Goal: Transaction & Acquisition: Book appointment/travel/reservation

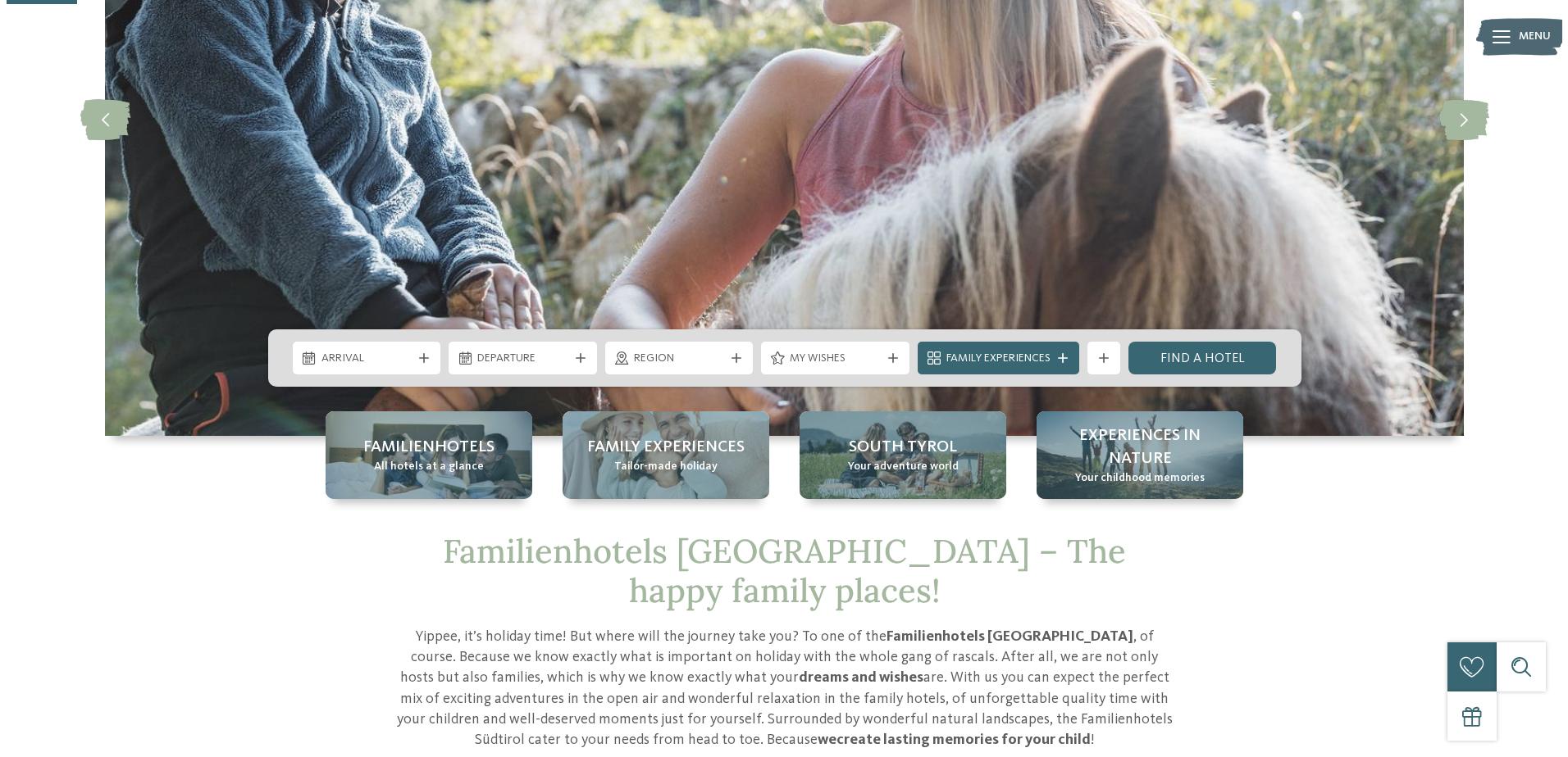
scroll to position [328, 0]
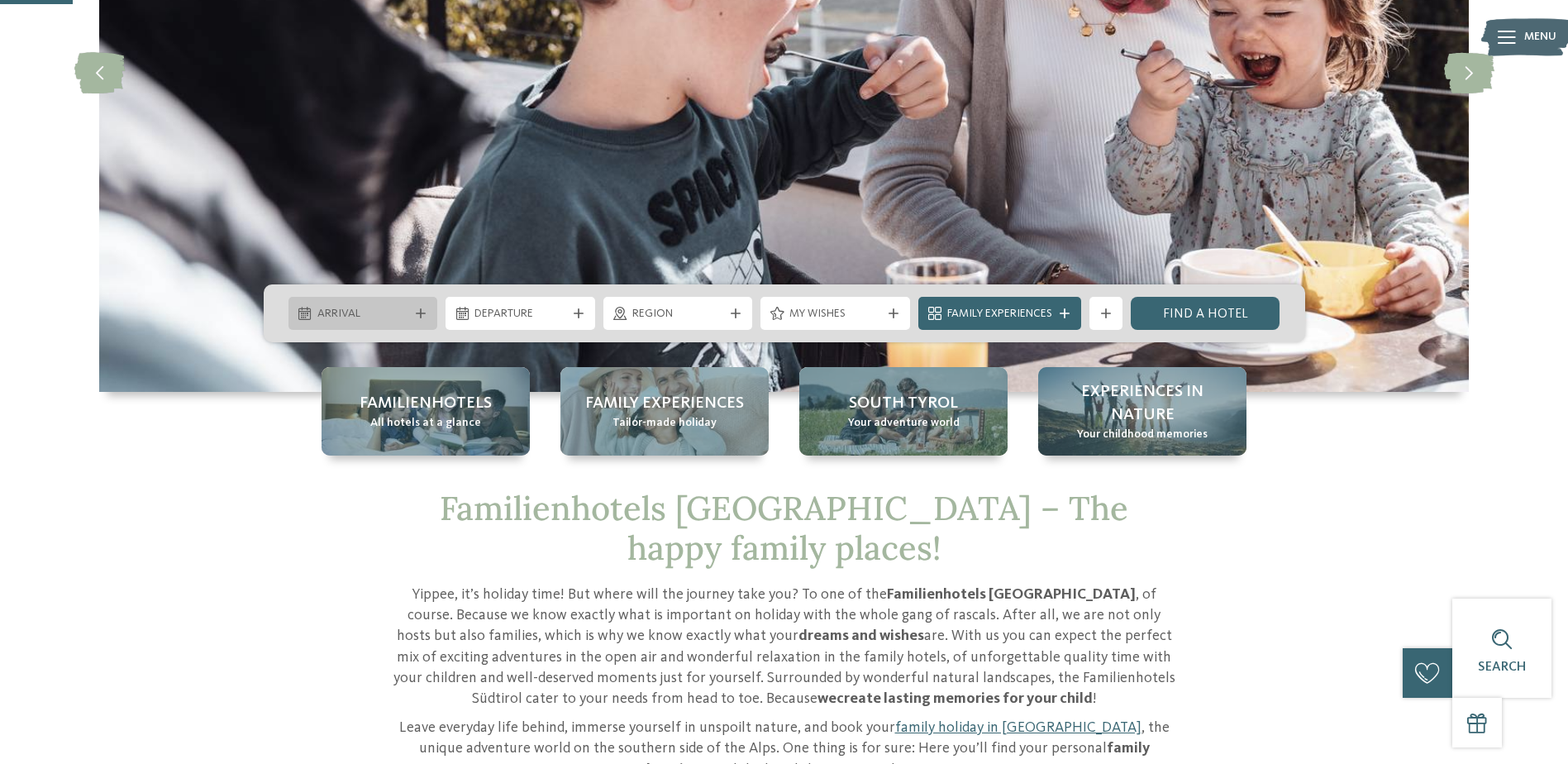
click at [414, 316] on div at bounding box center [421, 313] width 16 height 10
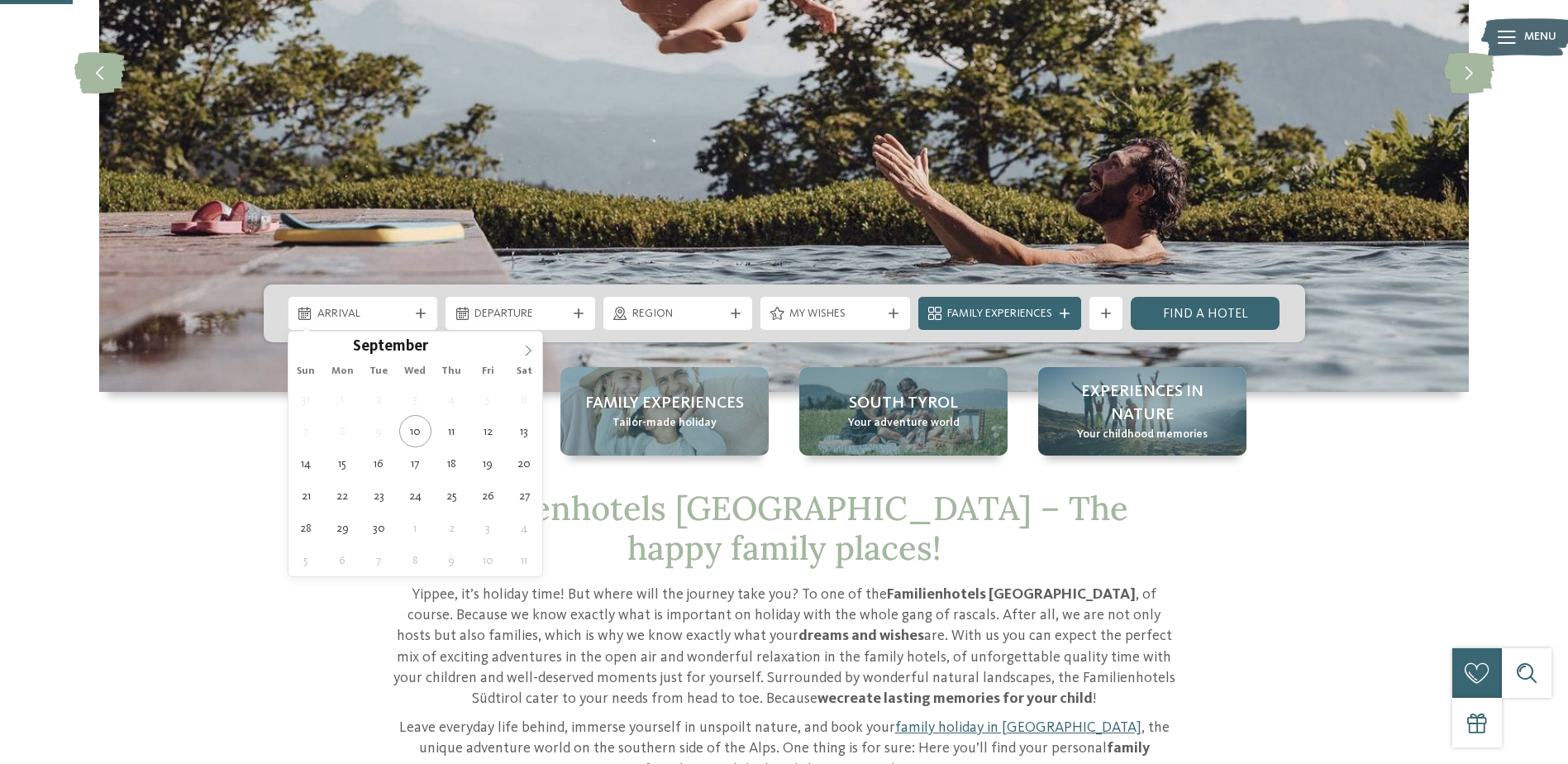
click at [528, 352] on icon at bounding box center [528, 350] width 12 height 12
type input "****"
click at [528, 352] on icon at bounding box center [528, 350] width 12 height 12
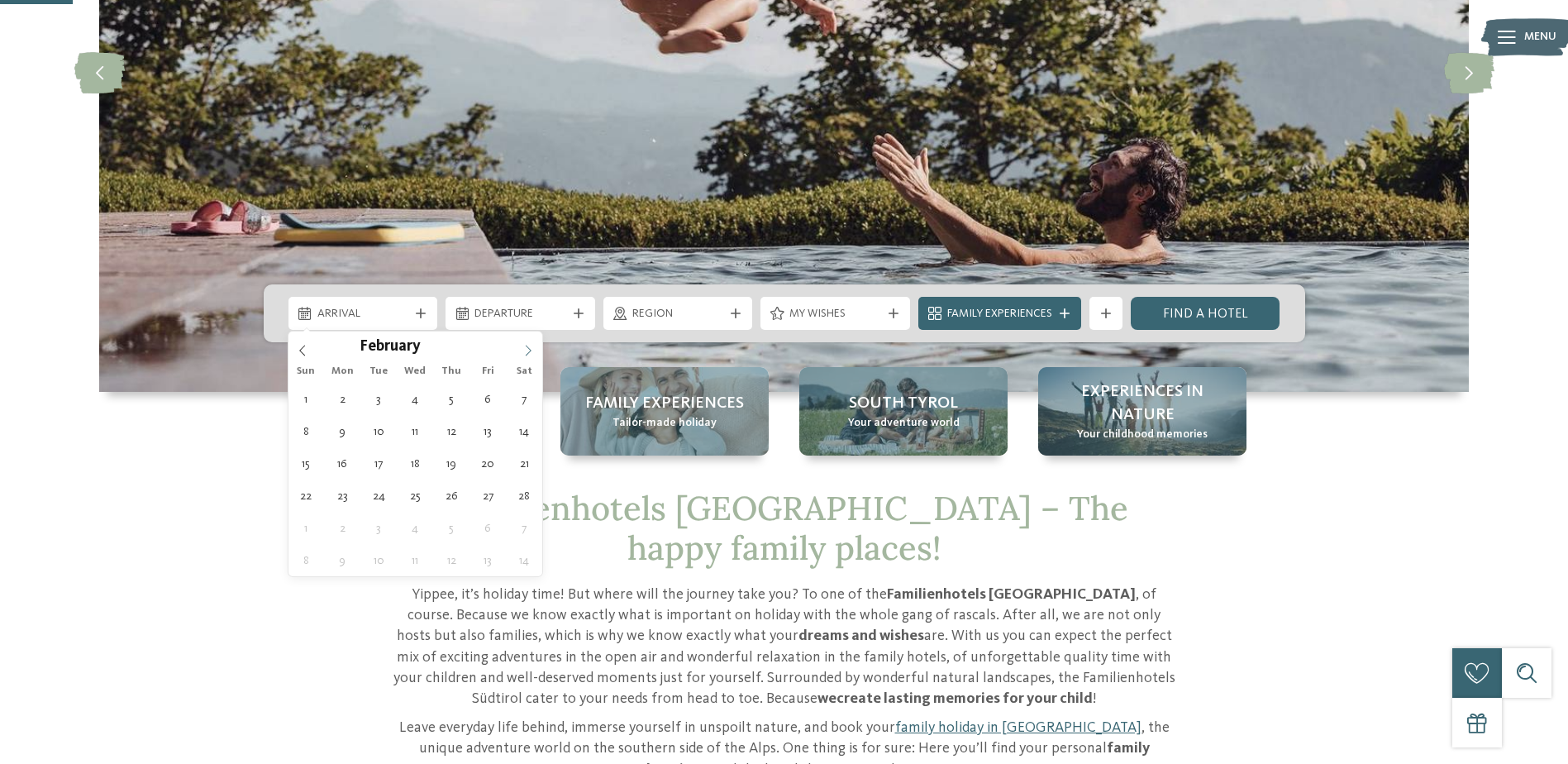
click at [528, 352] on icon at bounding box center [528, 350] width 12 height 12
type div "14.02.2026"
type input "****"
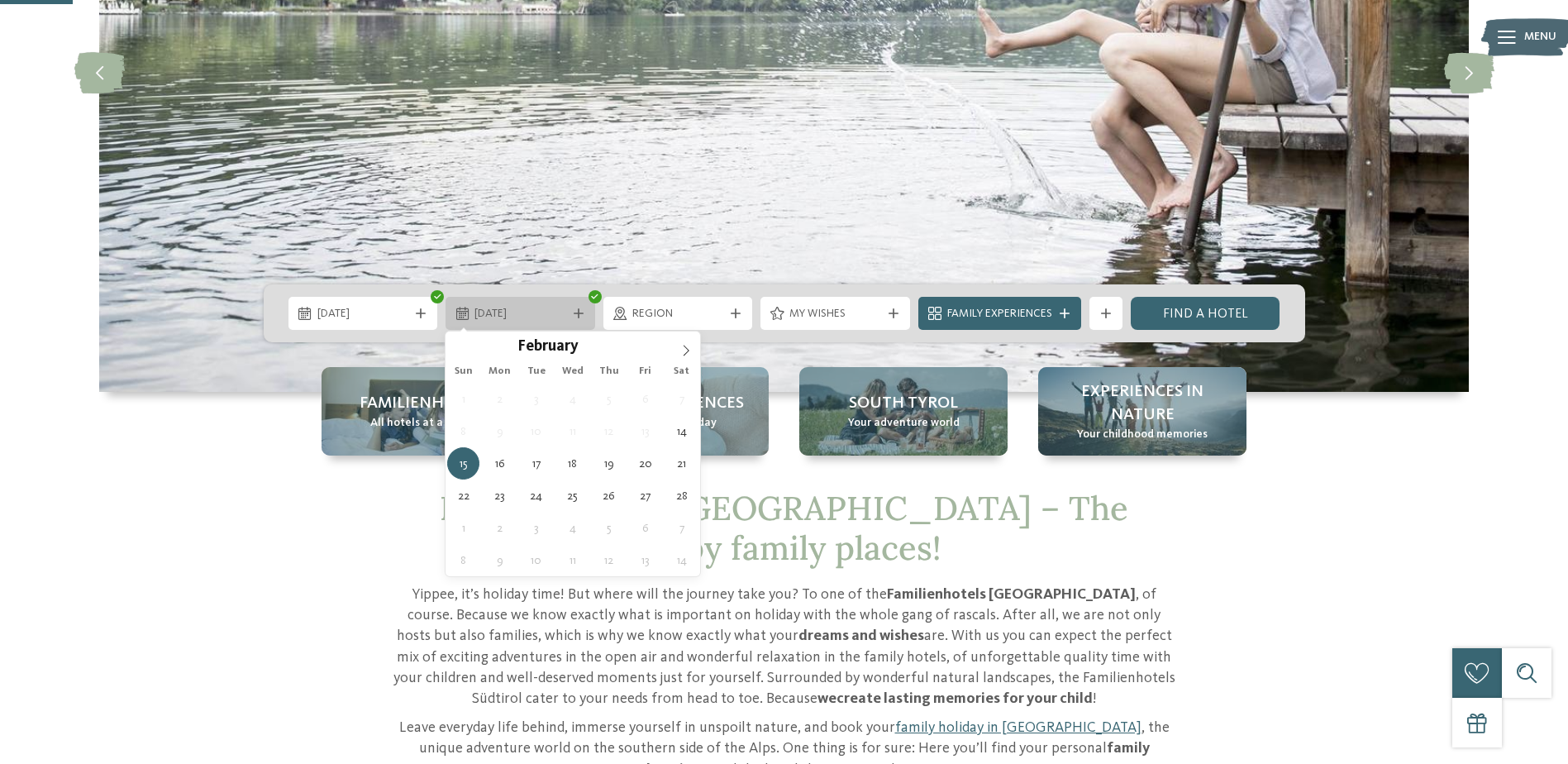
click at [578, 312] on icon at bounding box center [579, 313] width 10 height 10
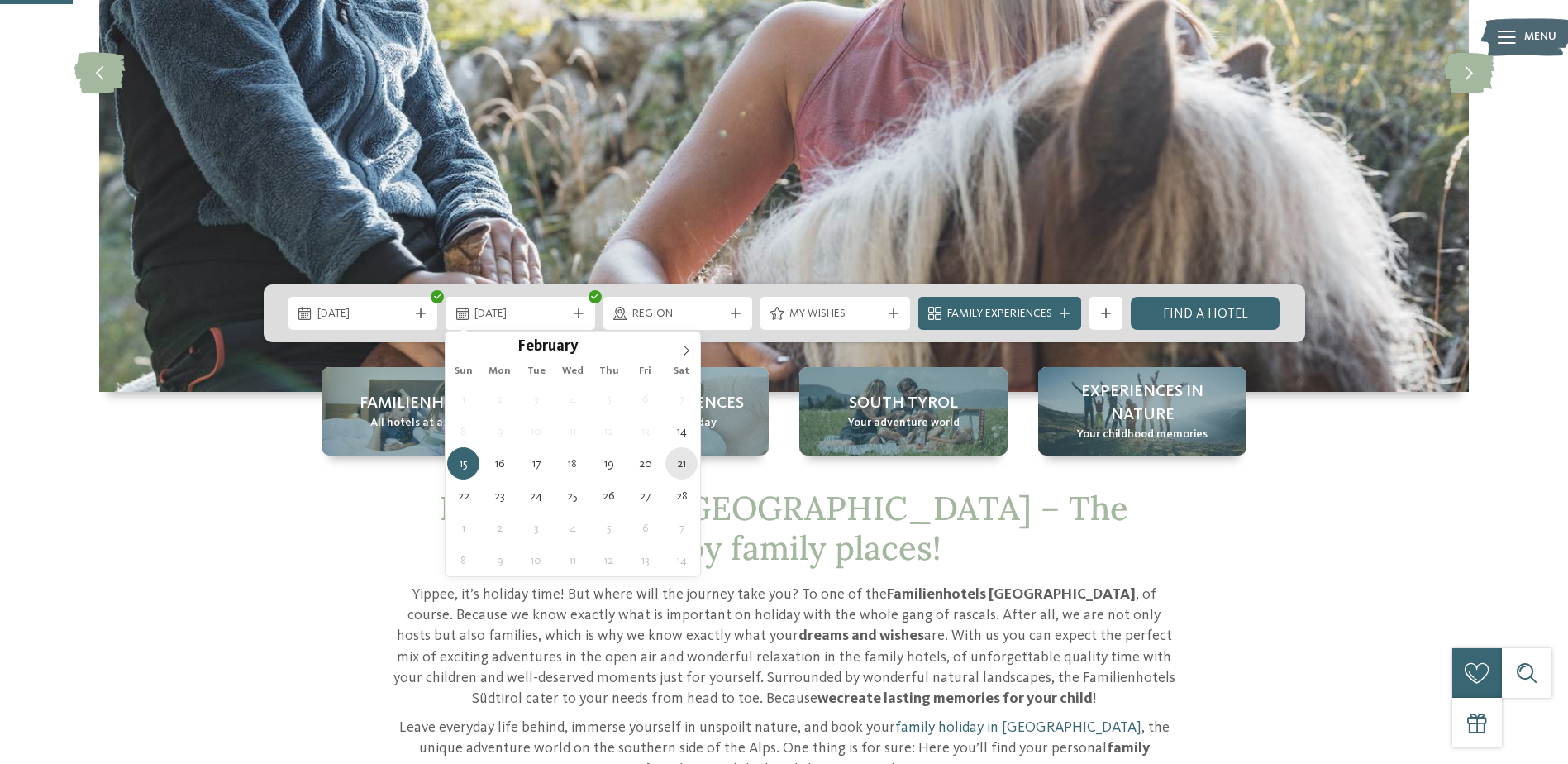
type div "21.02.2026"
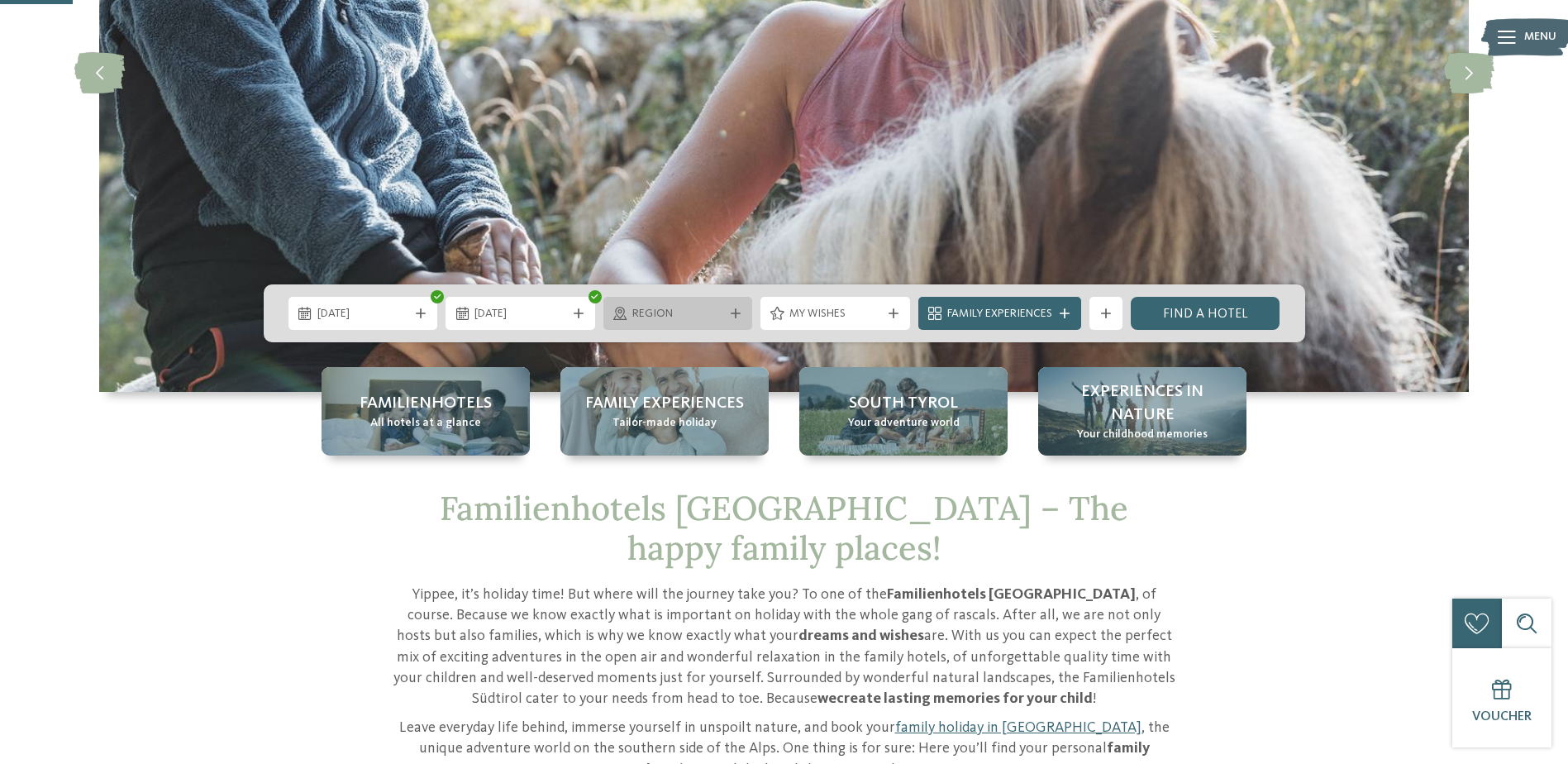
click at [740, 316] on icon at bounding box center [735, 313] width 10 height 10
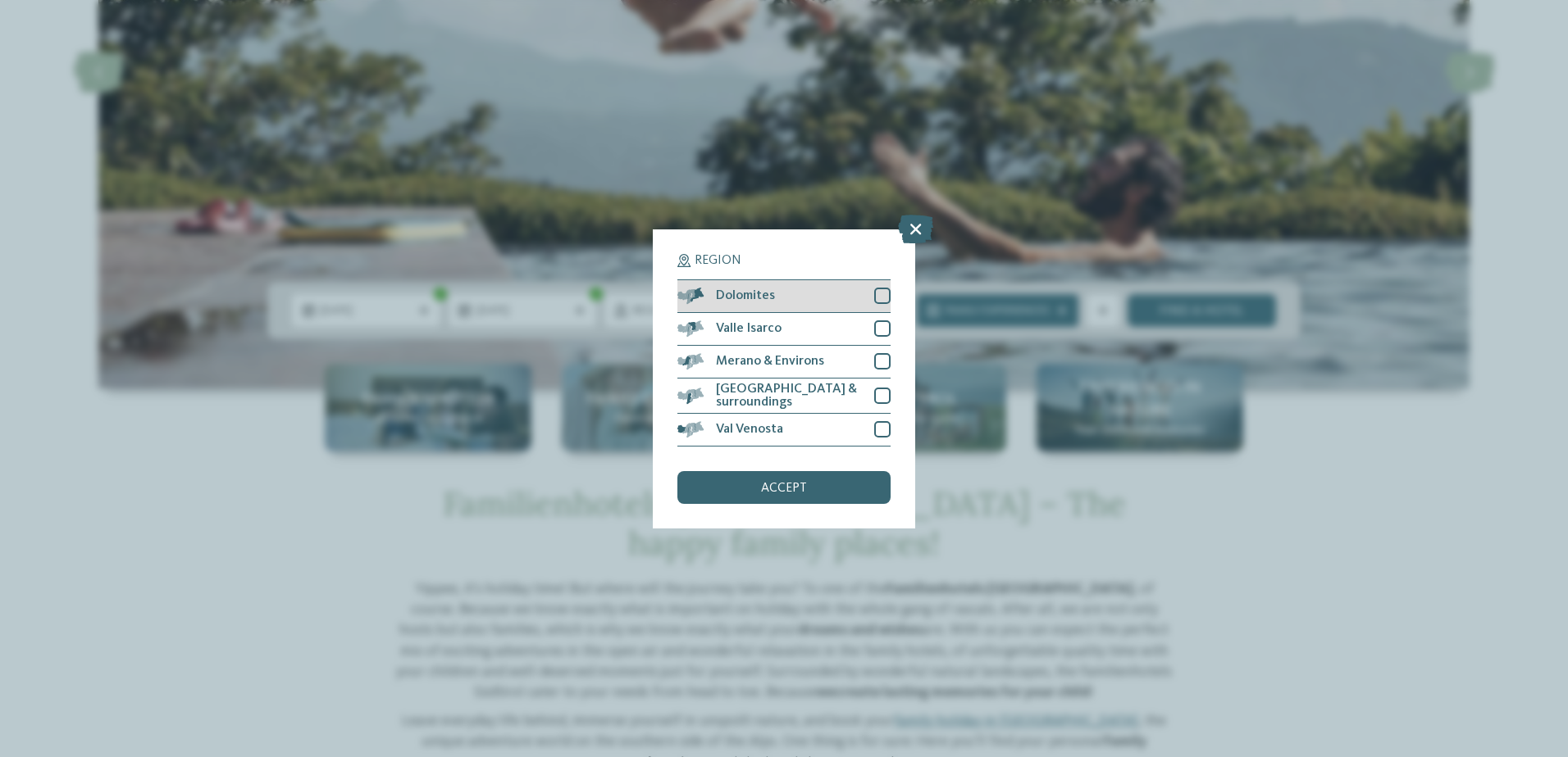
click at [886, 296] on div at bounding box center [882, 295] width 16 height 16
drag, startPoint x: 780, startPoint y: 487, endPoint x: 786, endPoint y: 472, distance: 16.2
click at [780, 482] on span "accept" at bounding box center [784, 488] width 46 height 14
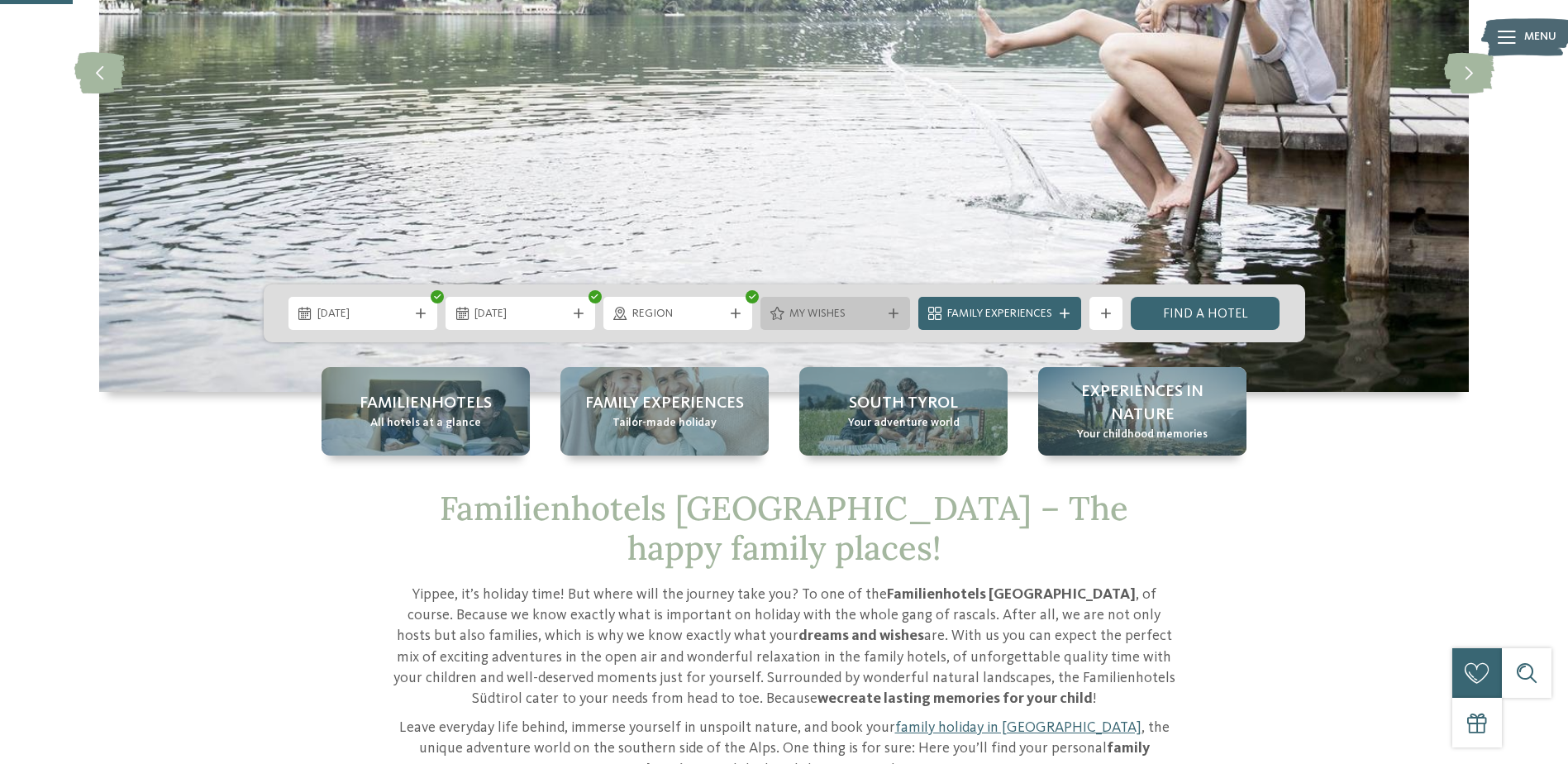
click at [851, 311] on span "My wishes" at bounding box center [835, 315] width 92 height 16
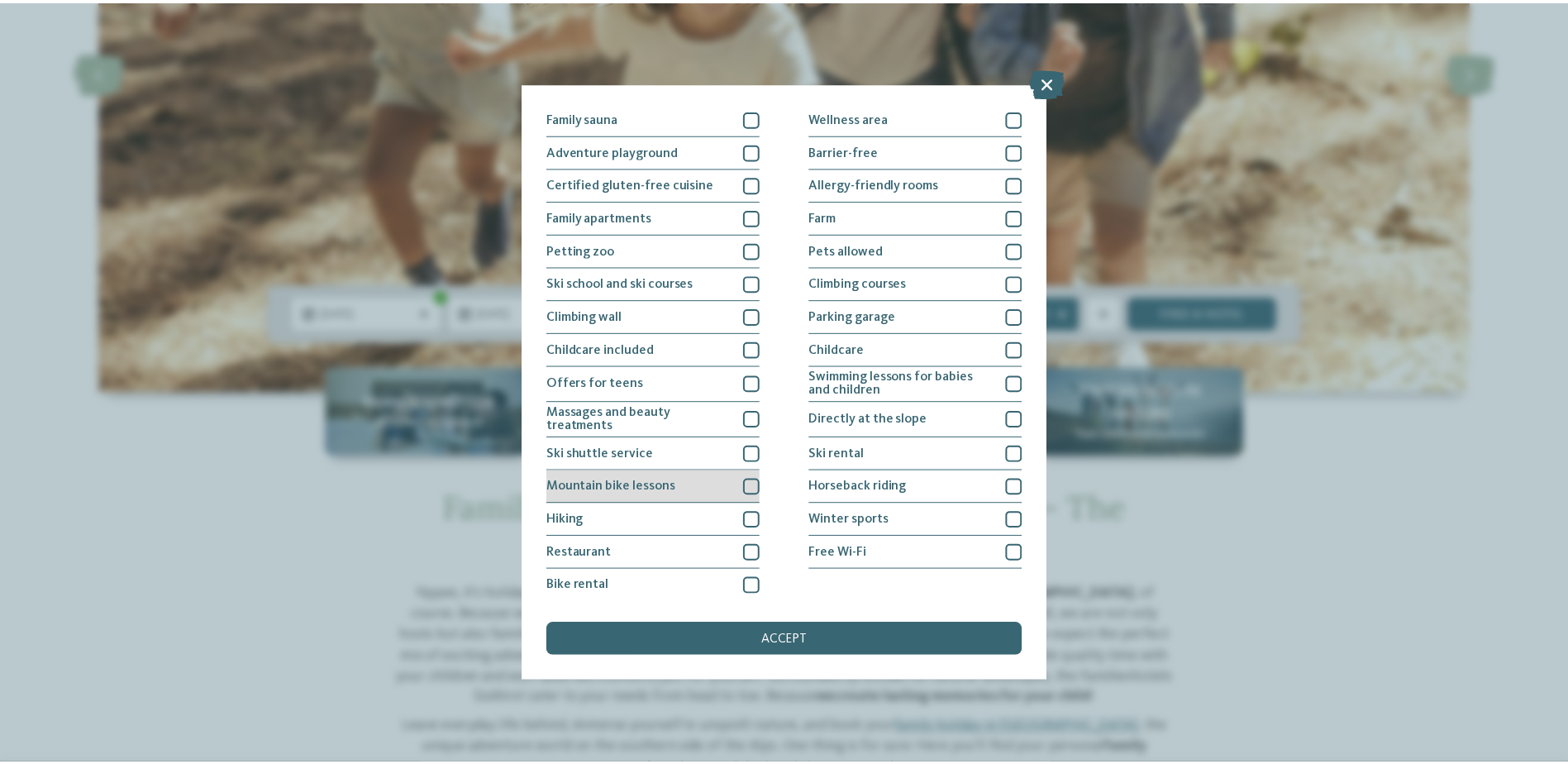
scroll to position [102, 0]
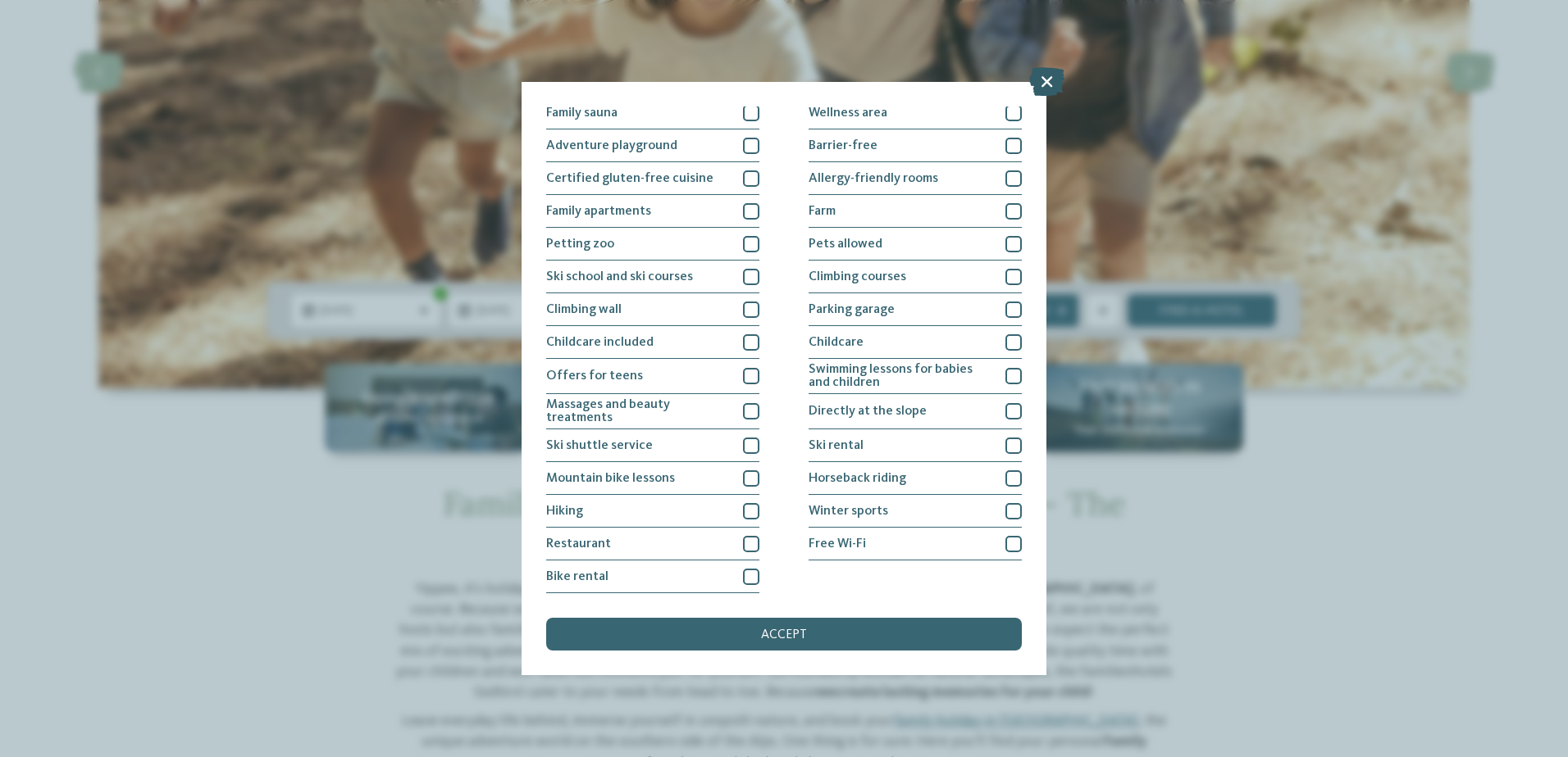
click at [1050, 86] on icon at bounding box center [1047, 81] width 35 height 29
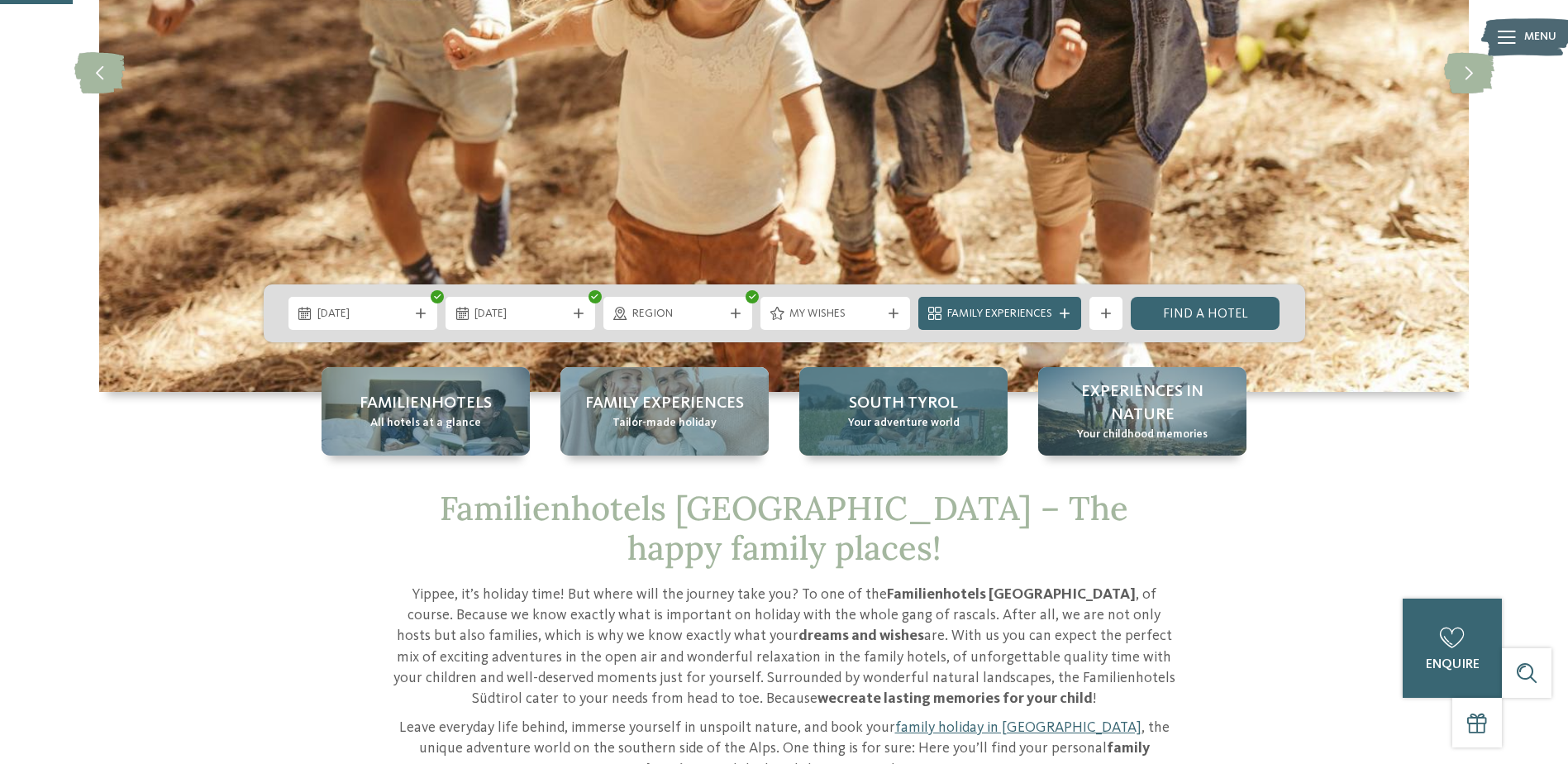
click at [926, 430] on span "Your adventure world" at bounding box center [904, 423] width 111 height 16
click at [919, 409] on span "South Tyrol" at bounding box center [904, 403] width 109 height 23
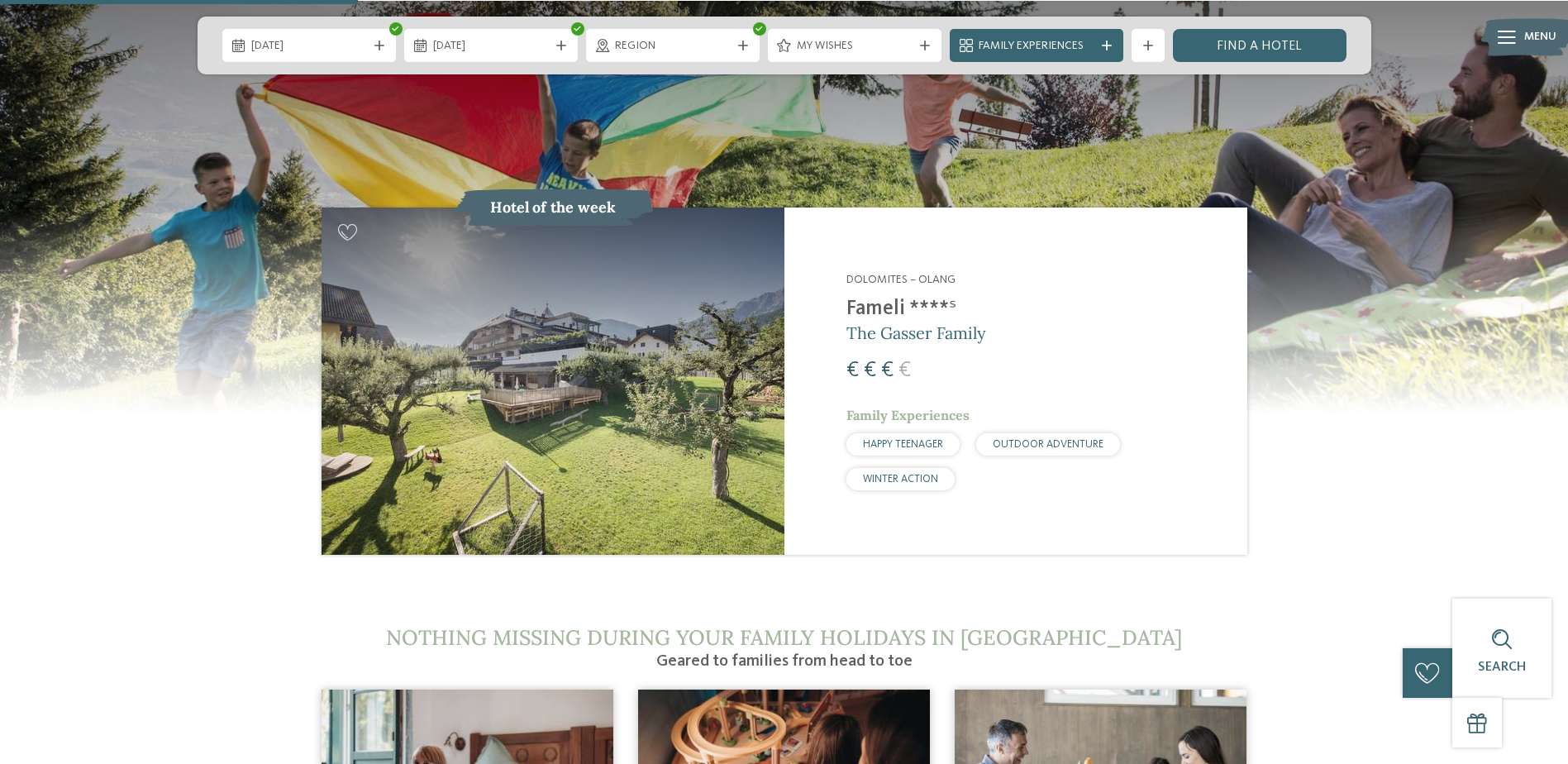
scroll to position [1737, 0]
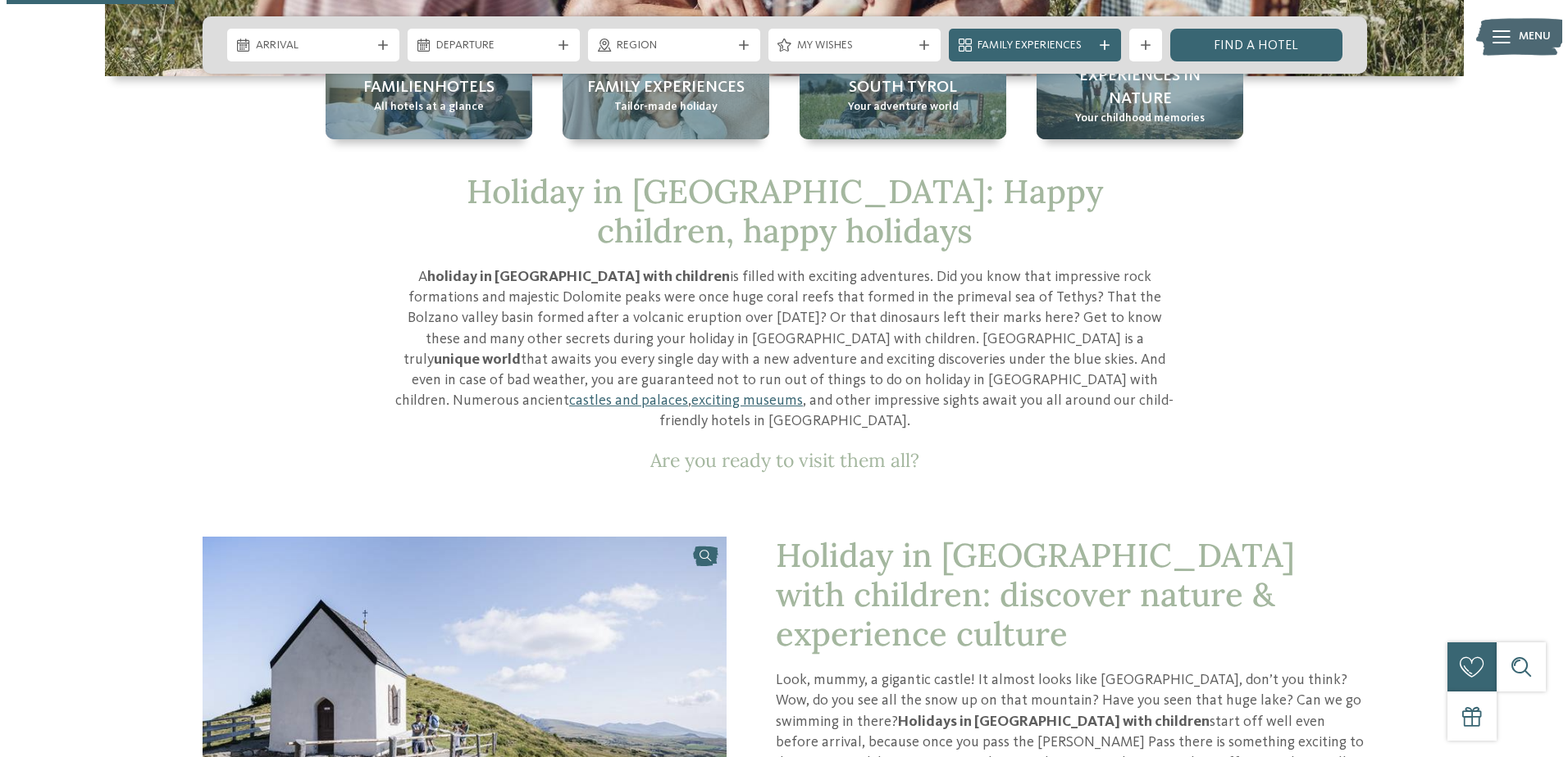
scroll to position [164, 0]
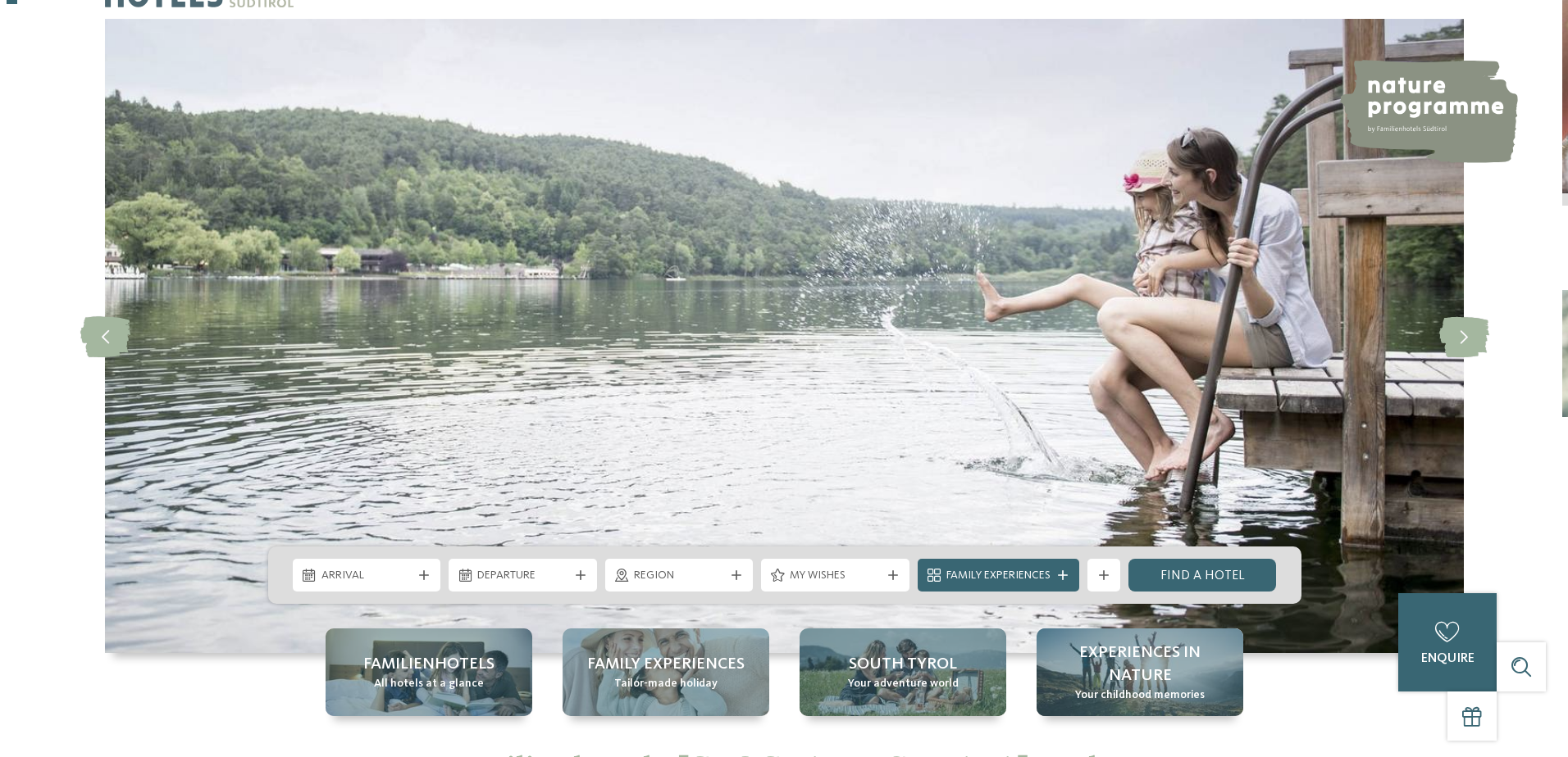
scroll to position [164, 0]
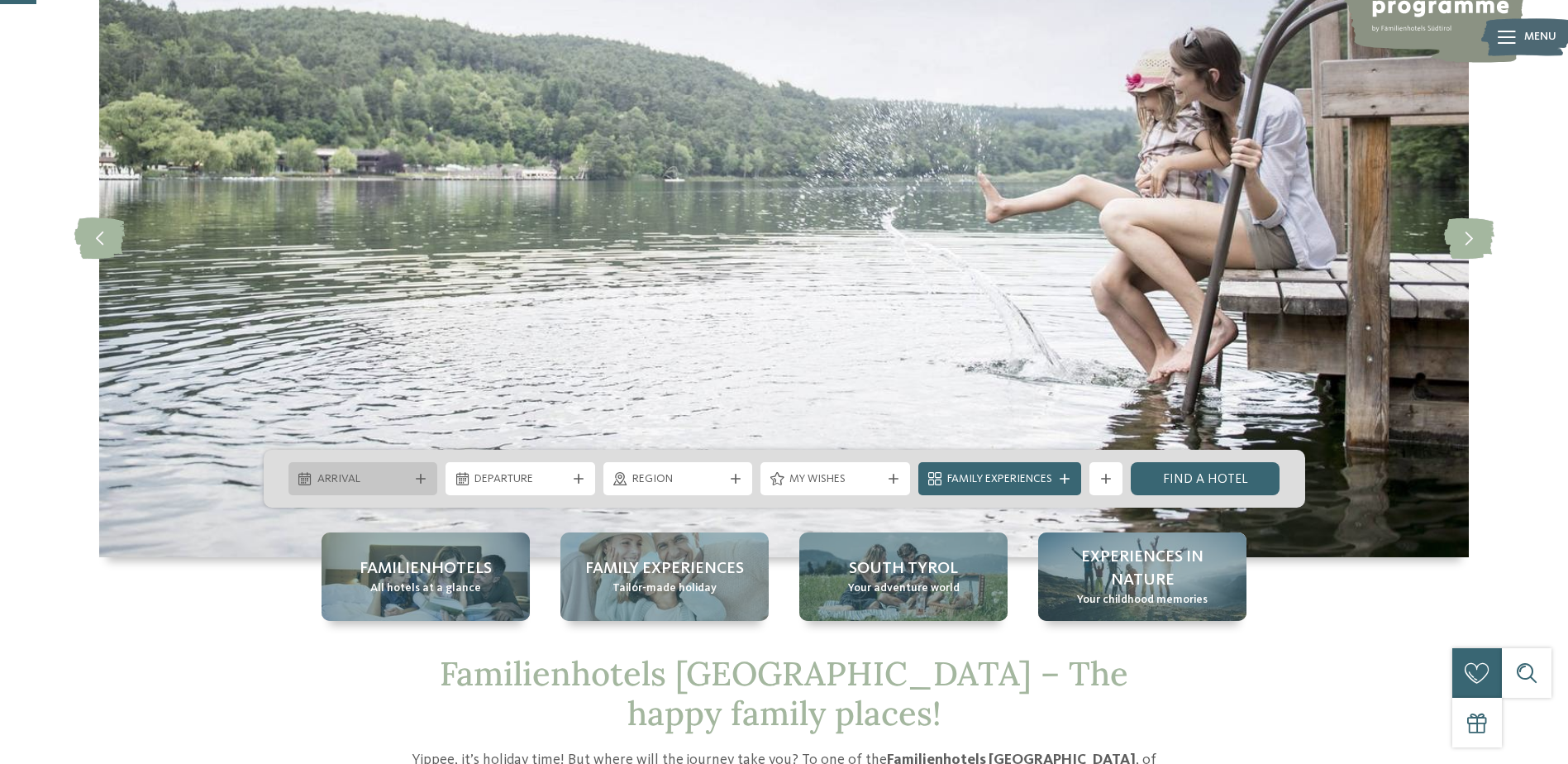
click at [423, 483] on icon at bounding box center [420, 479] width 10 height 10
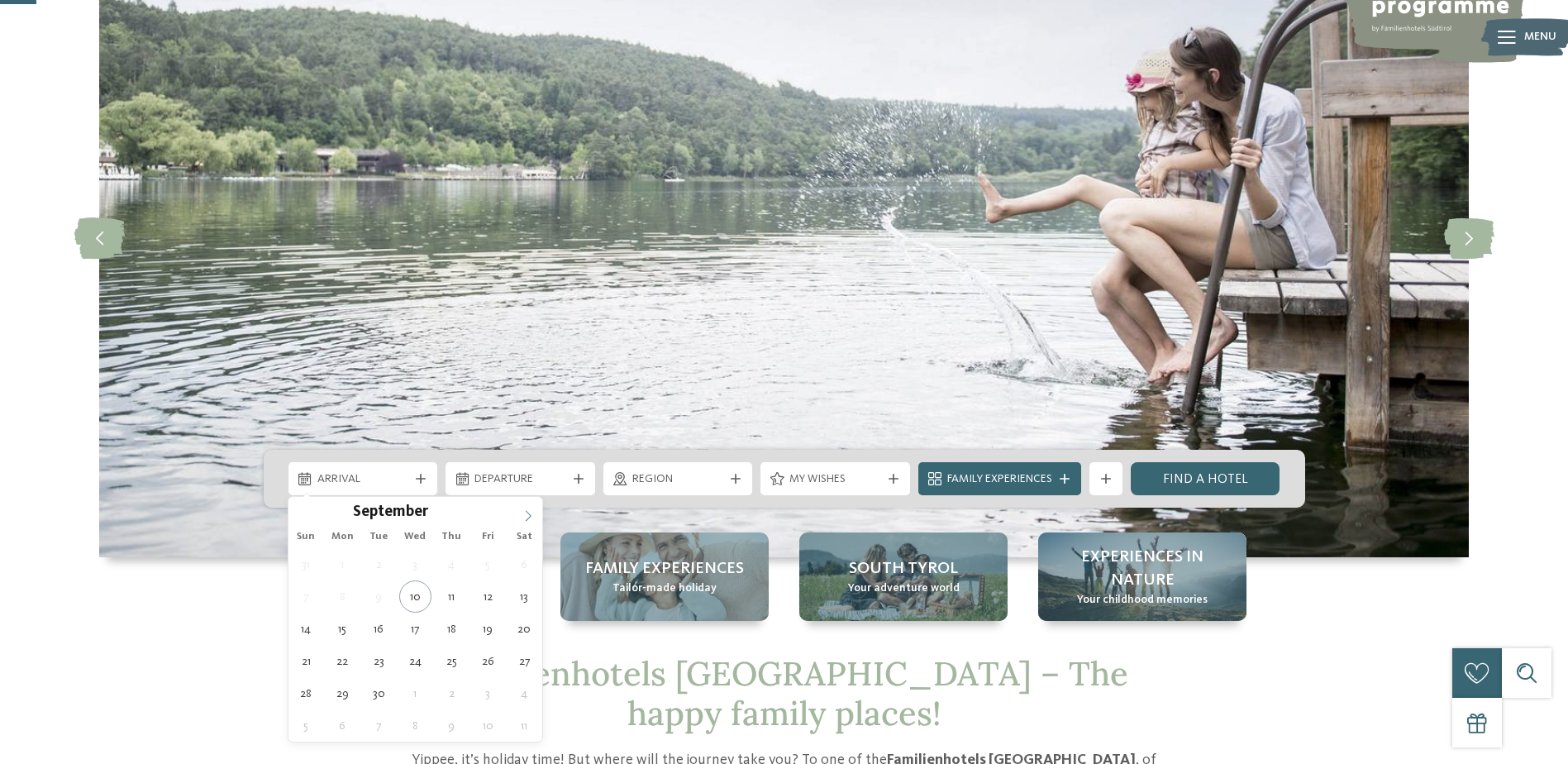
click at [521, 515] on span at bounding box center [528, 511] width 28 height 28
click at [521, 514] on span at bounding box center [528, 511] width 28 height 28
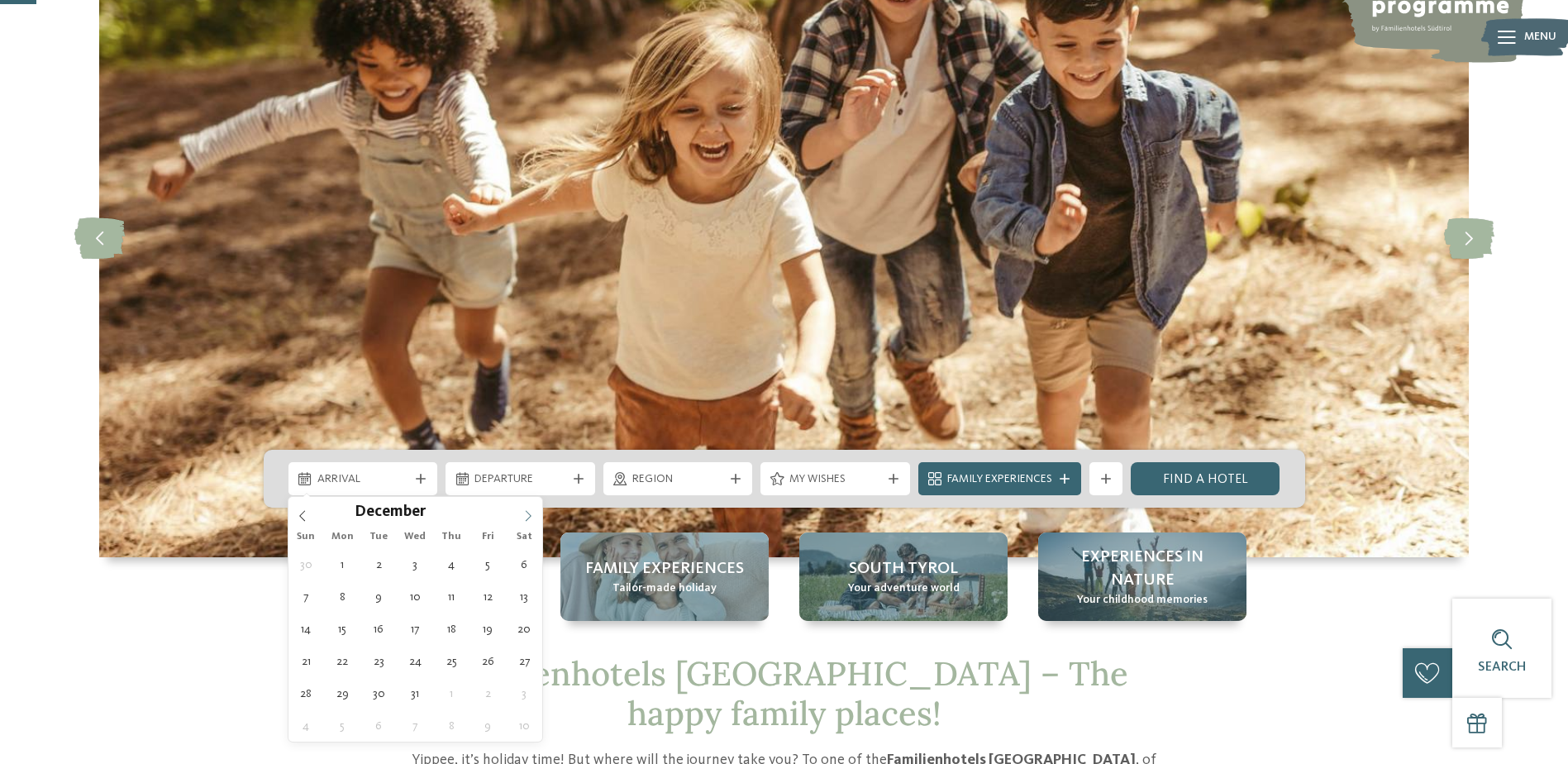
type input "****"
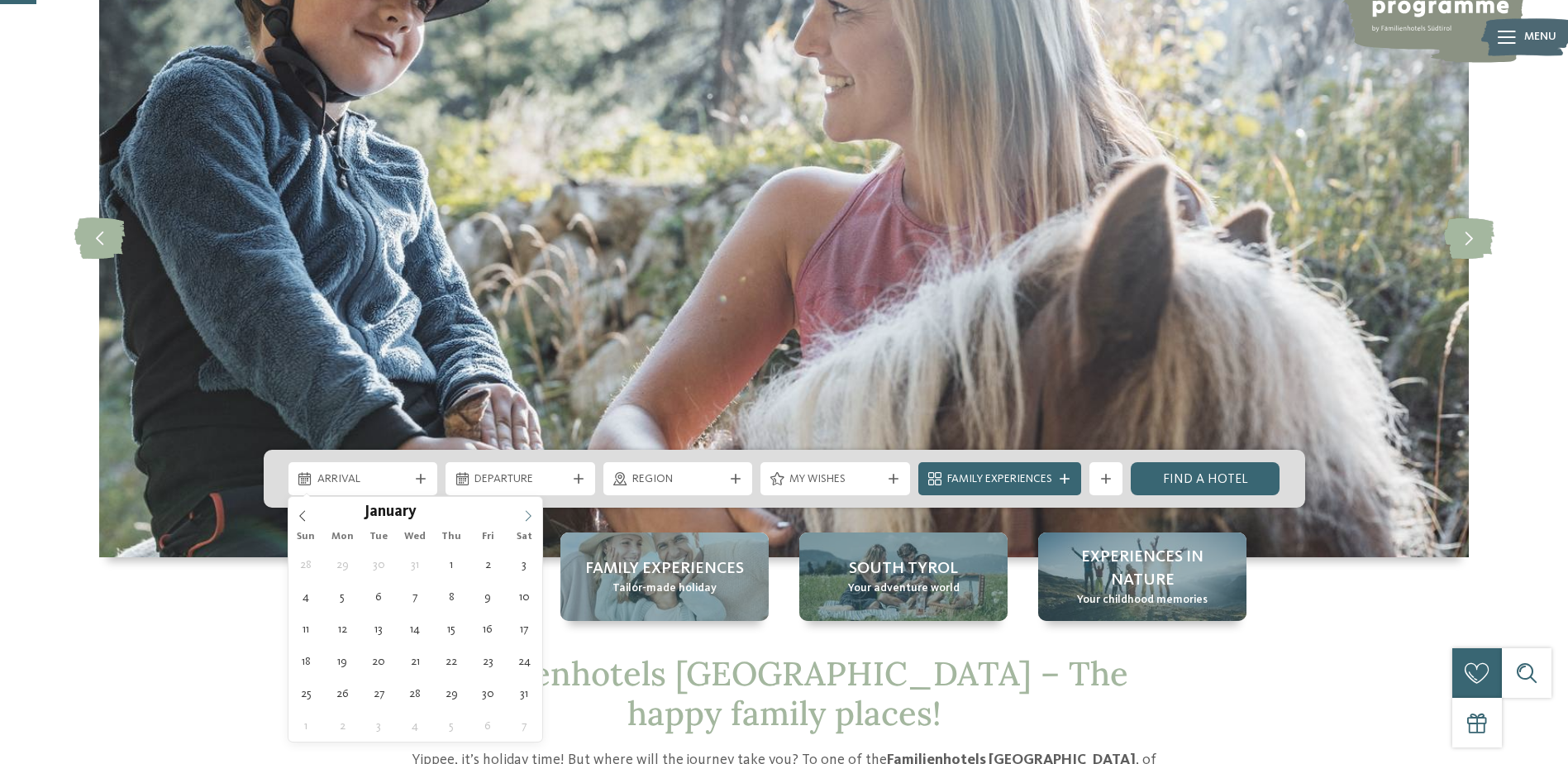
click at [536, 512] on span at bounding box center [528, 511] width 28 height 28
type div "14.02.2026"
type input "****"
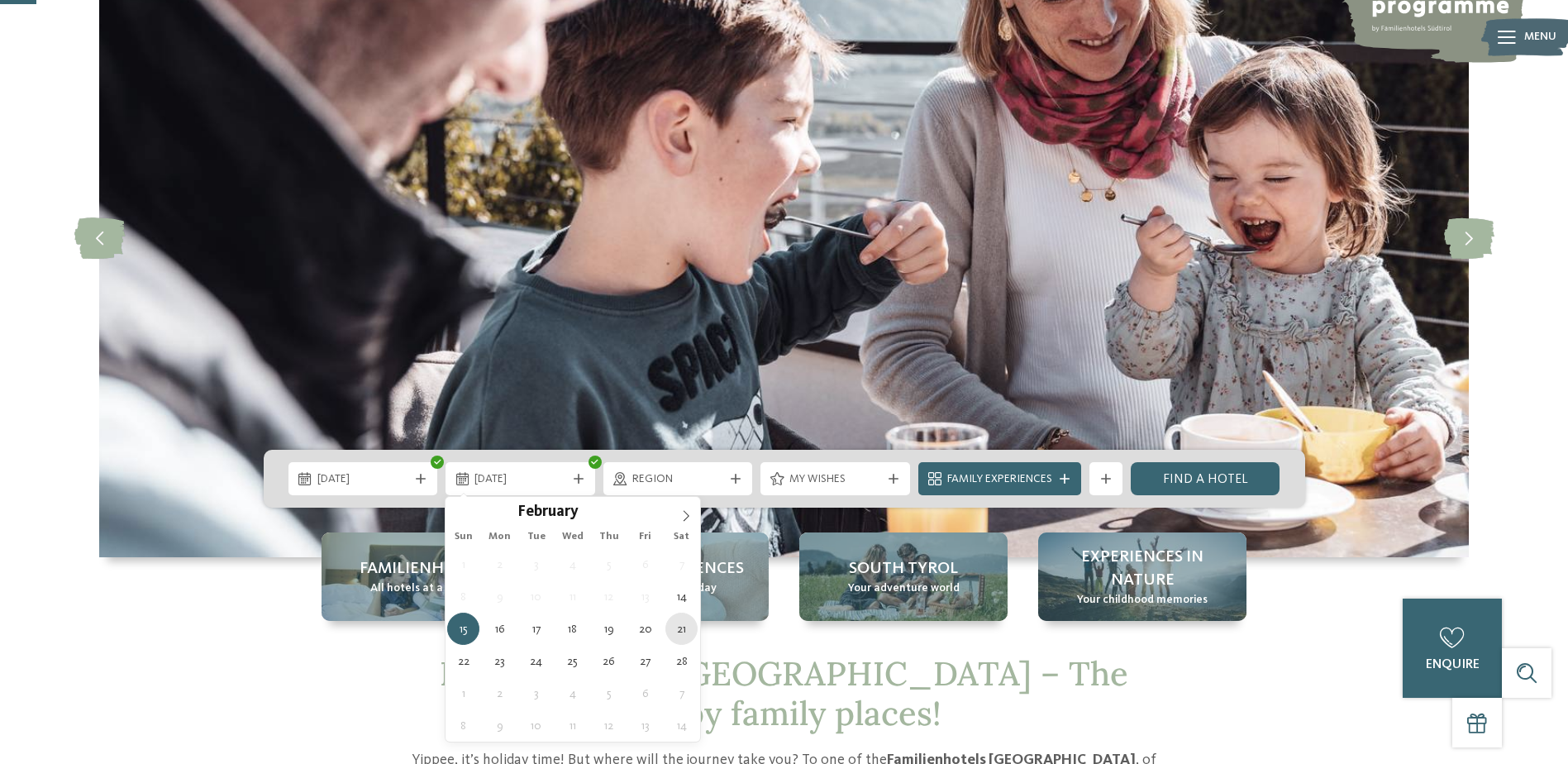
type div "21.02.2026"
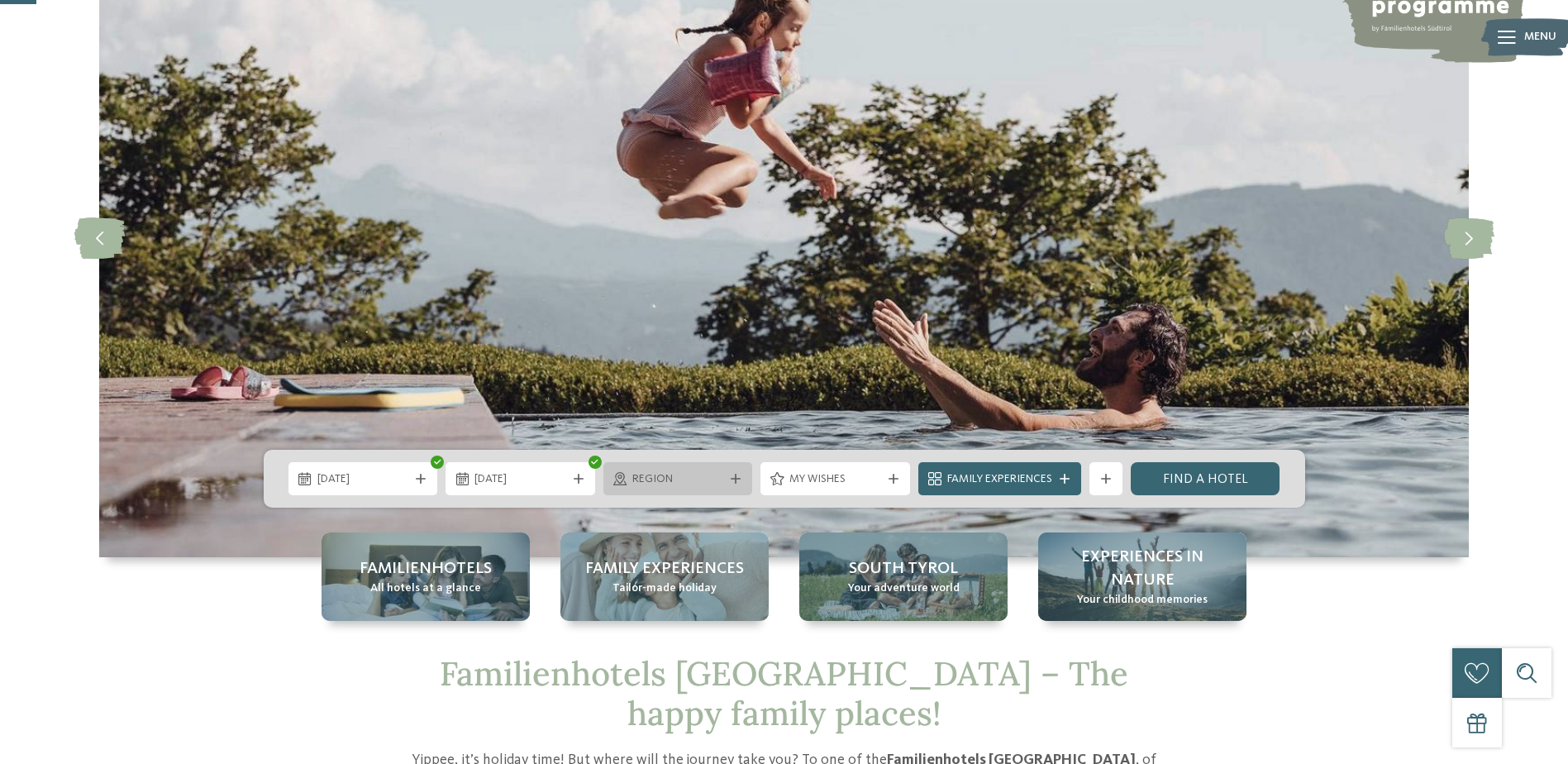
click at [736, 480] on icon at bounding box center [735, 479] width 10 height 10
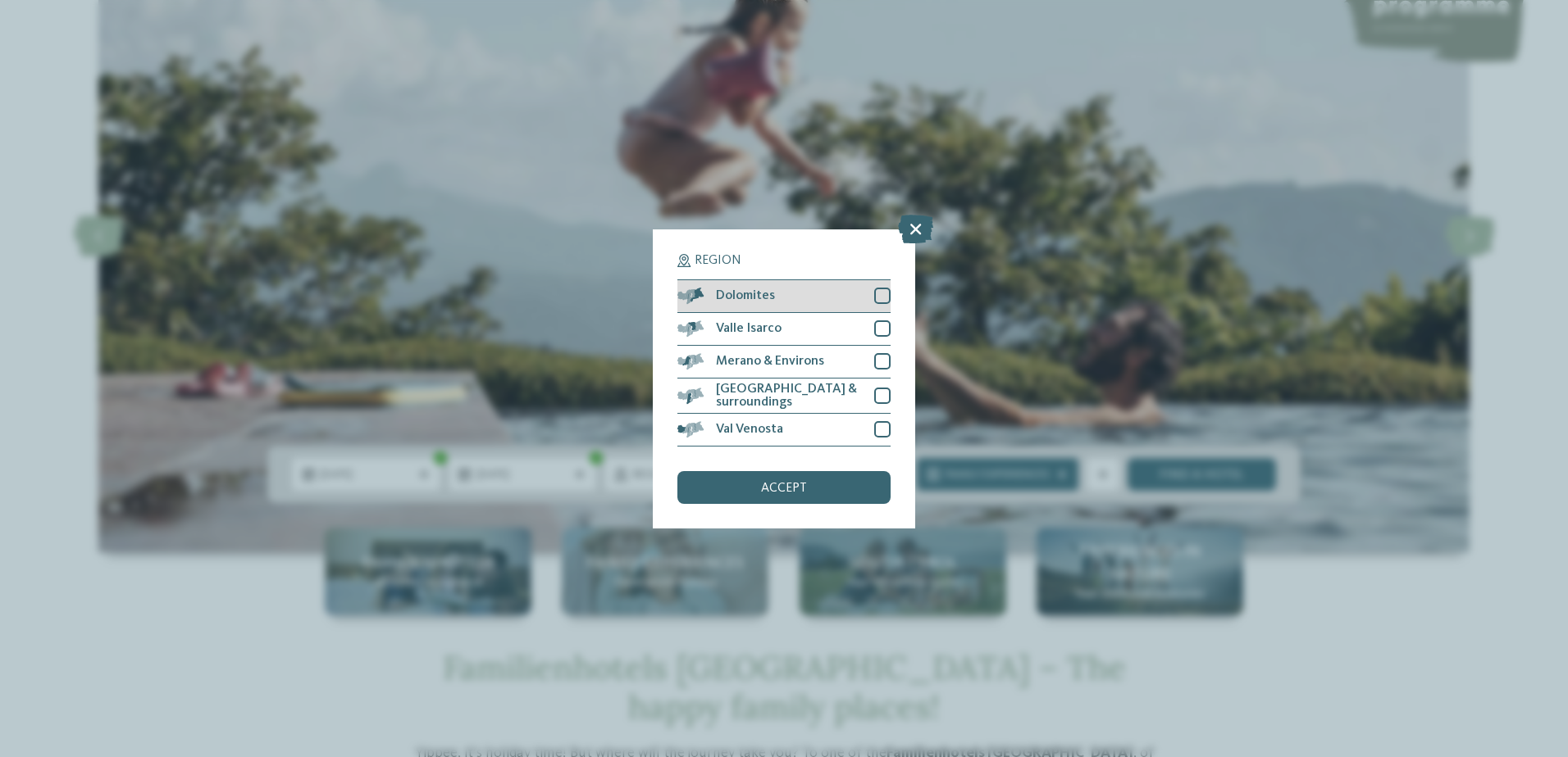
click at [880, 298] on div at bounding box center [882, 295] width 16 height 16
click at [782, 488] on span "accept" at bounding box center [784, 488] width 46 height 14
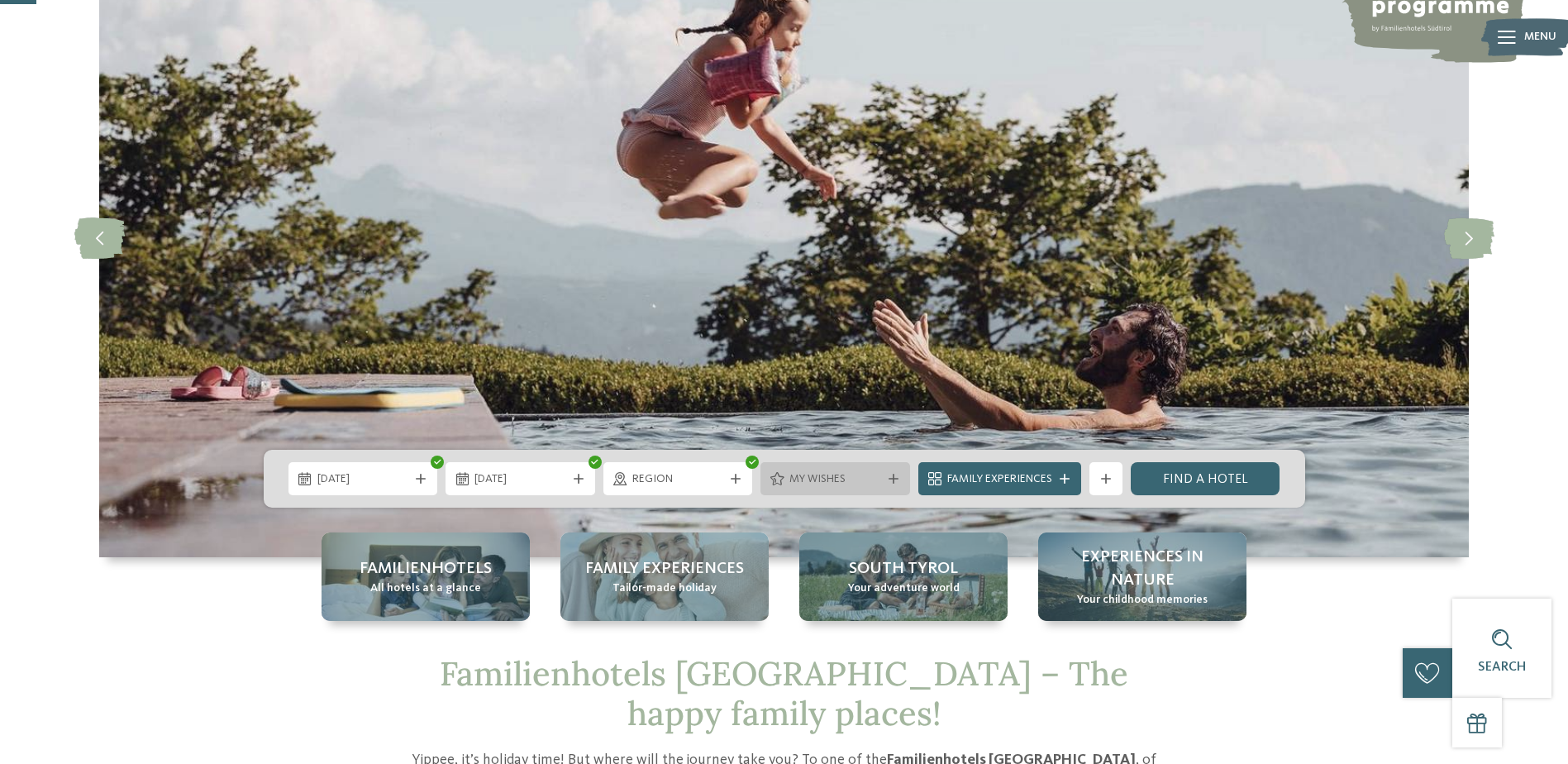
click at [855, 479] on span "My wishes" at bounding box center [835, 480] width 92 height 16
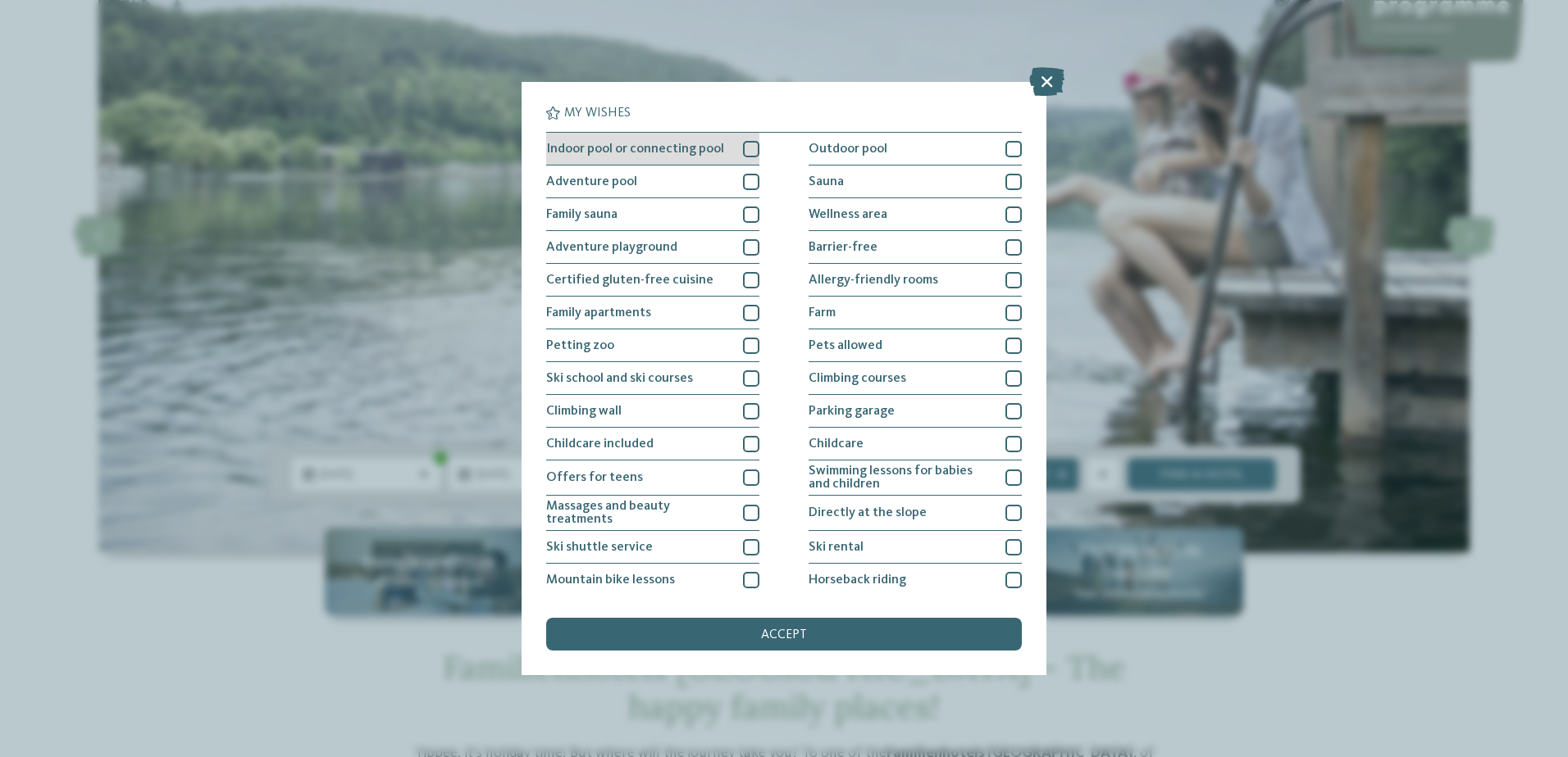
click at [746, 154] on div at bounding box center [751, 149] width 16 height 16
click at [747, 181] on div at bounding box center [751, 182] width 16 height 16
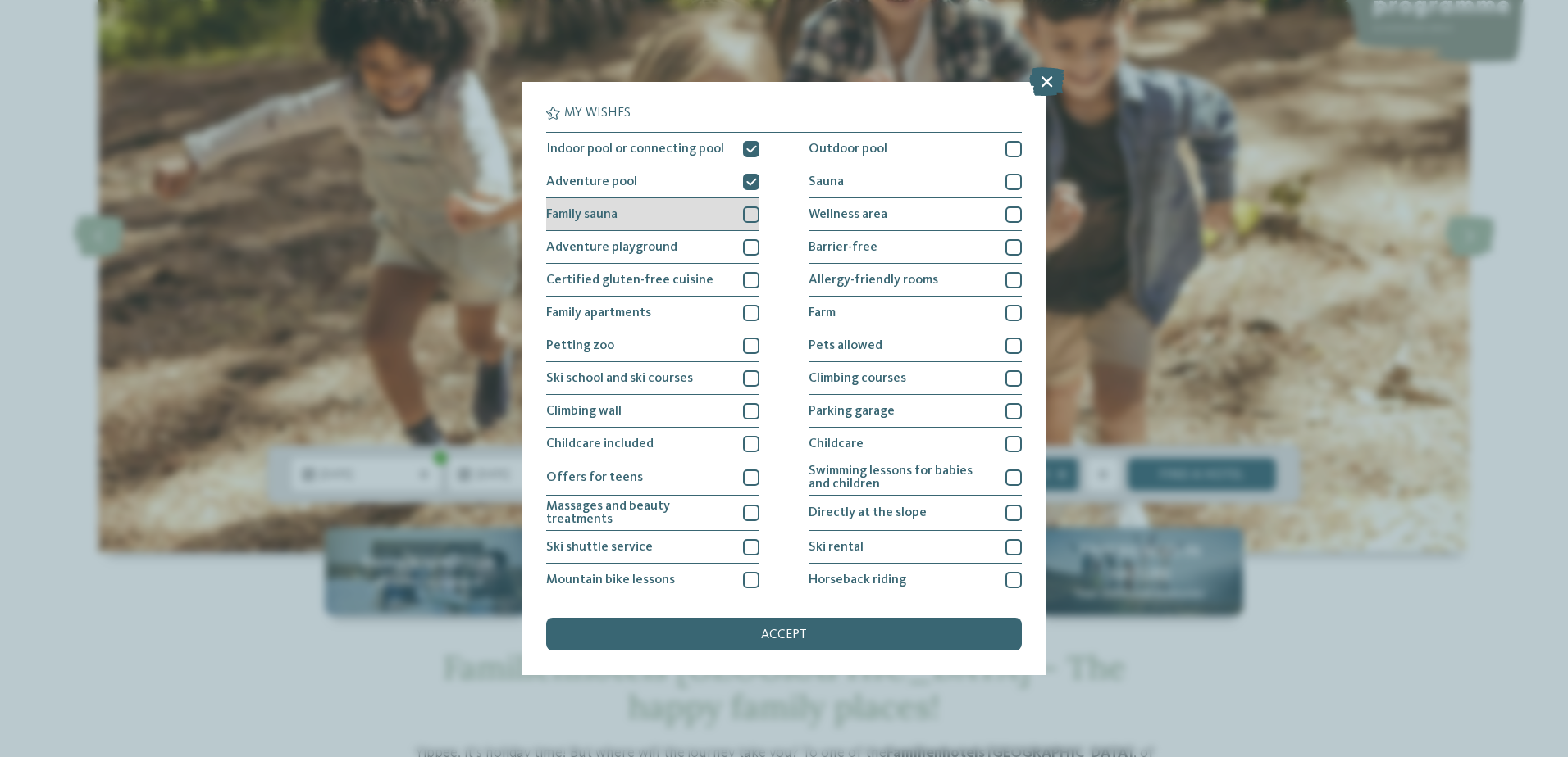
click at [746, 220] on div at bounding box center [751, 215] width 16 height 16
click at [744, 248] on div at bounding box center [751, 248] width 16 height 16
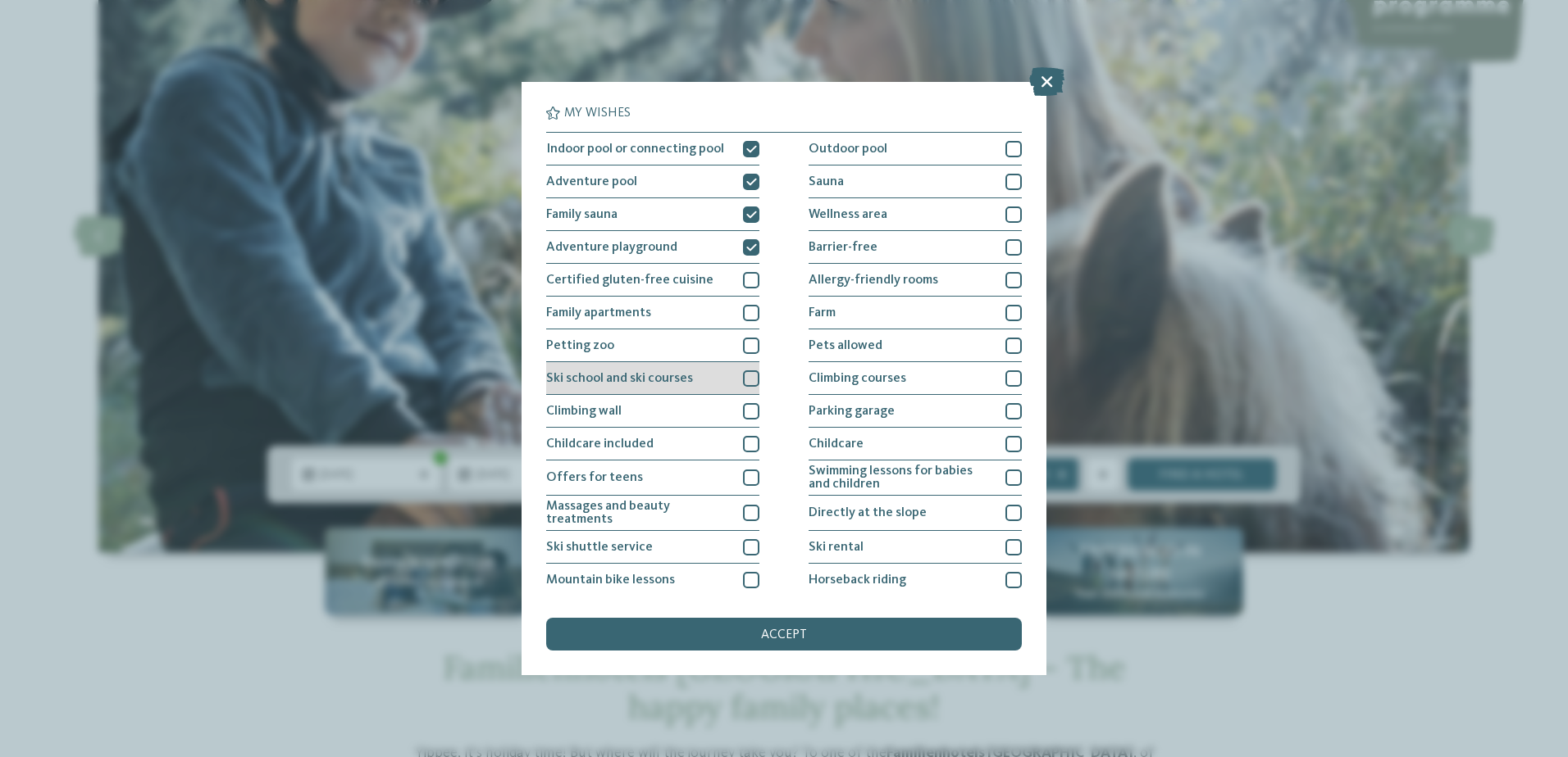
click at [743, 380] on div at bounding box center [751, 378] width 16 height 16
click at [744, 412] on div at bounding box center [751, 411] width 16 height 16
click at [746, 411] on icon at bounding box center [752, 411] width 11 height 10
click at [743, 444] on div at bounding box center [751, 444] width 16 height 16
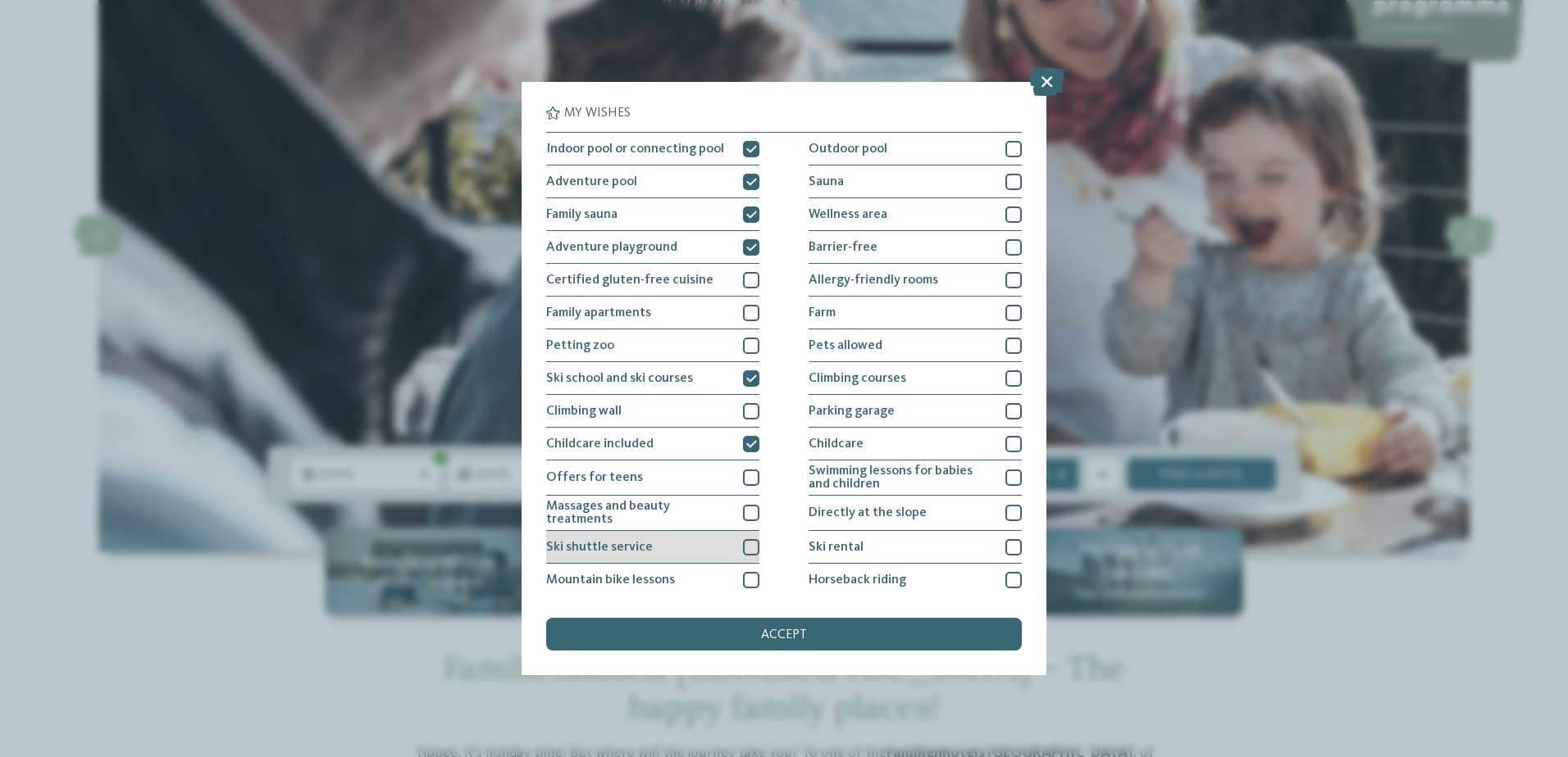
click at [750, 542] on div at bounding box center [751, 547] width 16 height 16
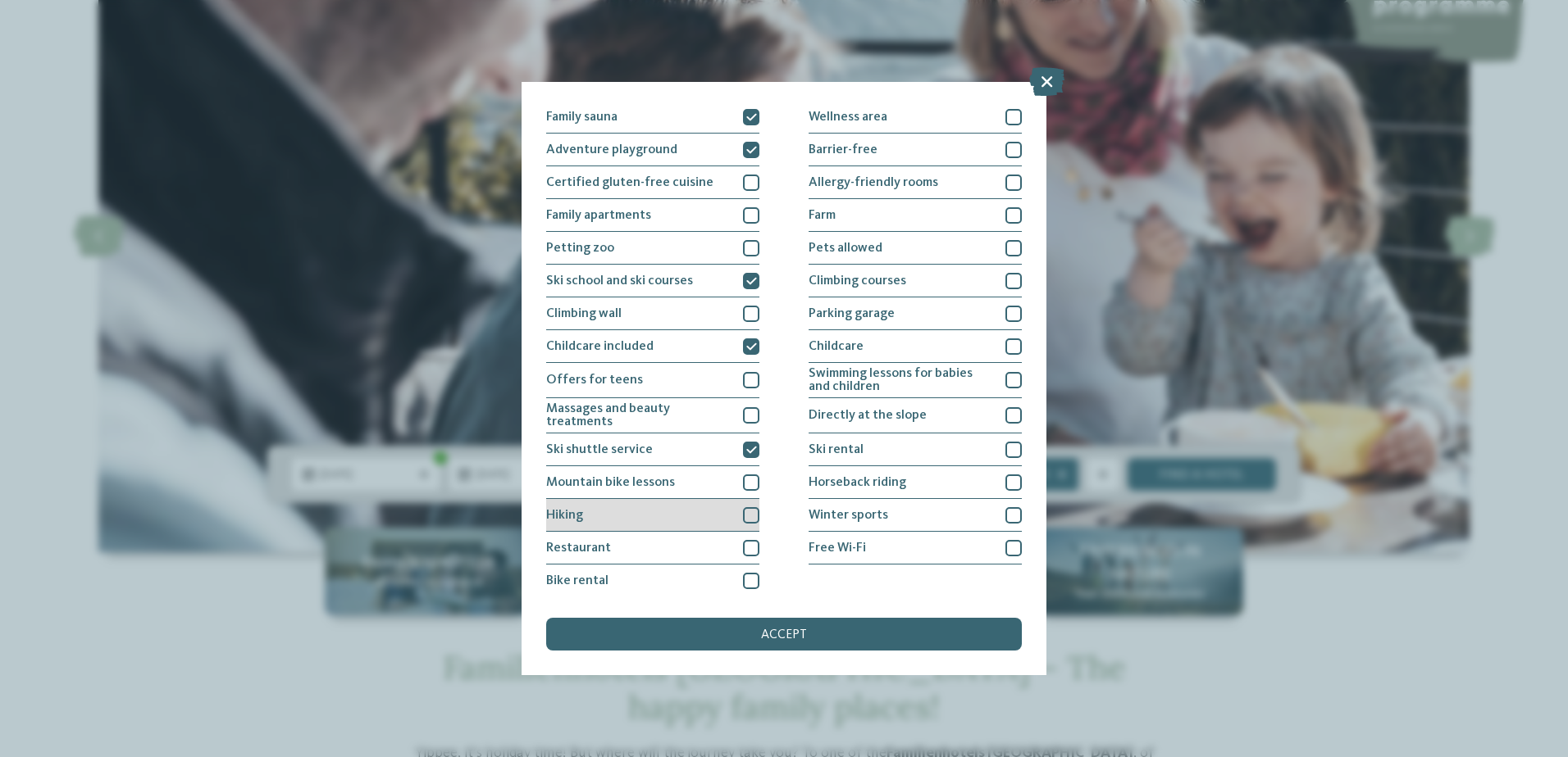
scroll to position [101, 0]
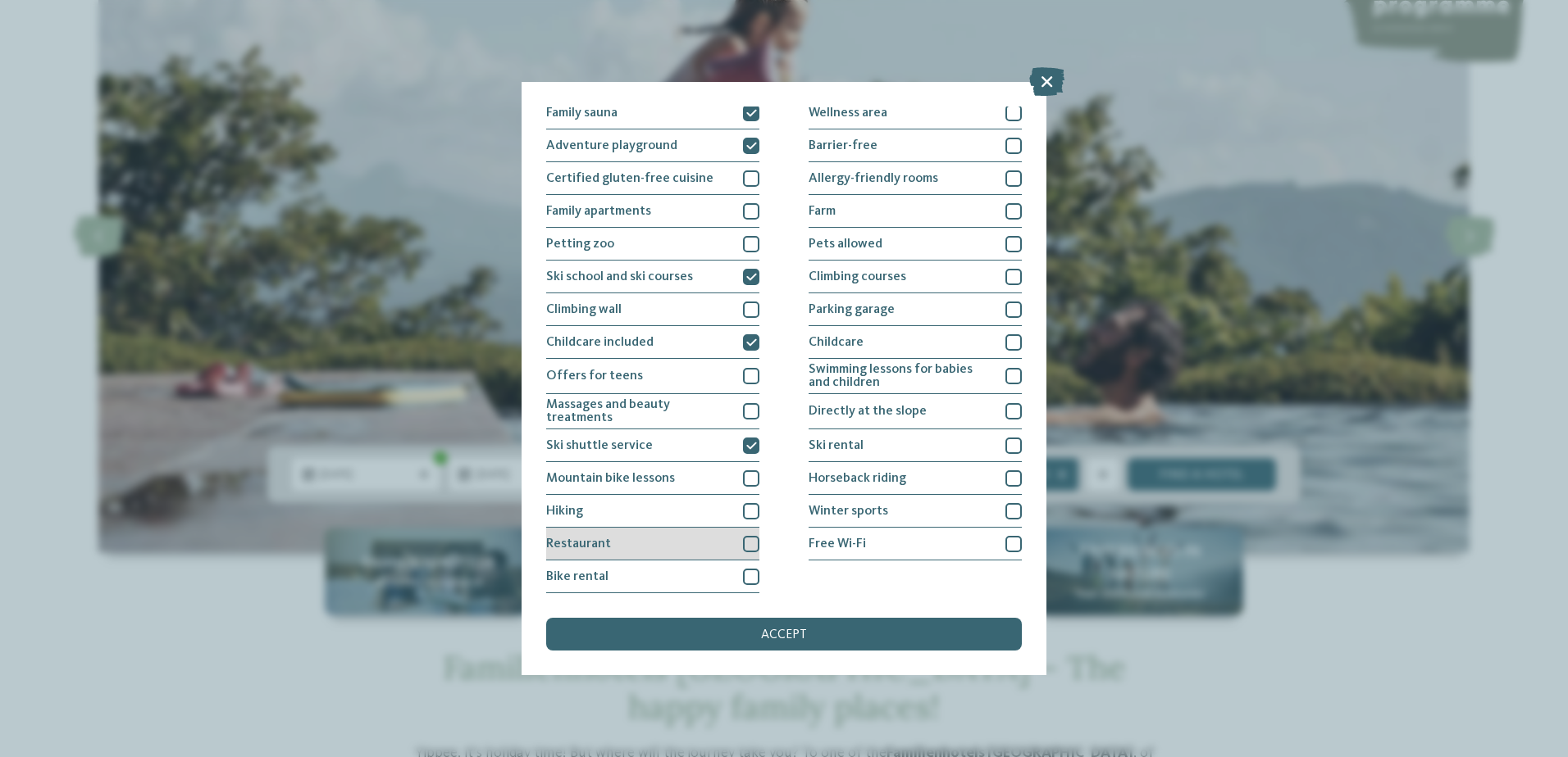
click at [748, 544] on div at bounding box center [751, 544] width 16 height 16
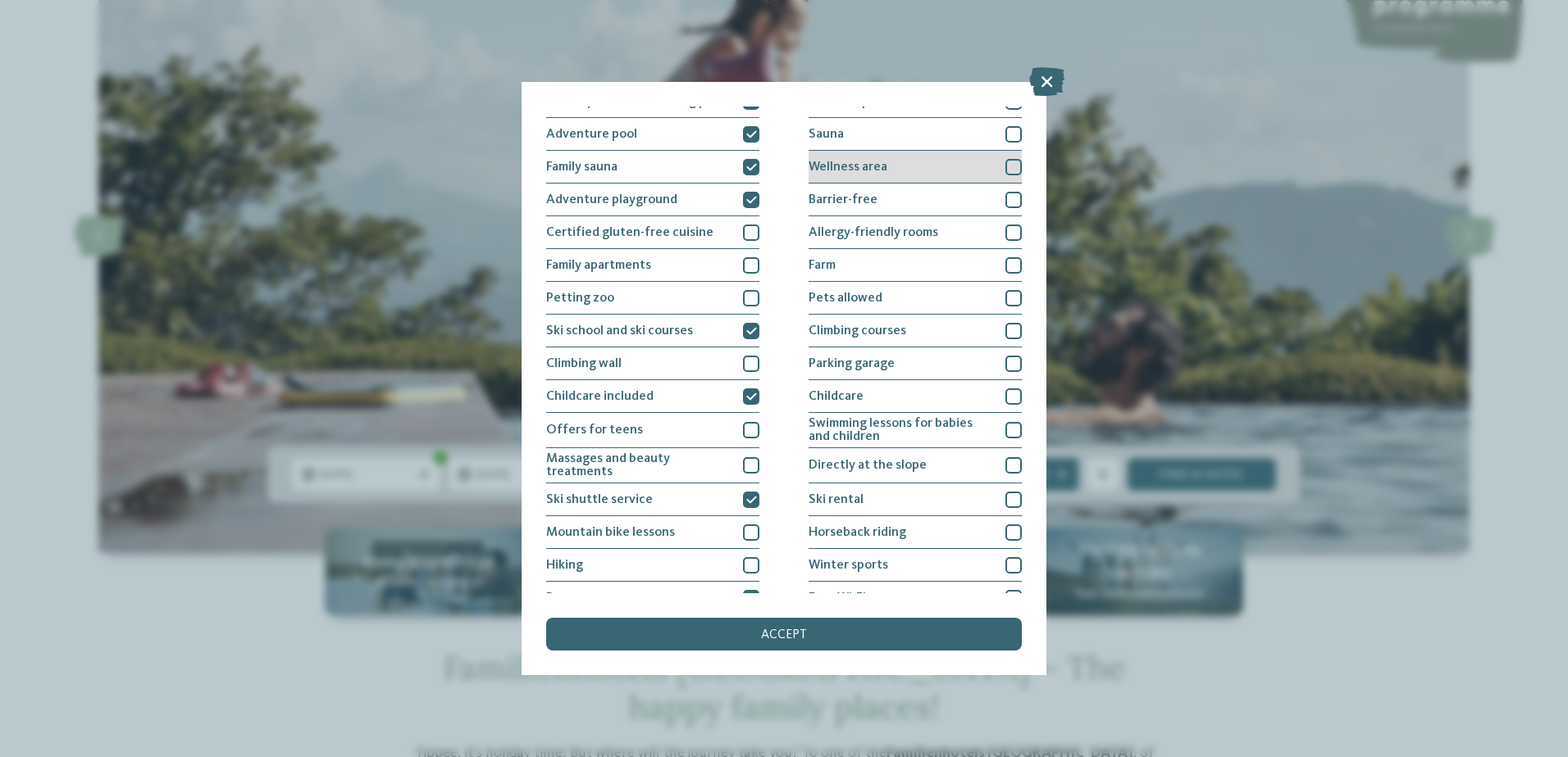
scroll to position [0, 0]
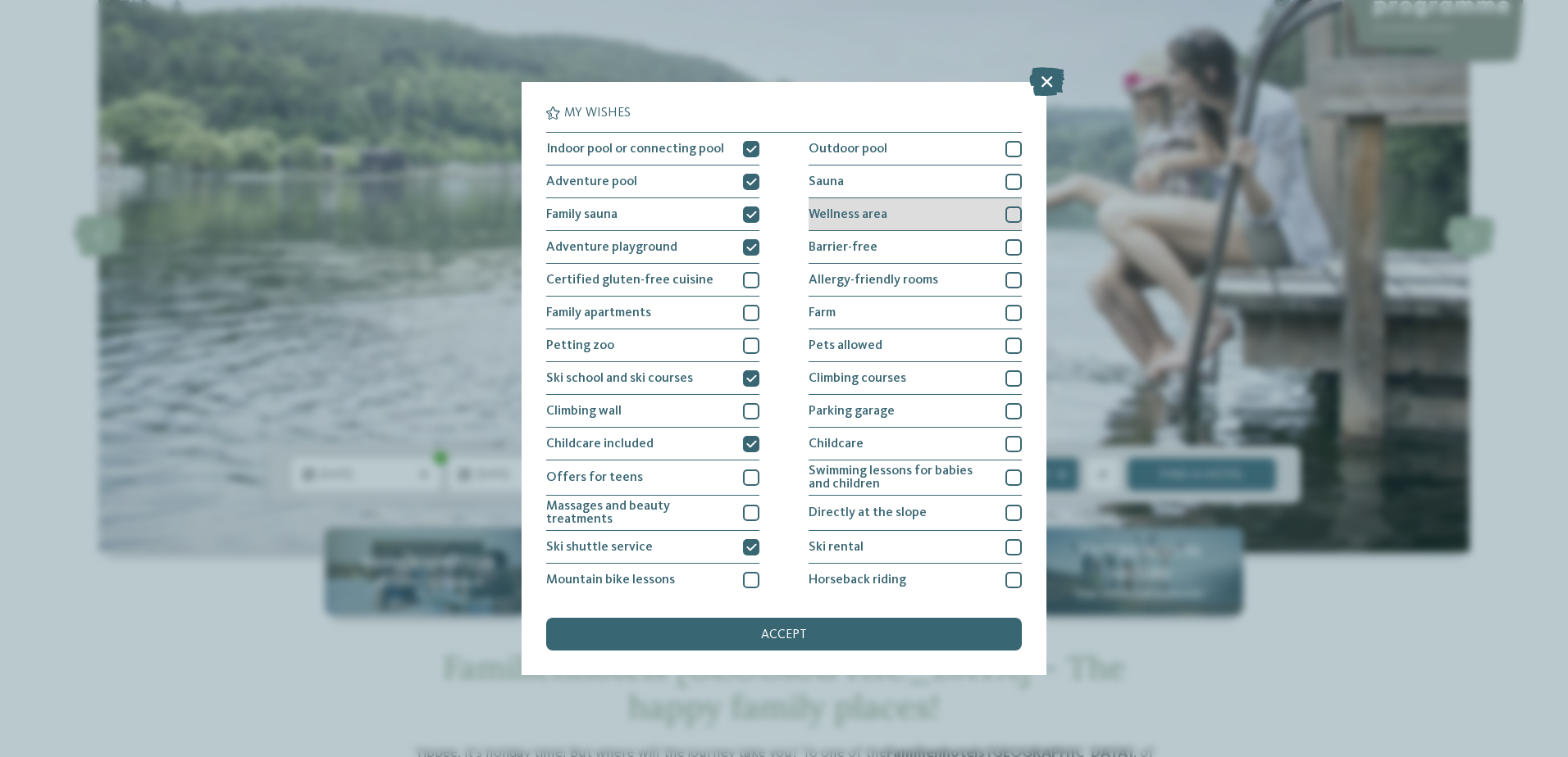
click at [1005, 213] on div at bounding box center [1013, 215] width 16 height 16
click at [1009, 215] on icon at bounding box center [1014, 214] width 11 height 10
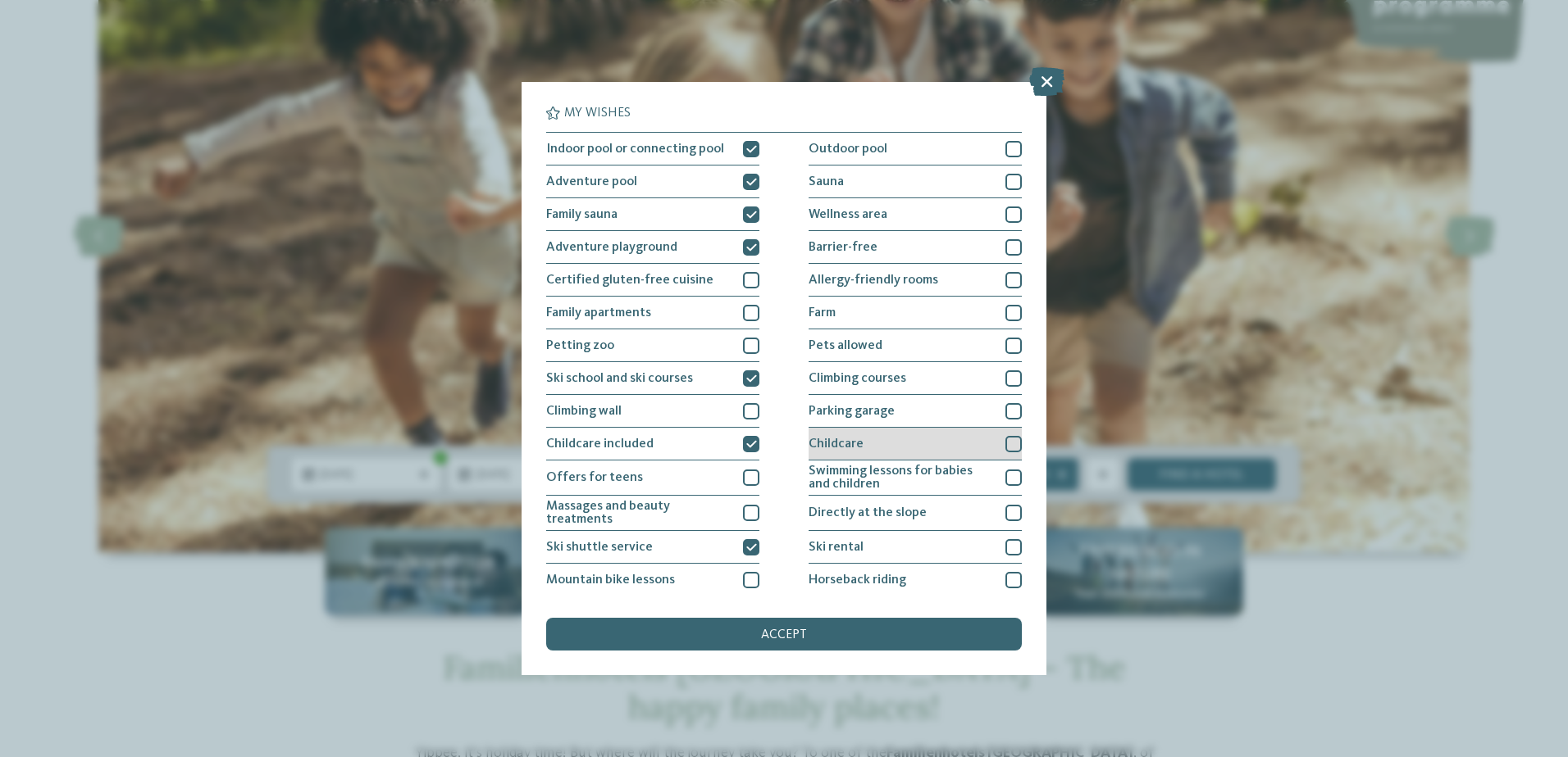
click at [1005, 446] on div at bounding box center [1013, 444] width 16 height 16
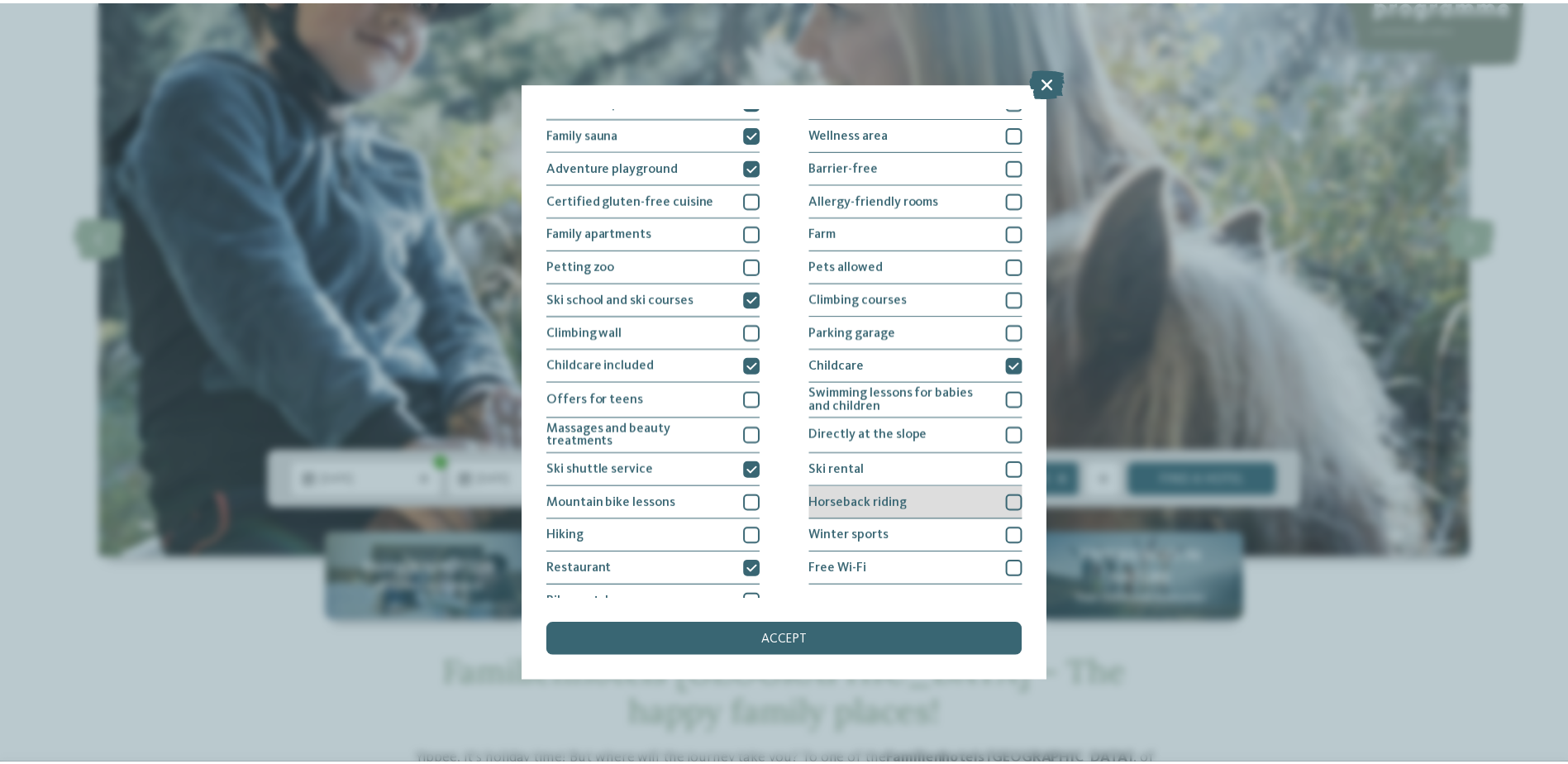
scroll to position [102, 0]
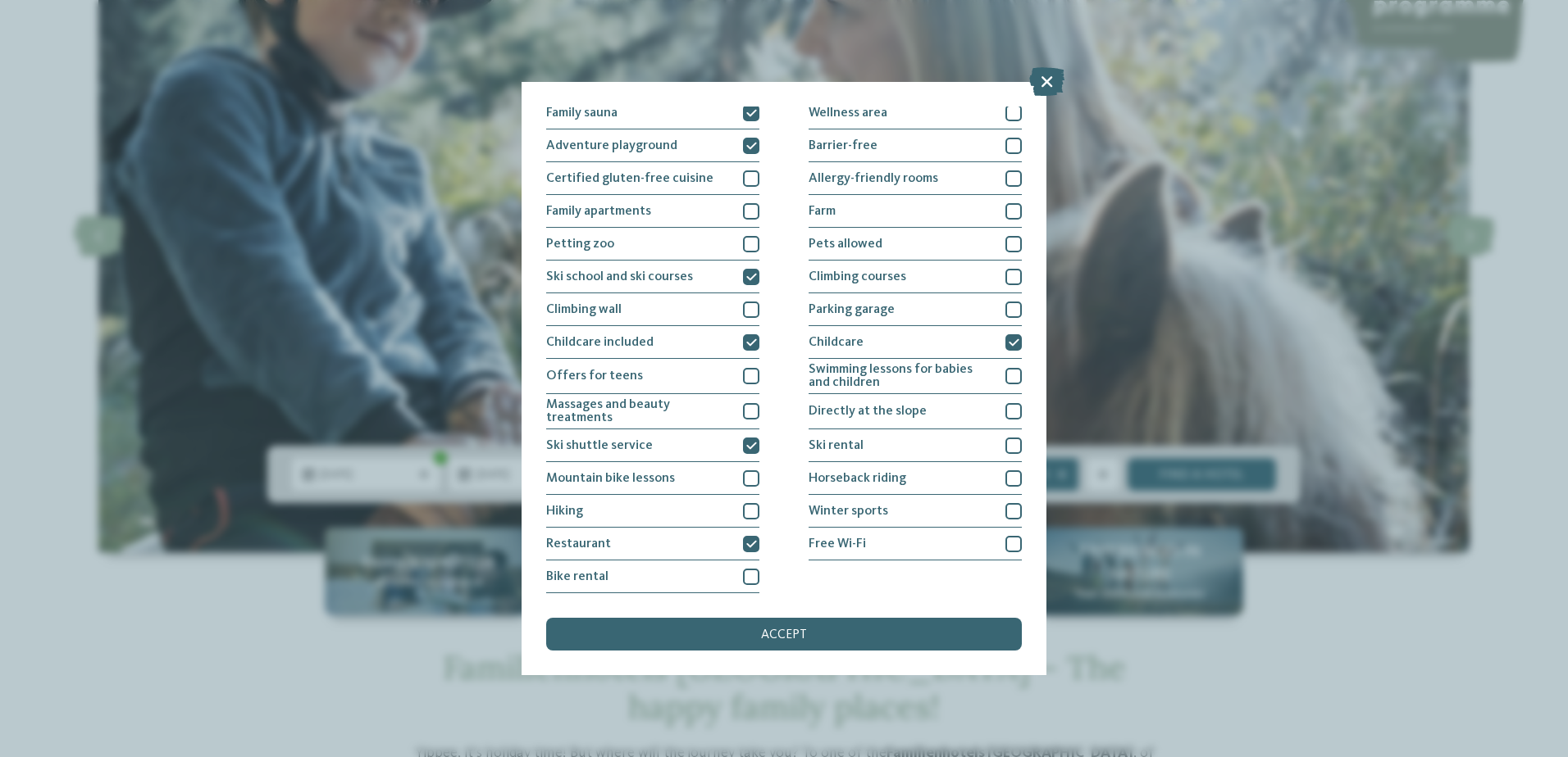
click at [795, 638] on span "accept" at bounding box center [784, 635] width 46 height 14
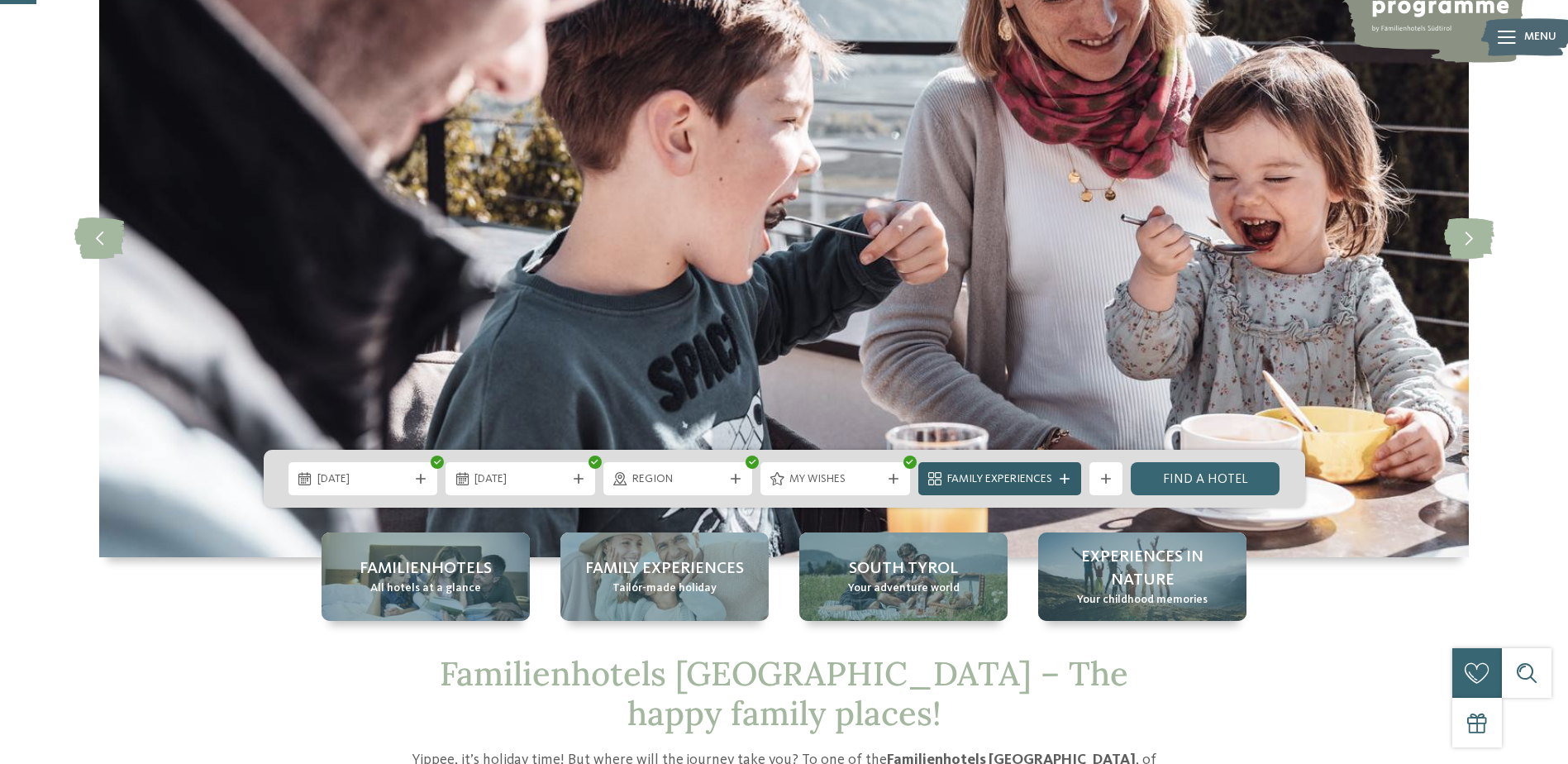
click at [1000, 481] on span "Family Experiences" at bounding box center [999, 480] width 105 height 16
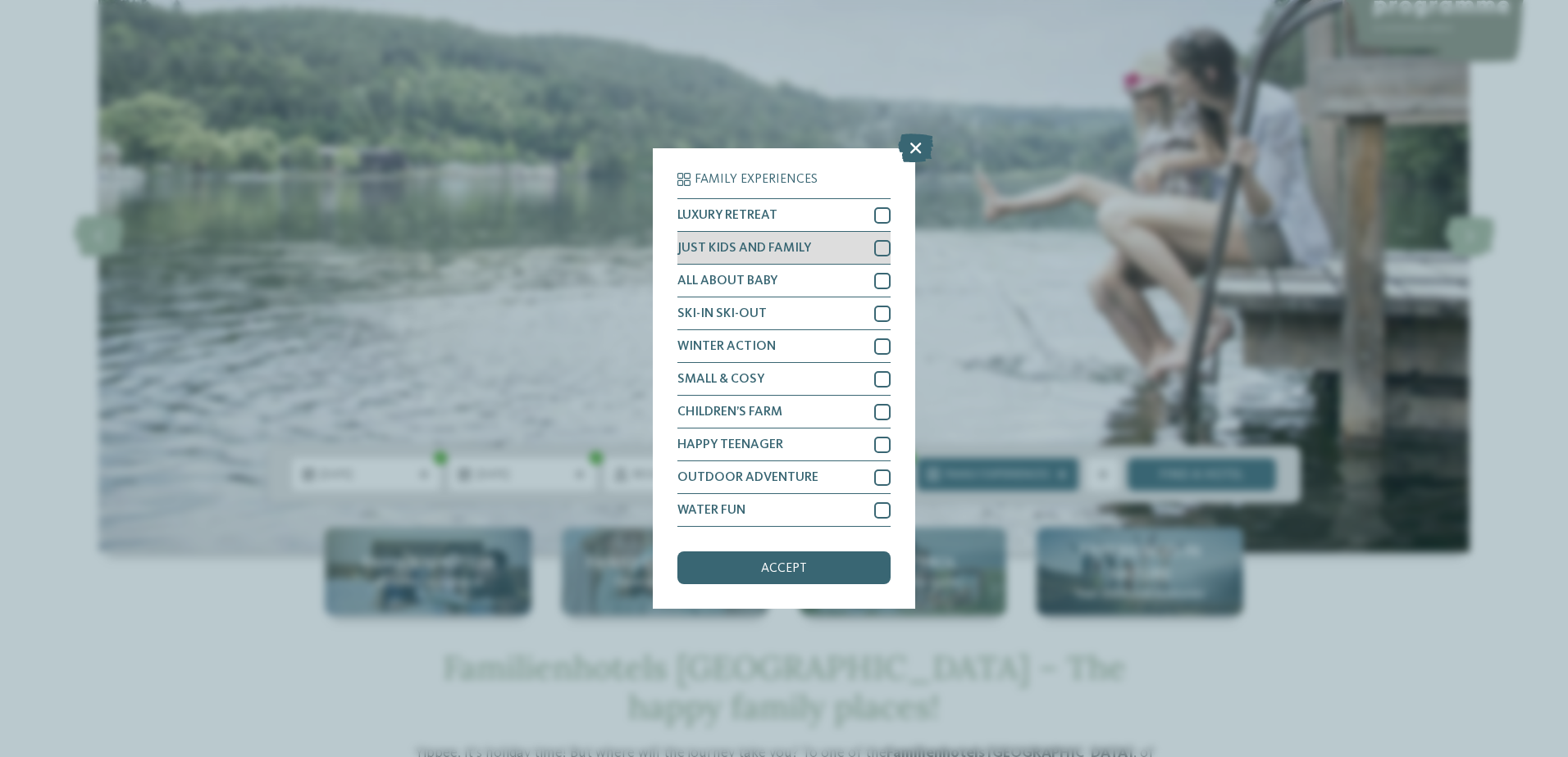
click at [883, 248] on div at bounding box center [882, 248] width 16 height 16
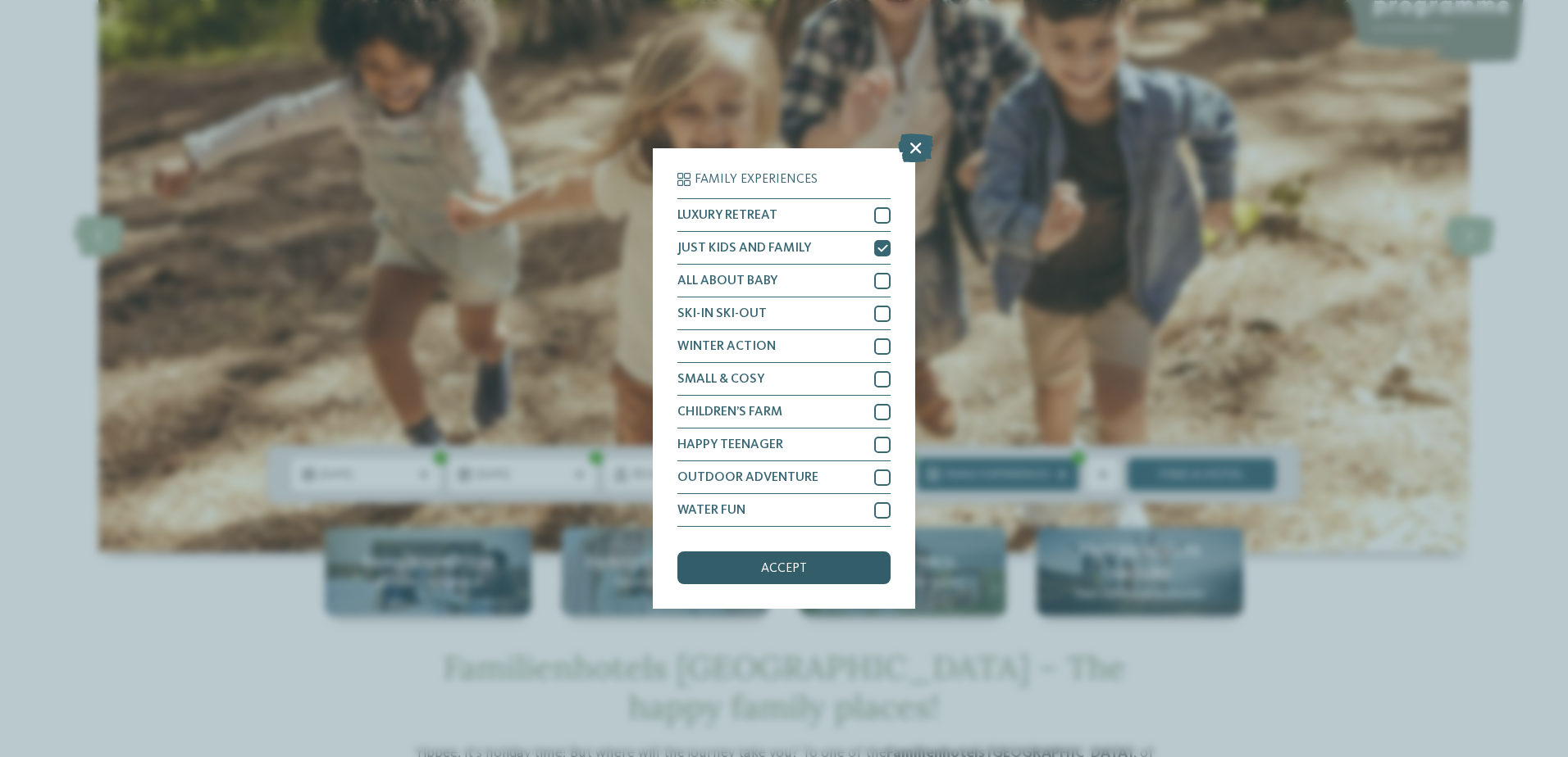
click at [800, 571] on span "accept" at bounding box center [784, 568] width 46 height 14
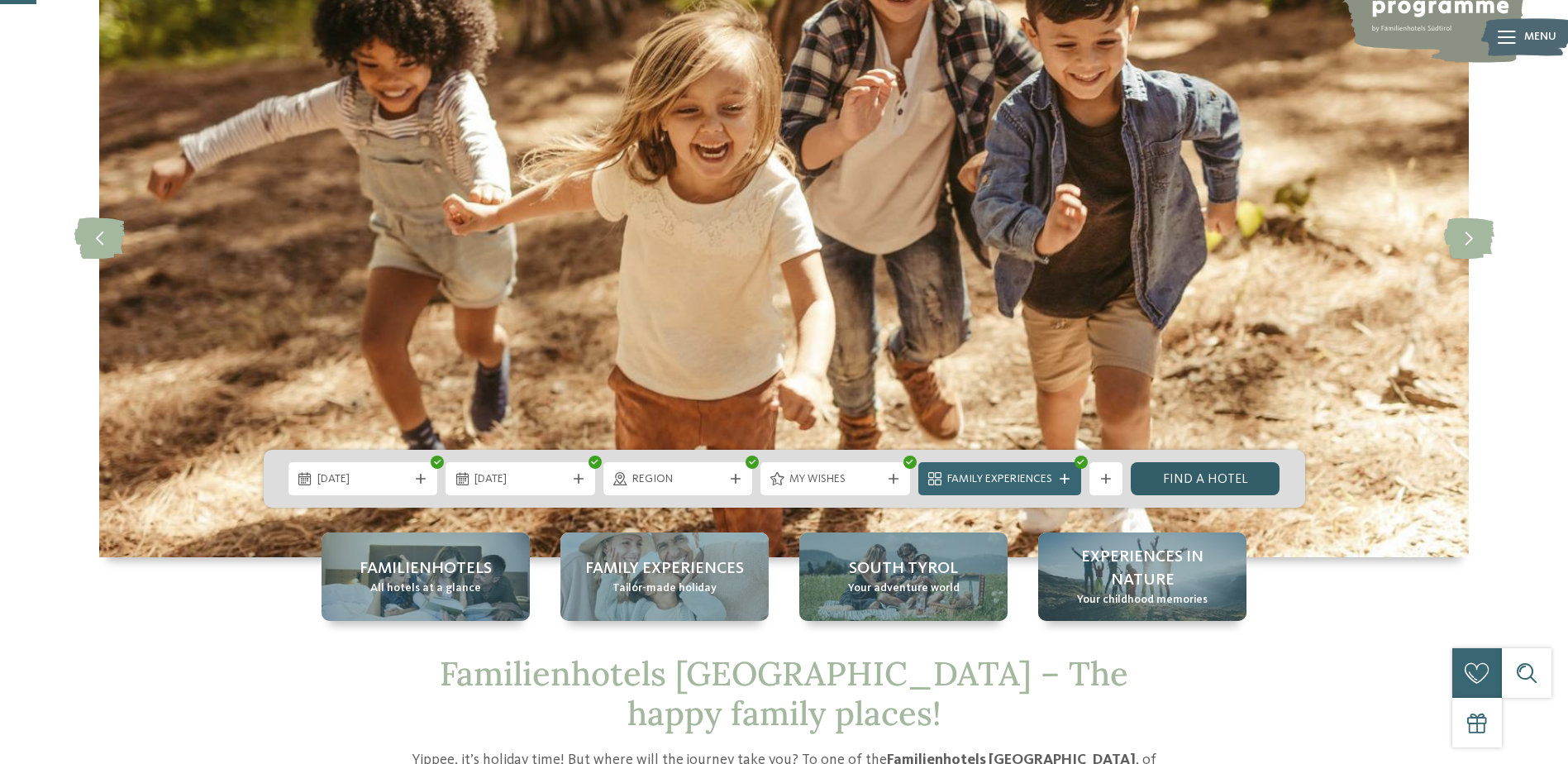
drag, startPoint x: 1180, startPoint y: 481, endPoint x: 1194, endPoint y: 478, distance: 14.3
click at [1180, 481] on link "Find a hotel" at bounding box center [1205, 479] width 149 height 33
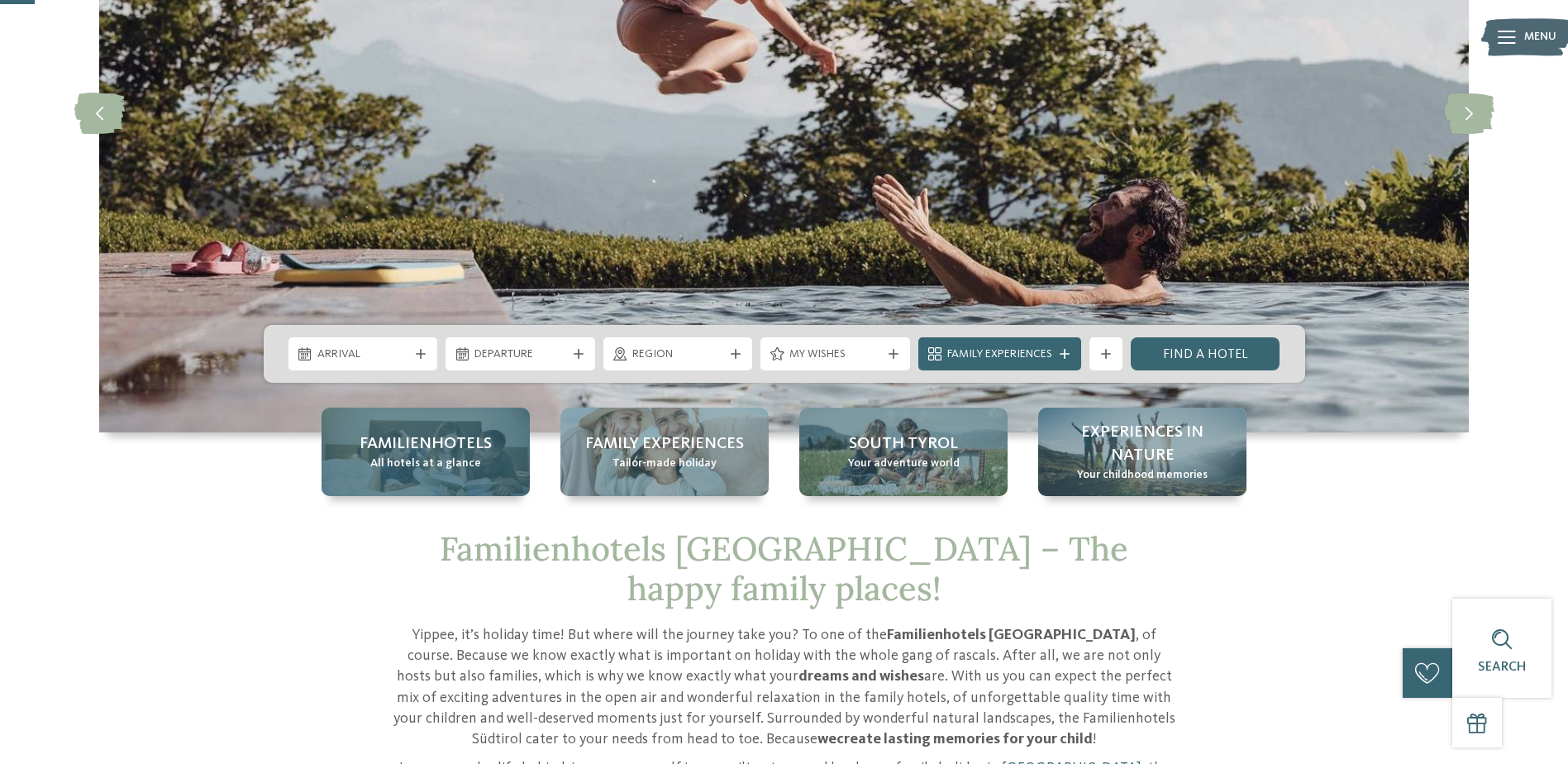
scroll to position [414, 0]
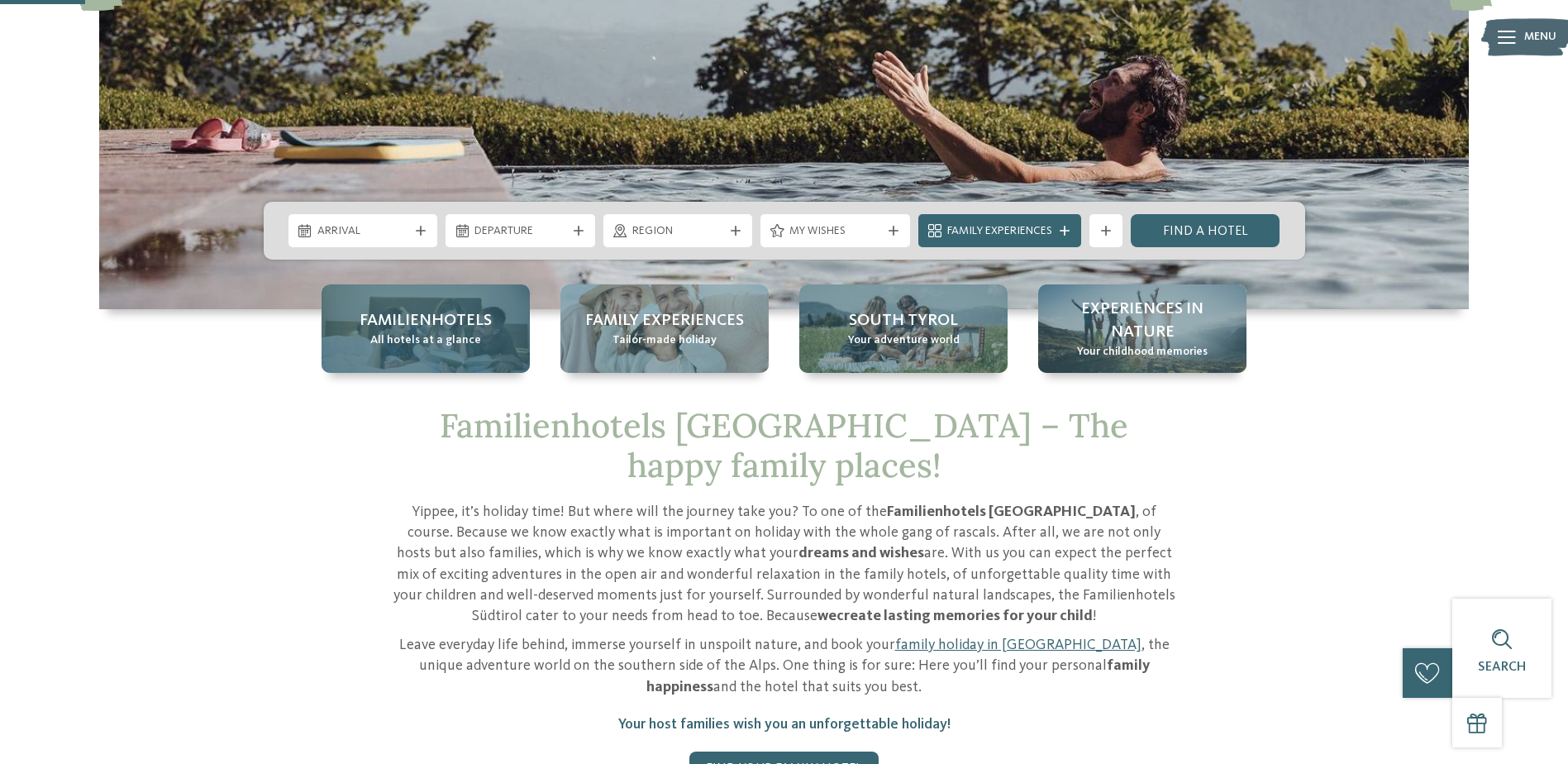
click at [431, 325] on span "Familienhotels" at bounding box center [425, 320] width 132 height 23
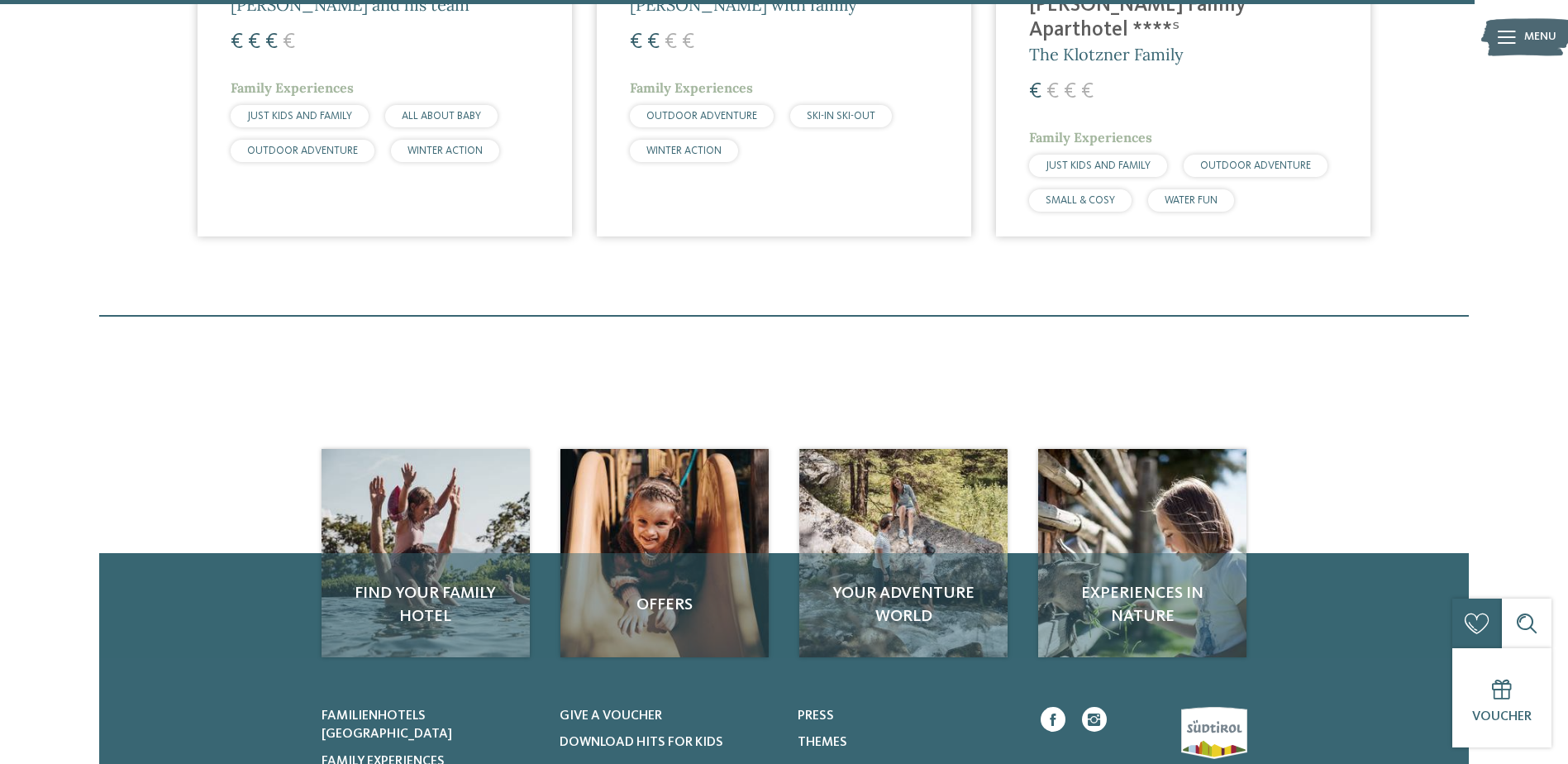
scroll to position [5210, 0]
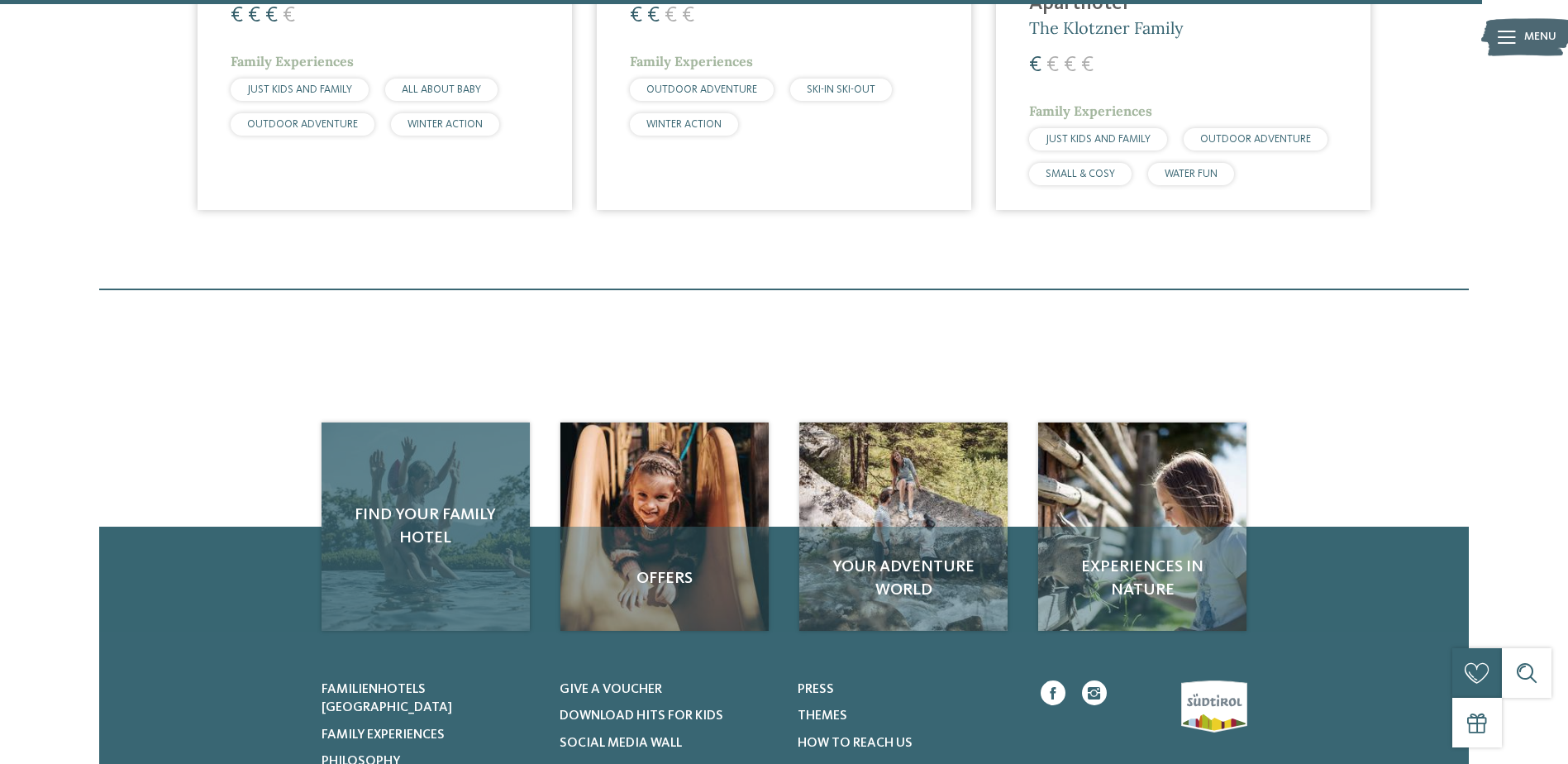
click at [416, 455] on div "Find your family hotel" at bounding box center [425, 527] width 209 height 209
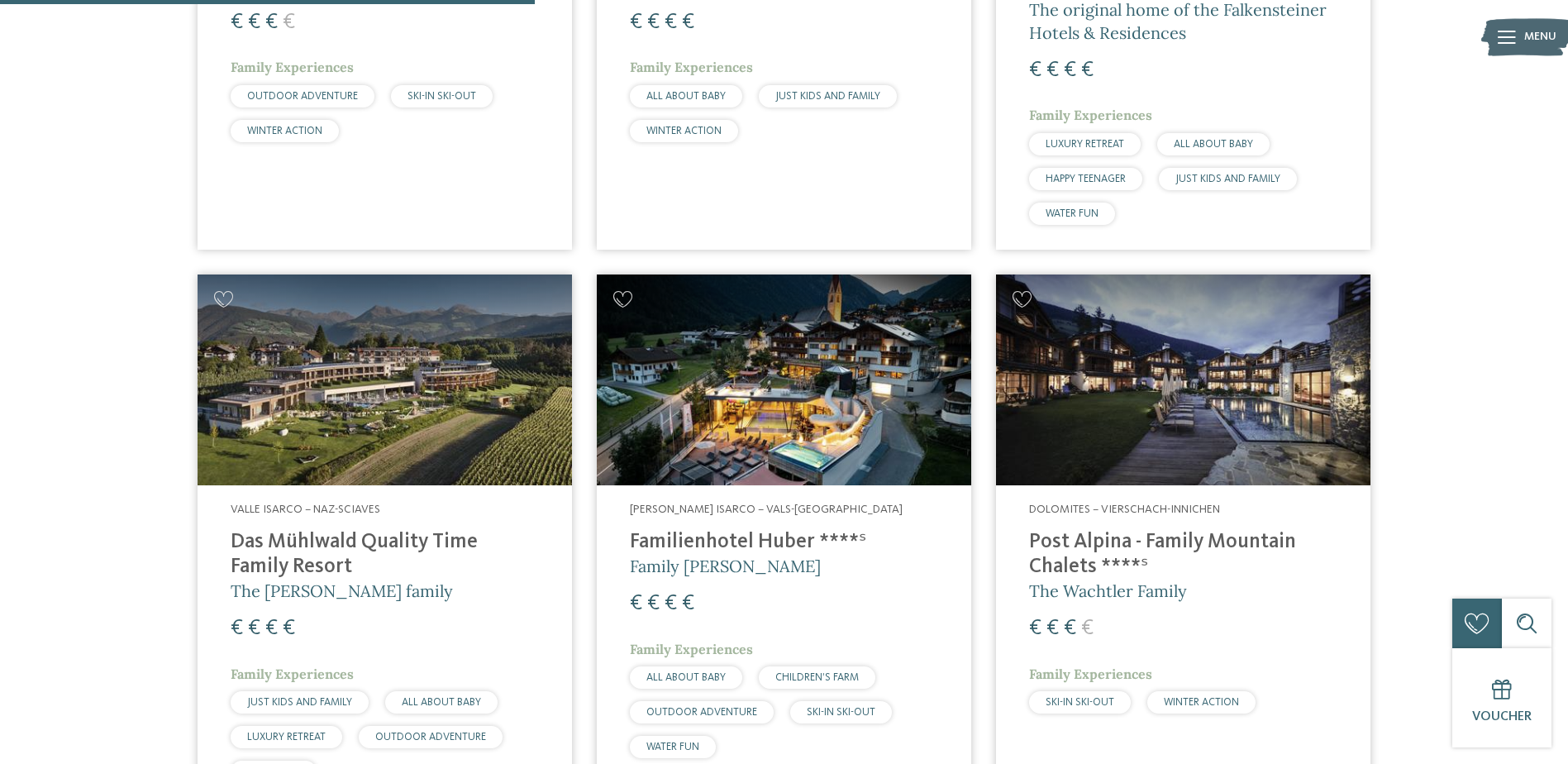
scroll to position [1903, 0]
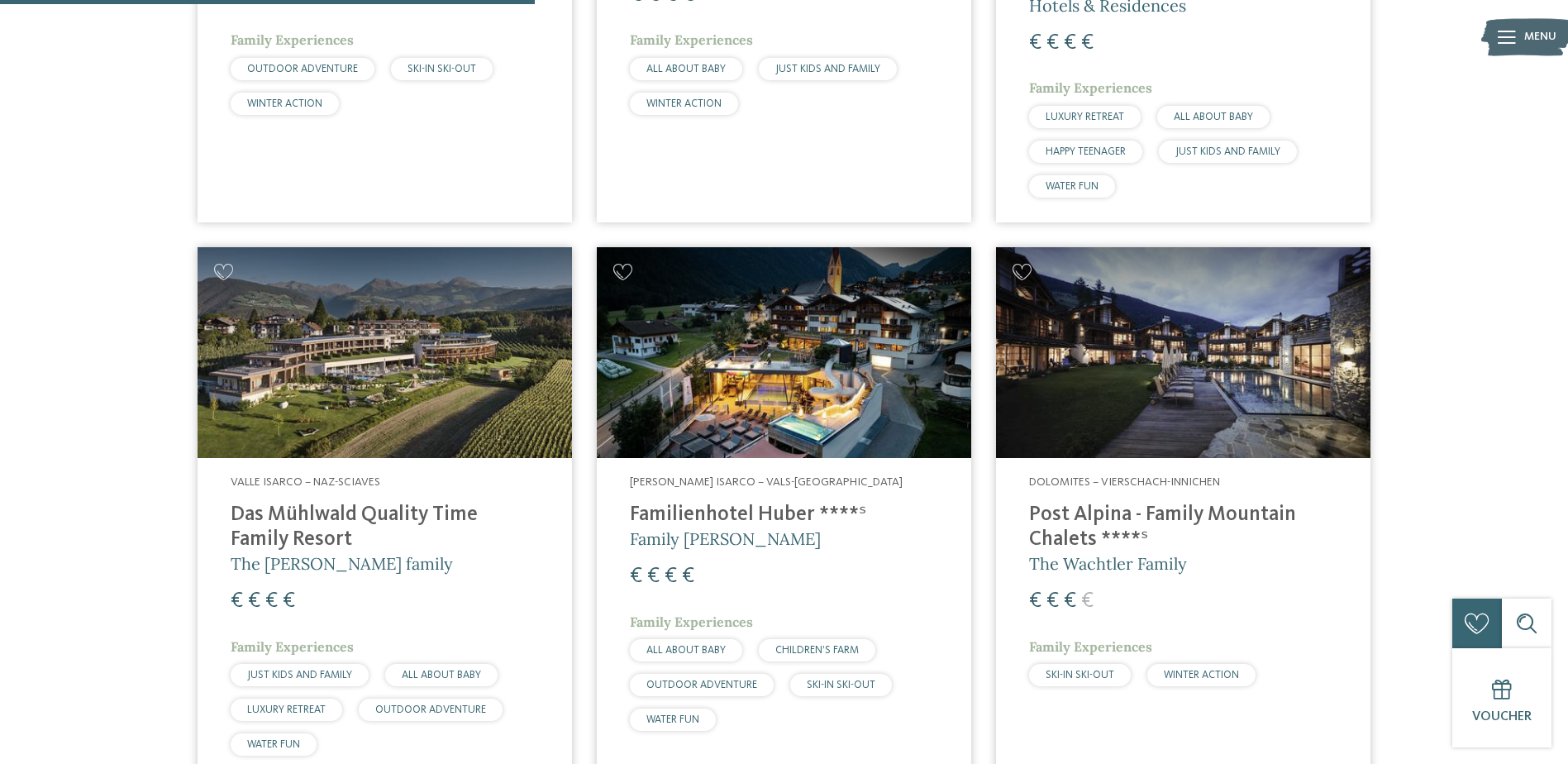
click at [1099, 503] on h4 "Post Alpina - Family Mountain Chalets ****ˢ" at bounding box center [1183, 528] width 308 height 49
click at [1160, 553] on span "The Wachtler Family" at bounding box center [1107, 563] width 158 height 21
click at [1116, 503] on h4 "Post Alpina - Family Mountain Chalets ****ˢ" at bounding box center [1183, 528] width 308 height 49
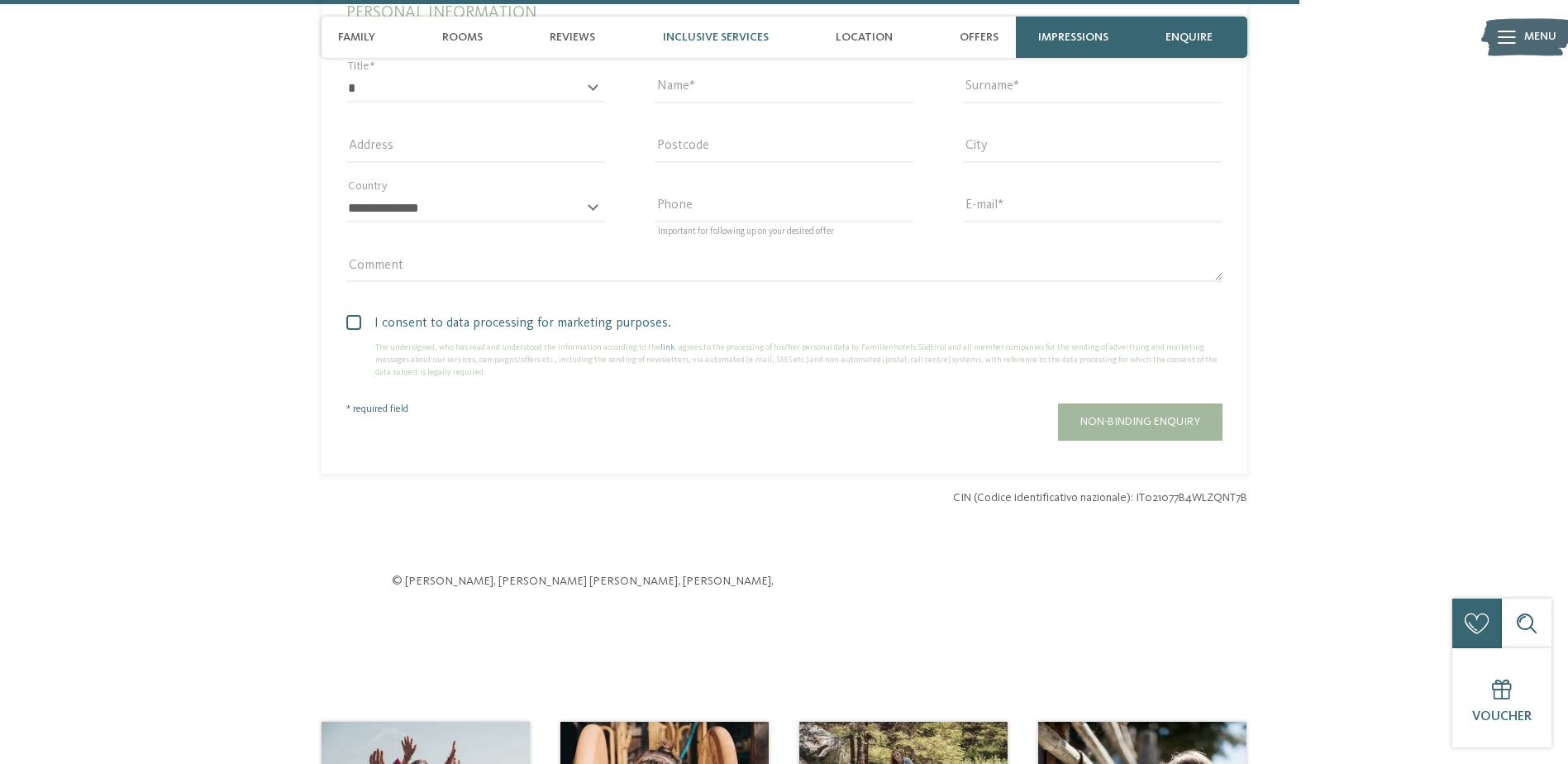
scroll to position [4383, 0]
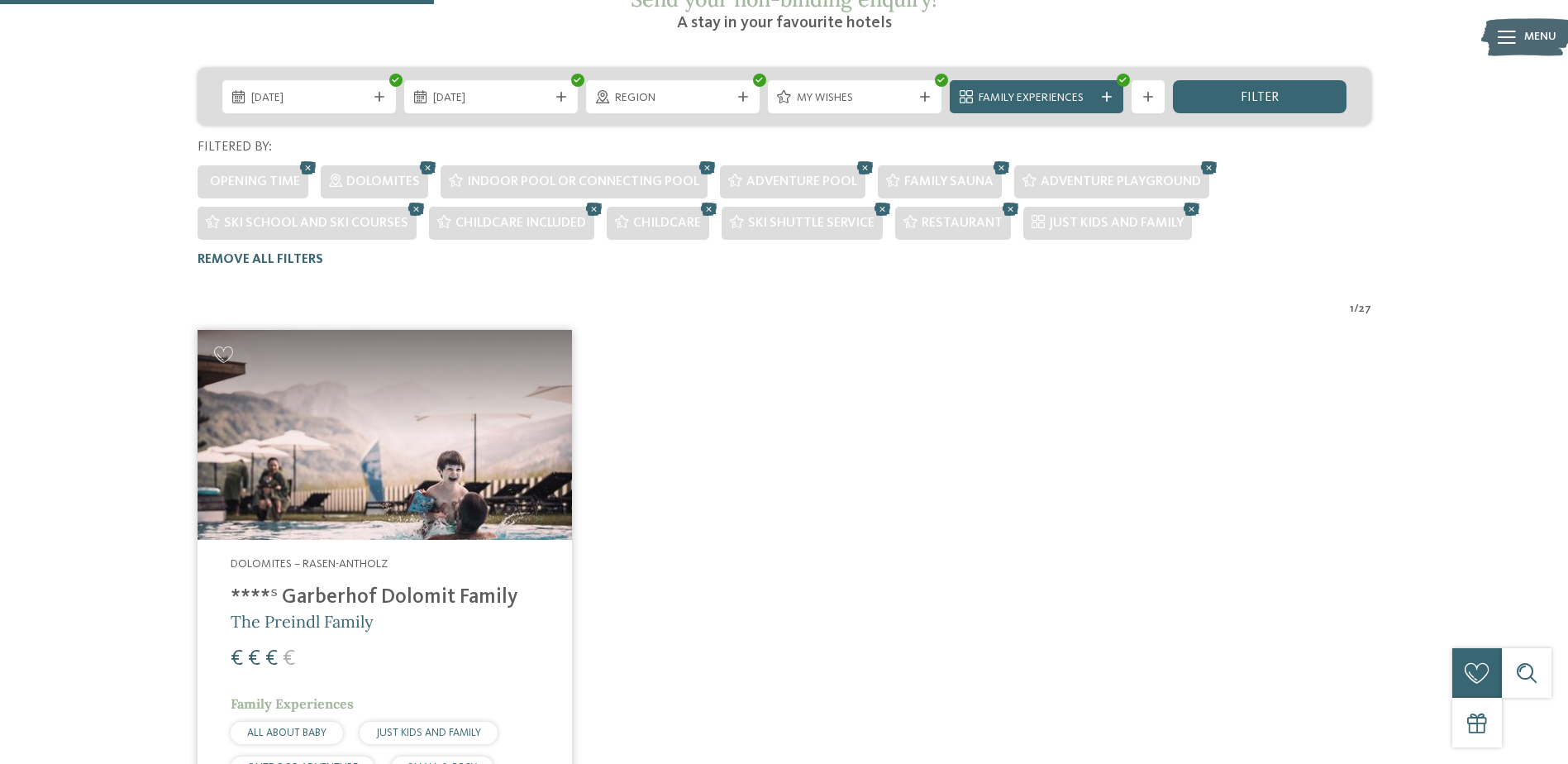
scroll to position [379, 0]
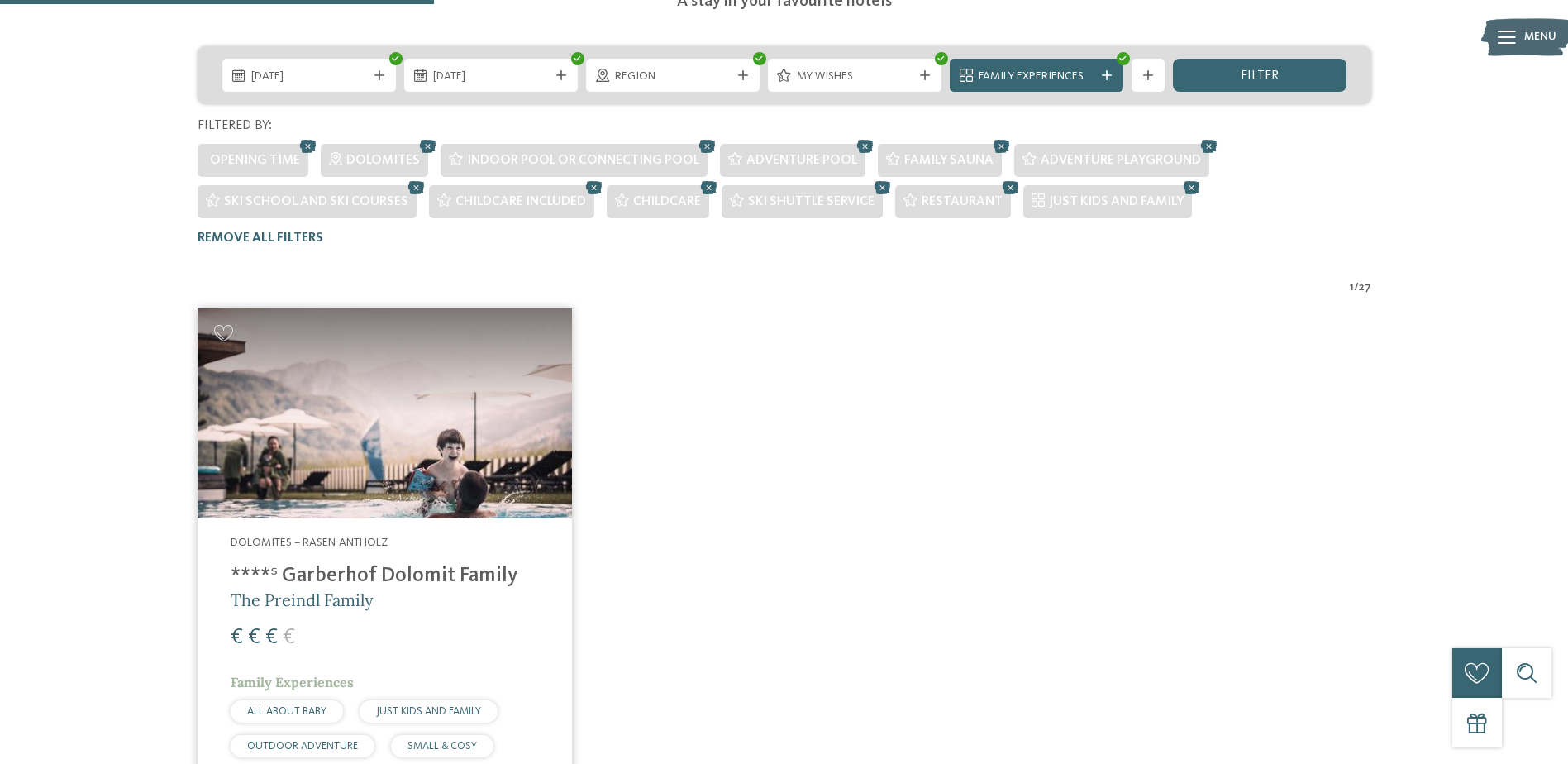
click at [403, 564] on h4 "****ˢ Garberhof Dolomit Family" at bounding box center [384, 576] width 308 height 25
click at [398, 564] on h4 "****ˢ Garberhof Dolomit Family" at bounding box center [384, 576] width 308 height 25
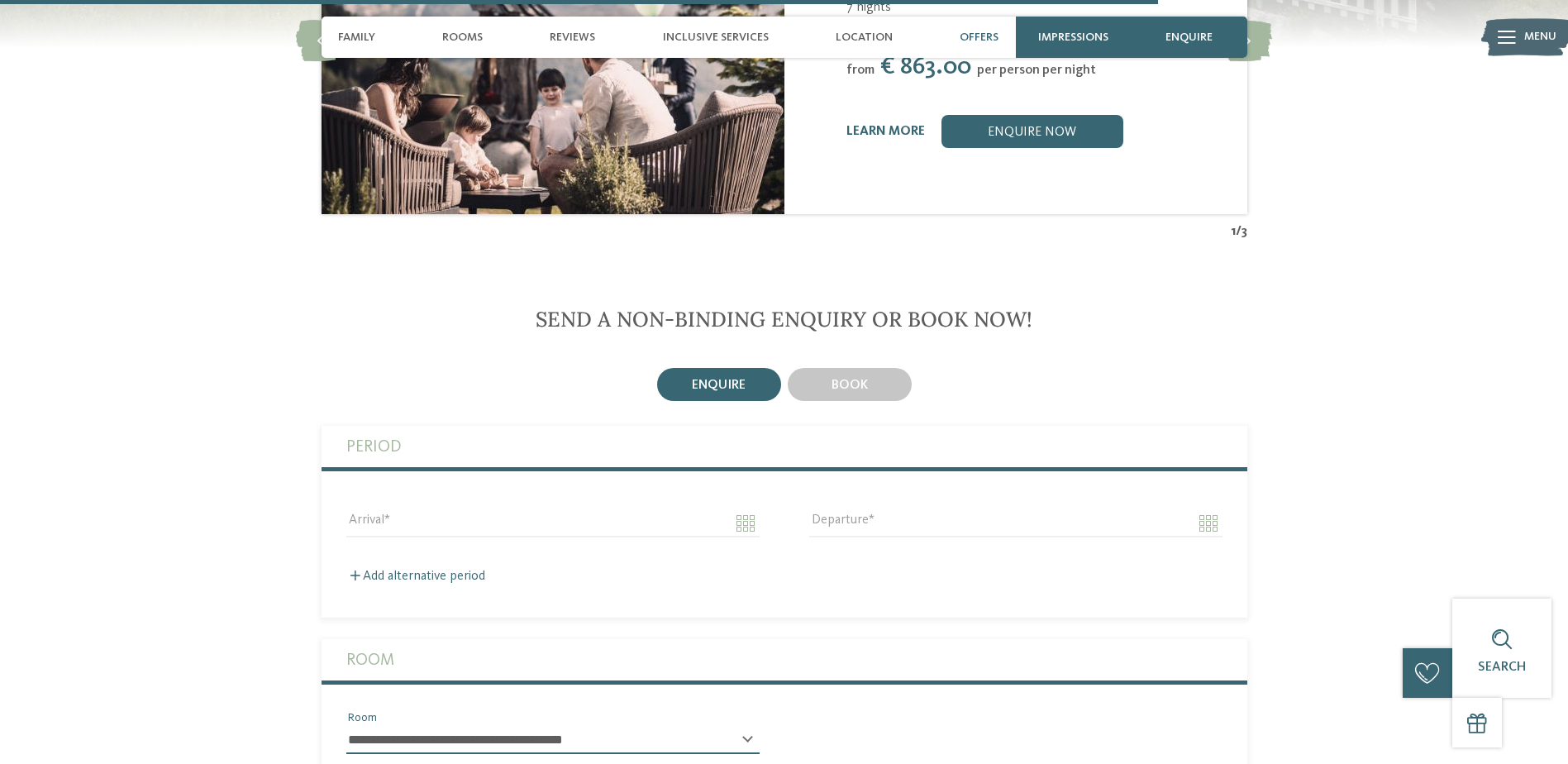
scroll to position [4631, 0]
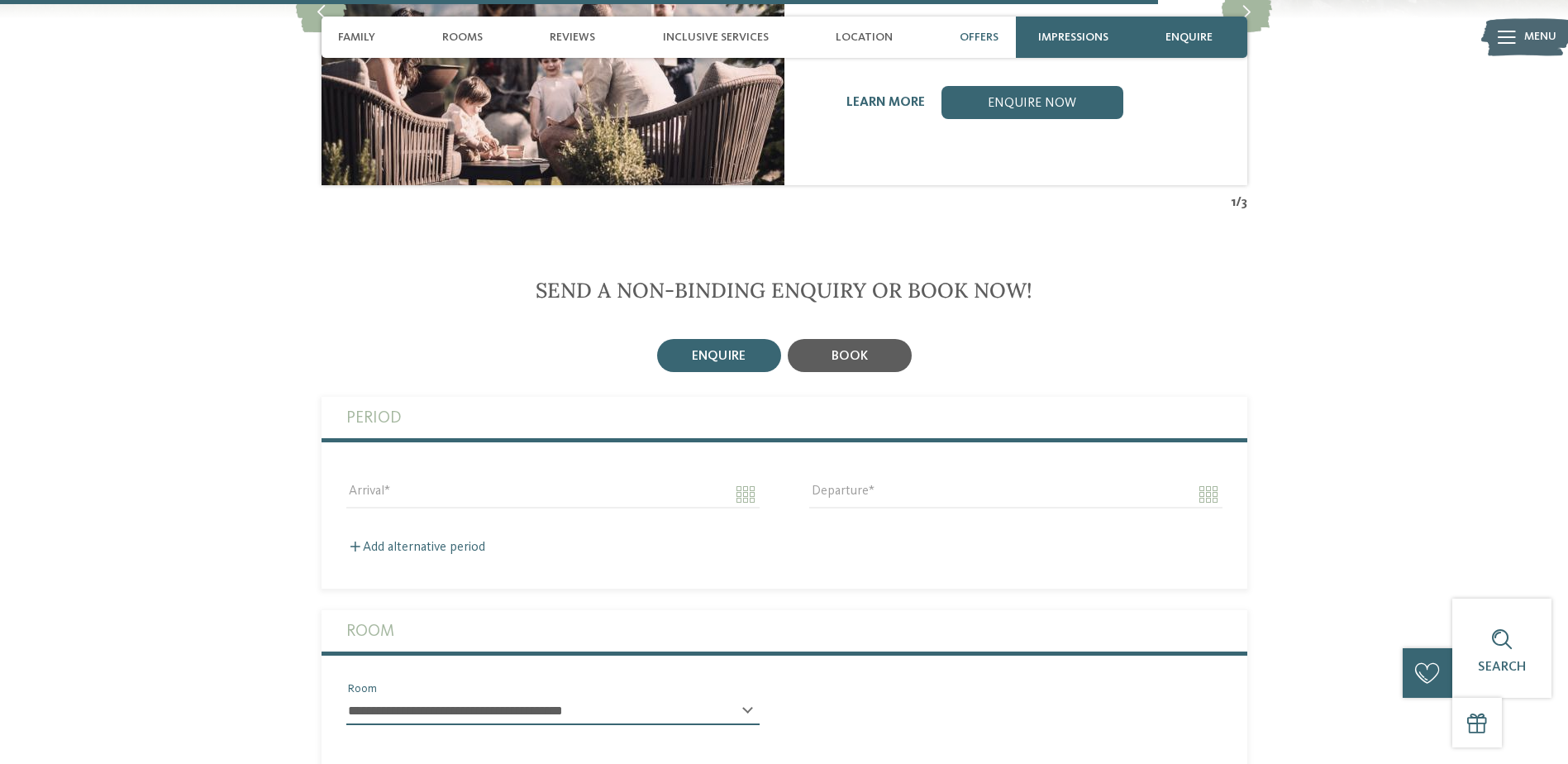
click at [859, 339] on div "book" at bounding box center [850, 356] width 124 height 33
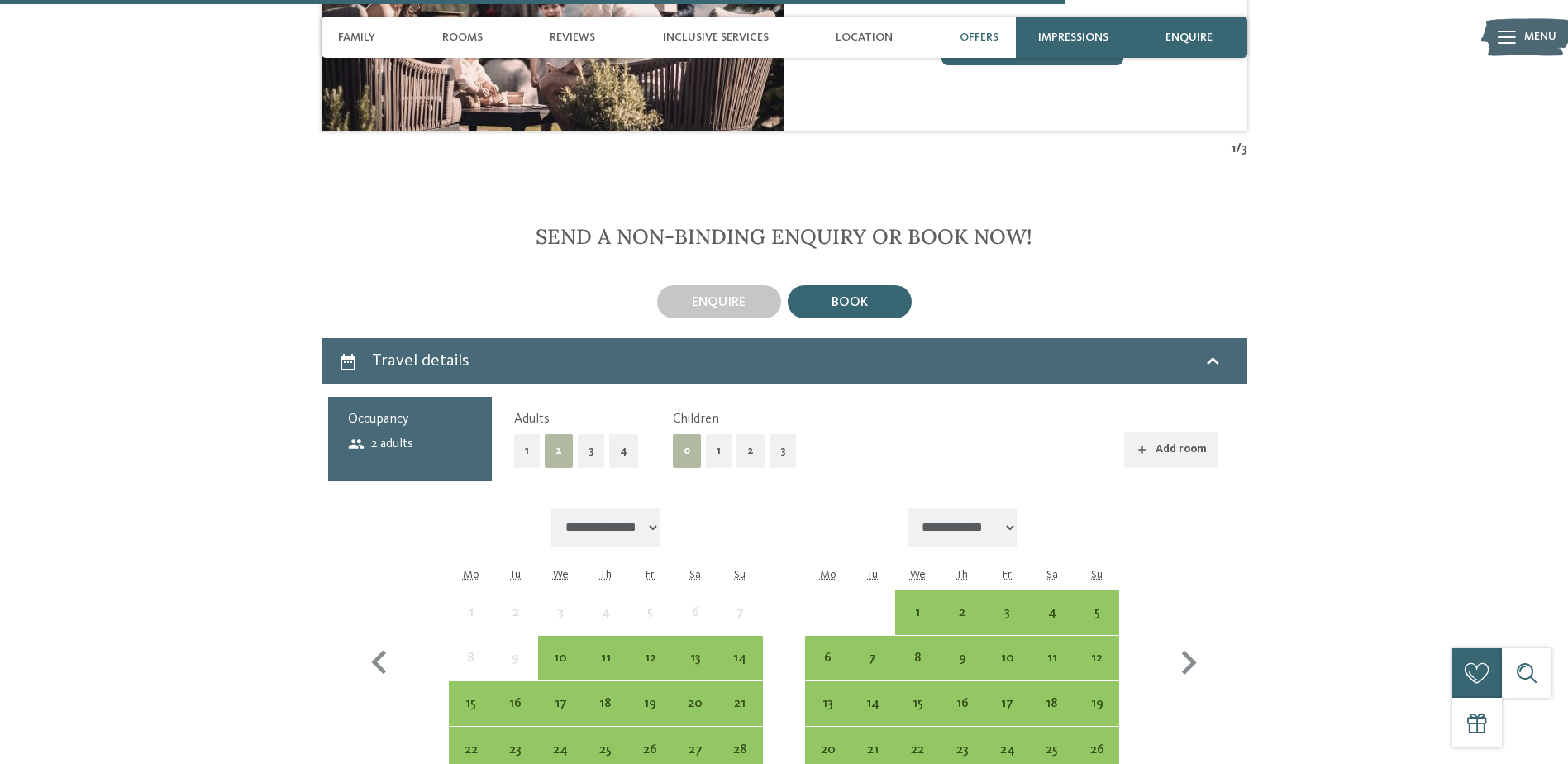
scroll to position [4714, 0]
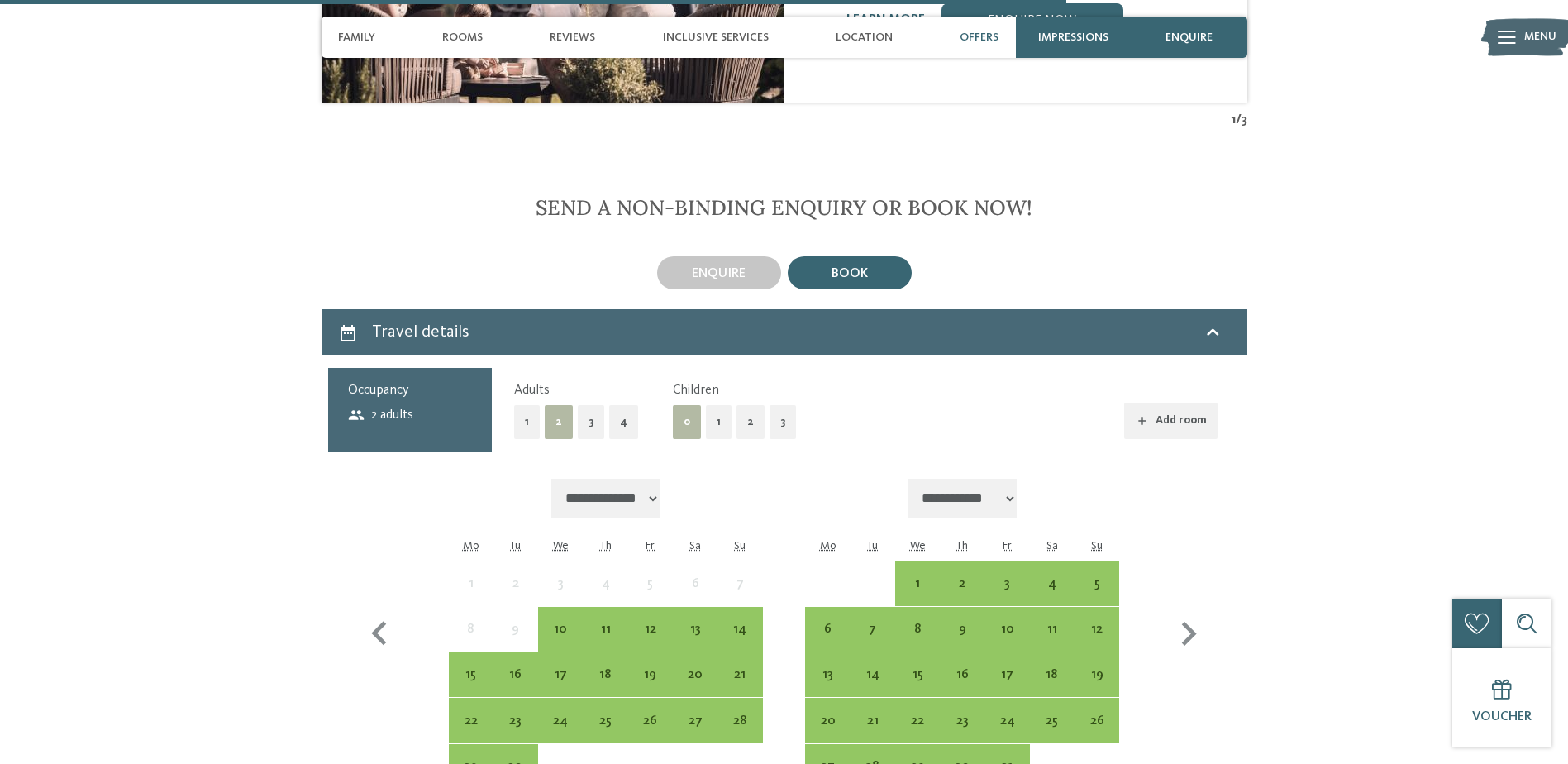
click at [744, 406] on button "2" at bounding box center [750, 422] width 28 height 34
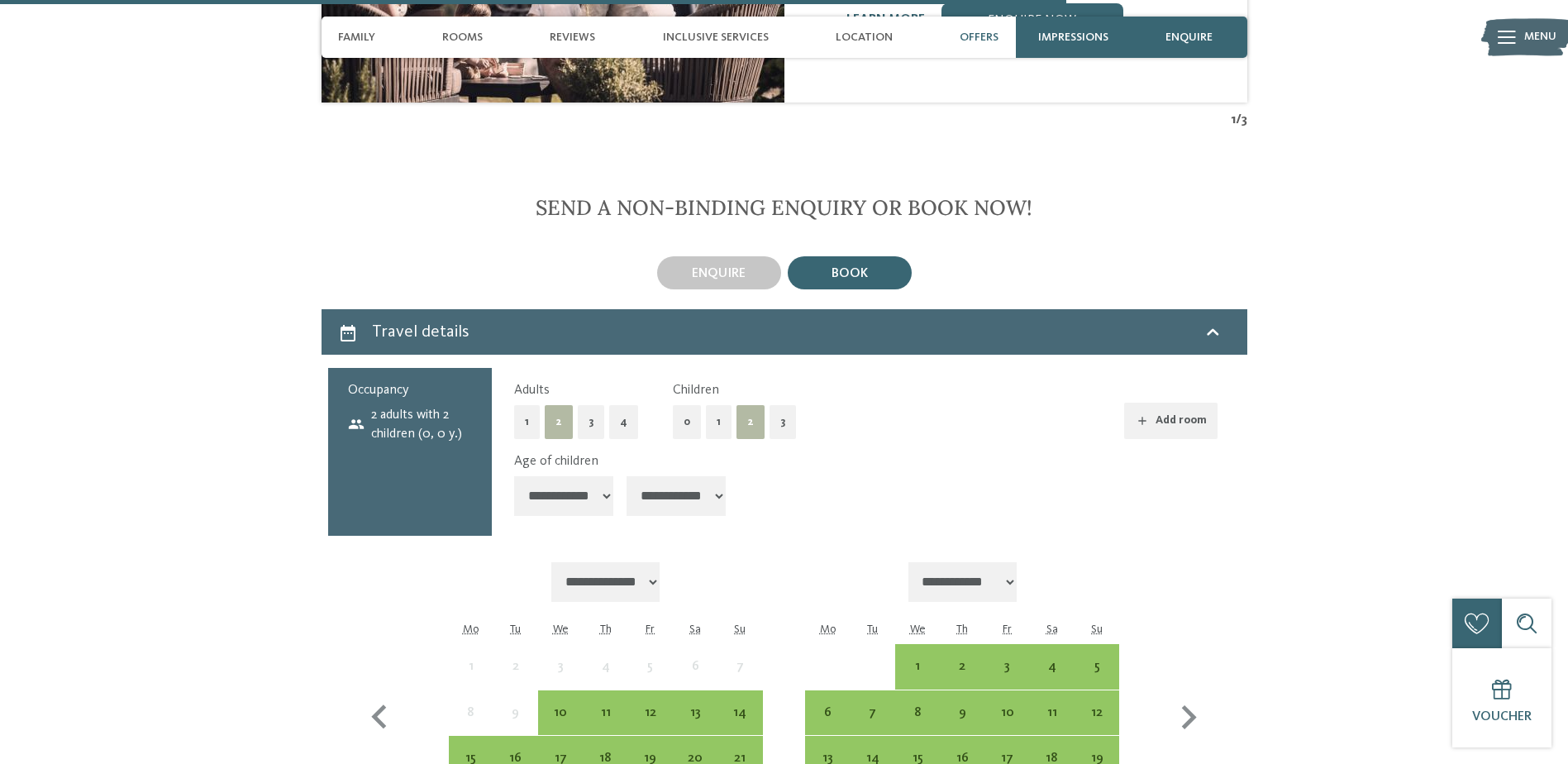
click at [605, 477] on select "**********" at bounding box center [563, 497] width 99 height 40
select select "*"
click at [514, 477] on select "**********" at bounding box center [563, 497] width 99 height 40
click at [726, 477] on select "**********" at bounding box center [676, 497] width 99 height 40
select select "*"
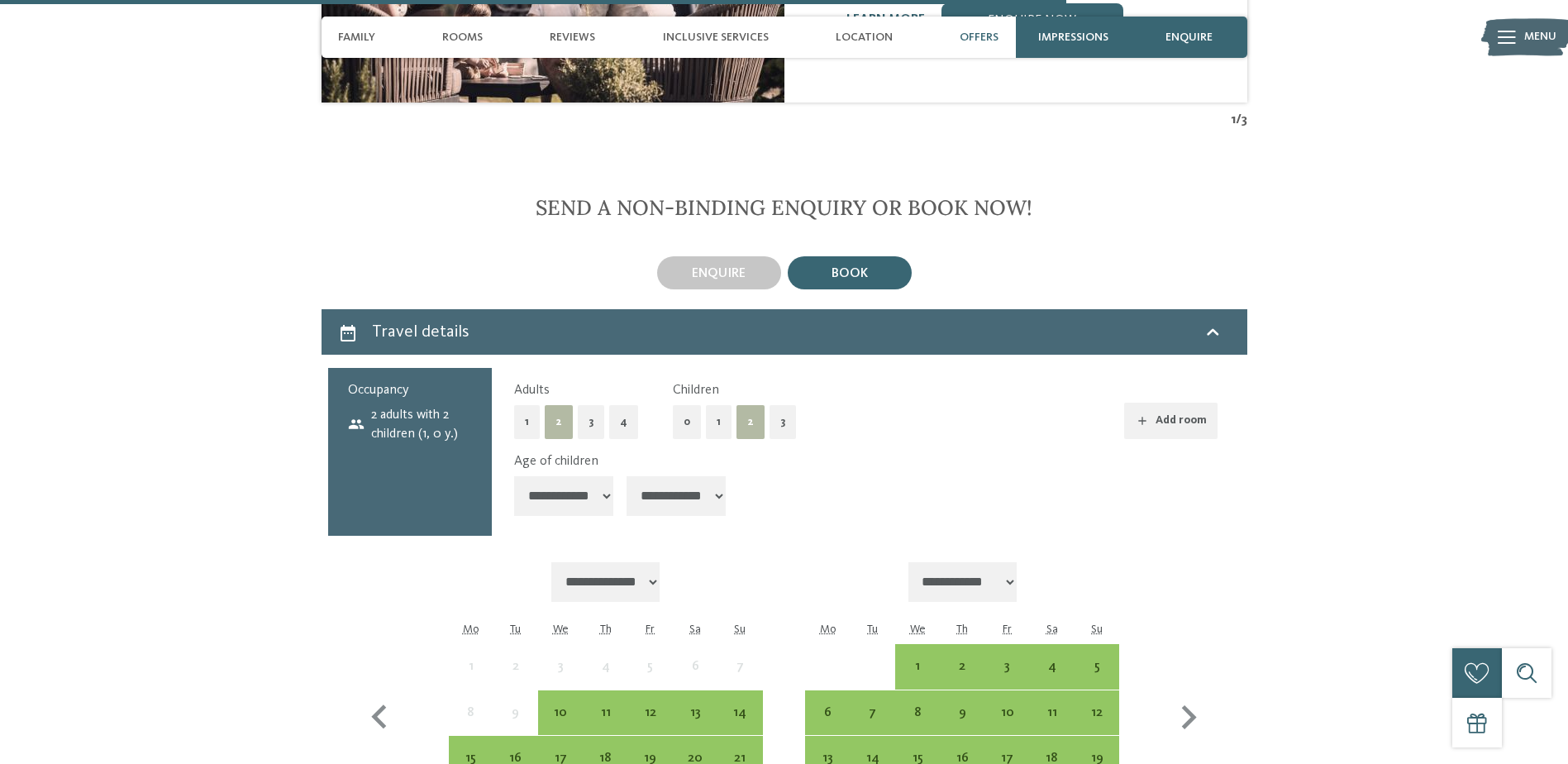
click at [632, 477] on select "**********" at bounding box center [676, 497] width 99 height 40
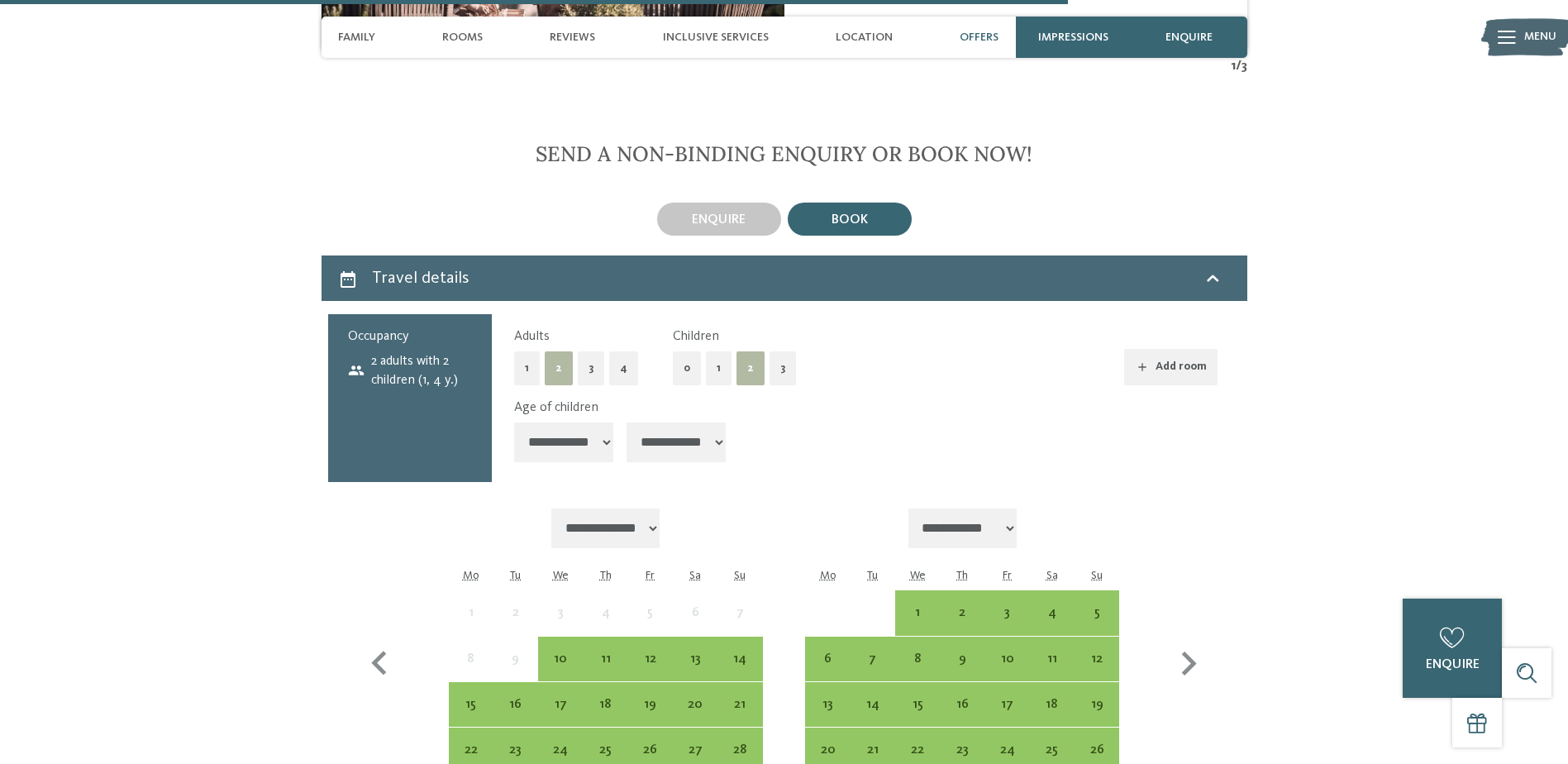
scroll to position [4797, 0]
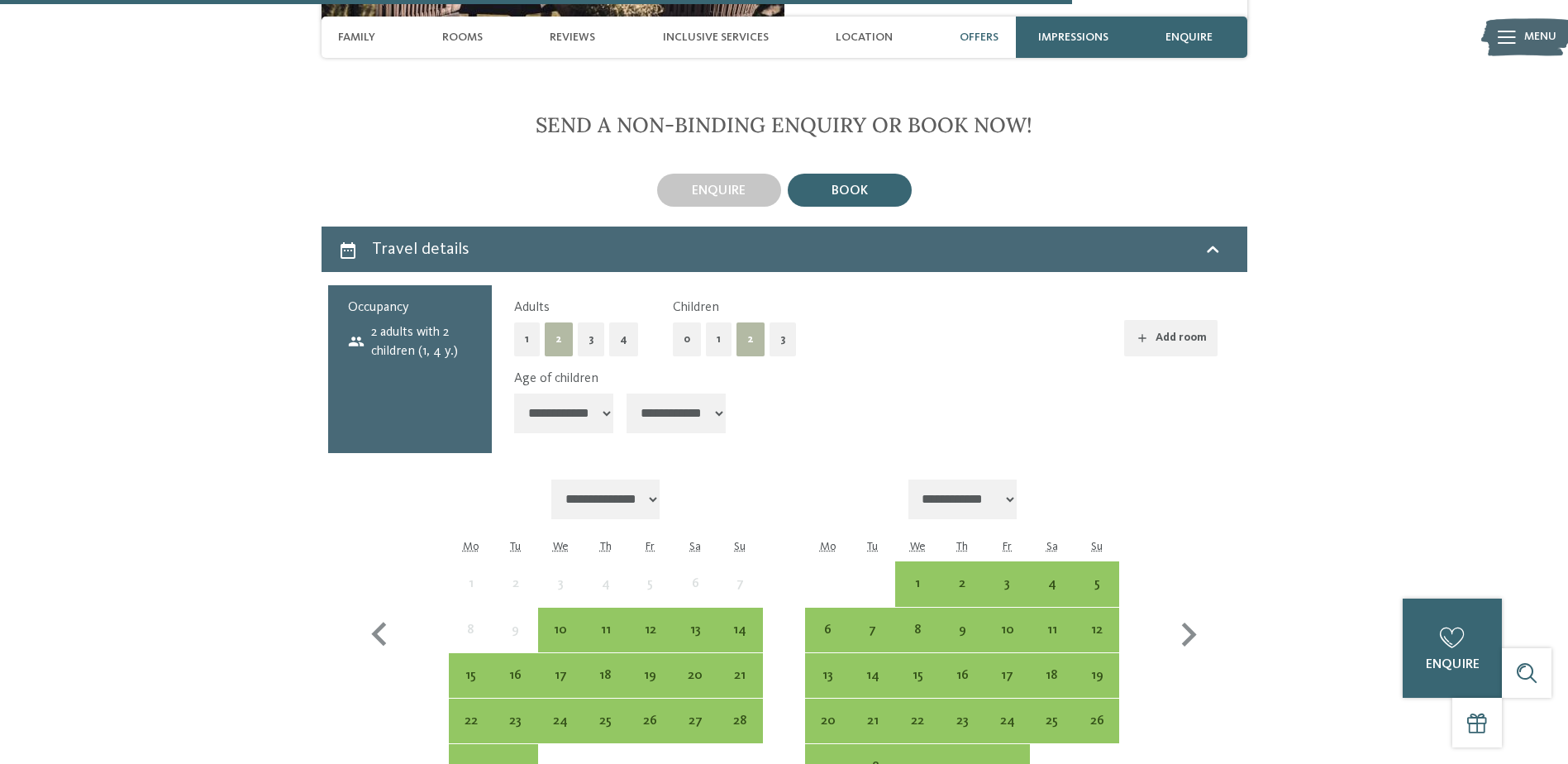
click at [1015, 480] on select "**********" at bounding box center [963, 500] width 109 height 40
select select "**********"
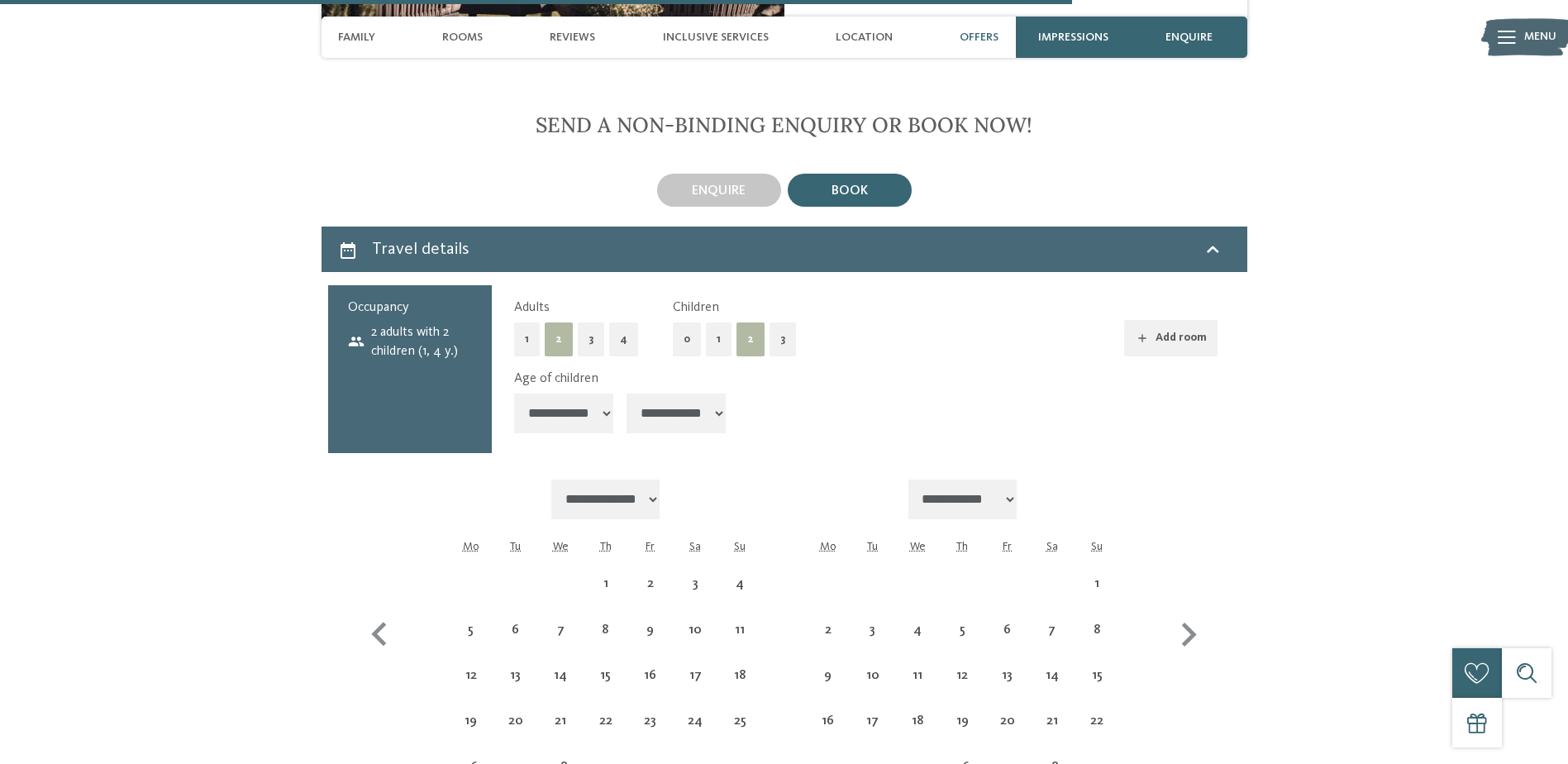
select select "**********"
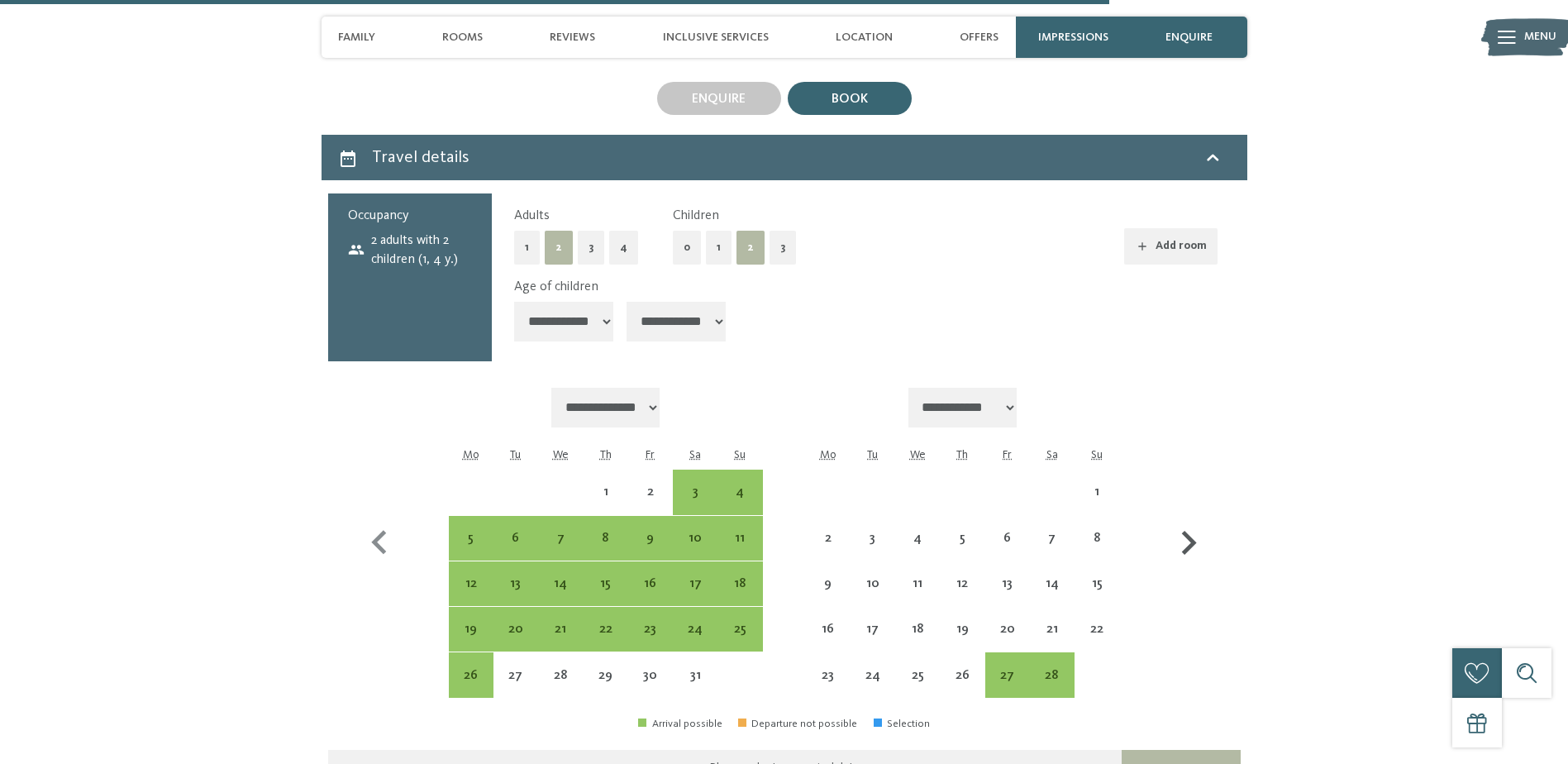
scroll to position [4962, 0]
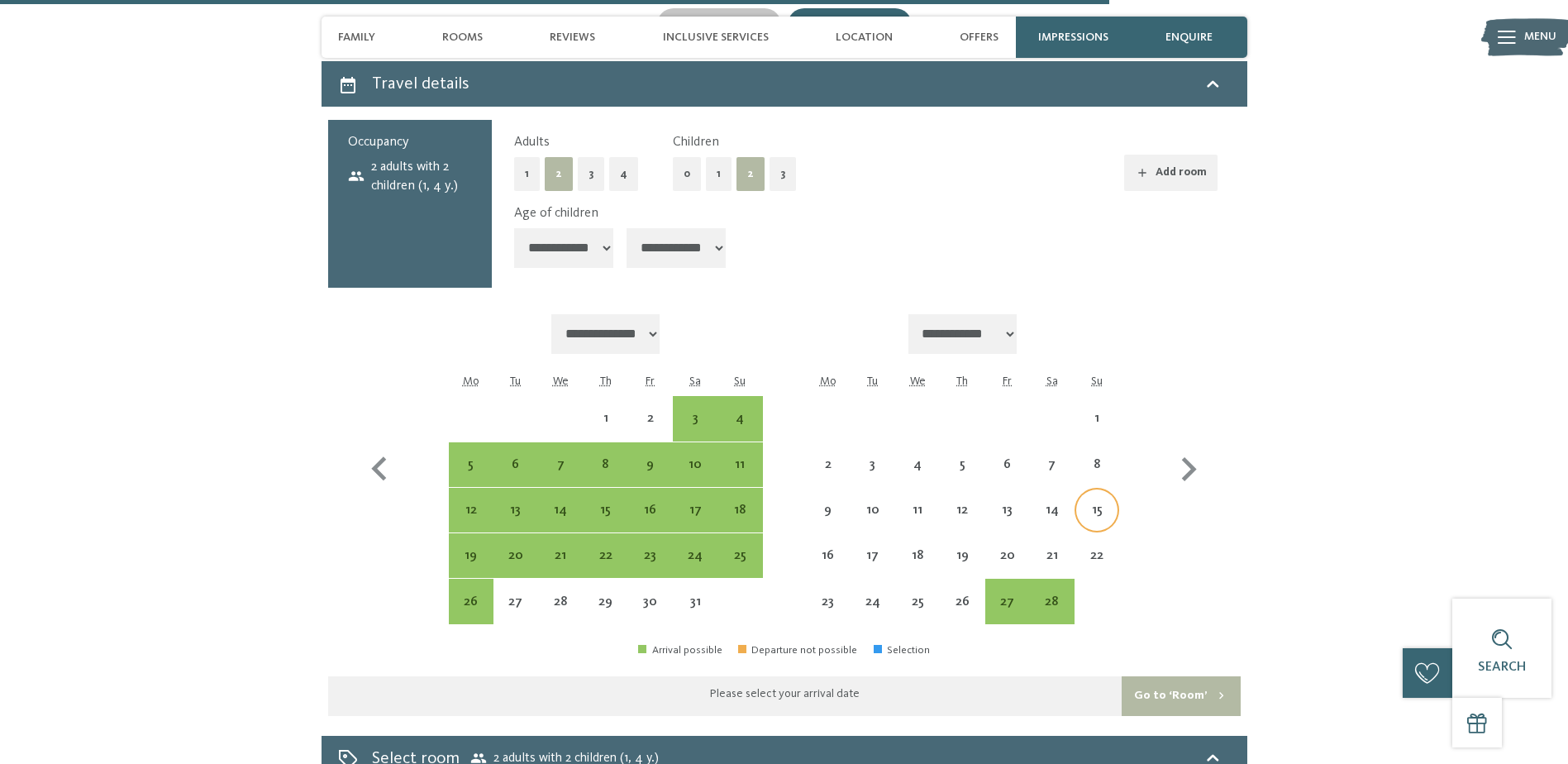
click at [1087, 503] on div "15" at bounding box center [1096, 523] width 41 height 41
select select "**********"
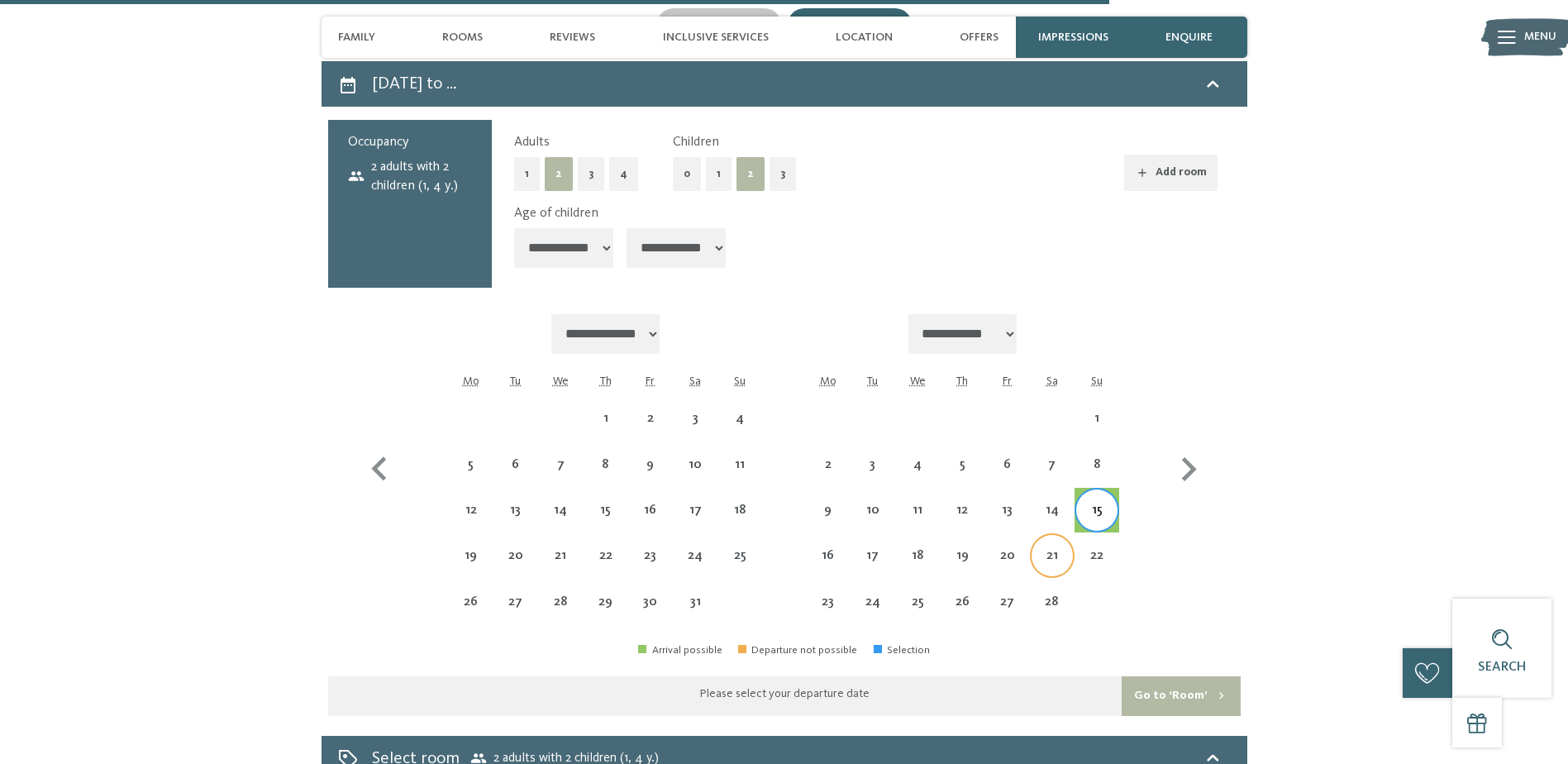
click at [1048, 549] on div "21" at bounding box center [1051, 569] width 41 height 41
select select "**********"
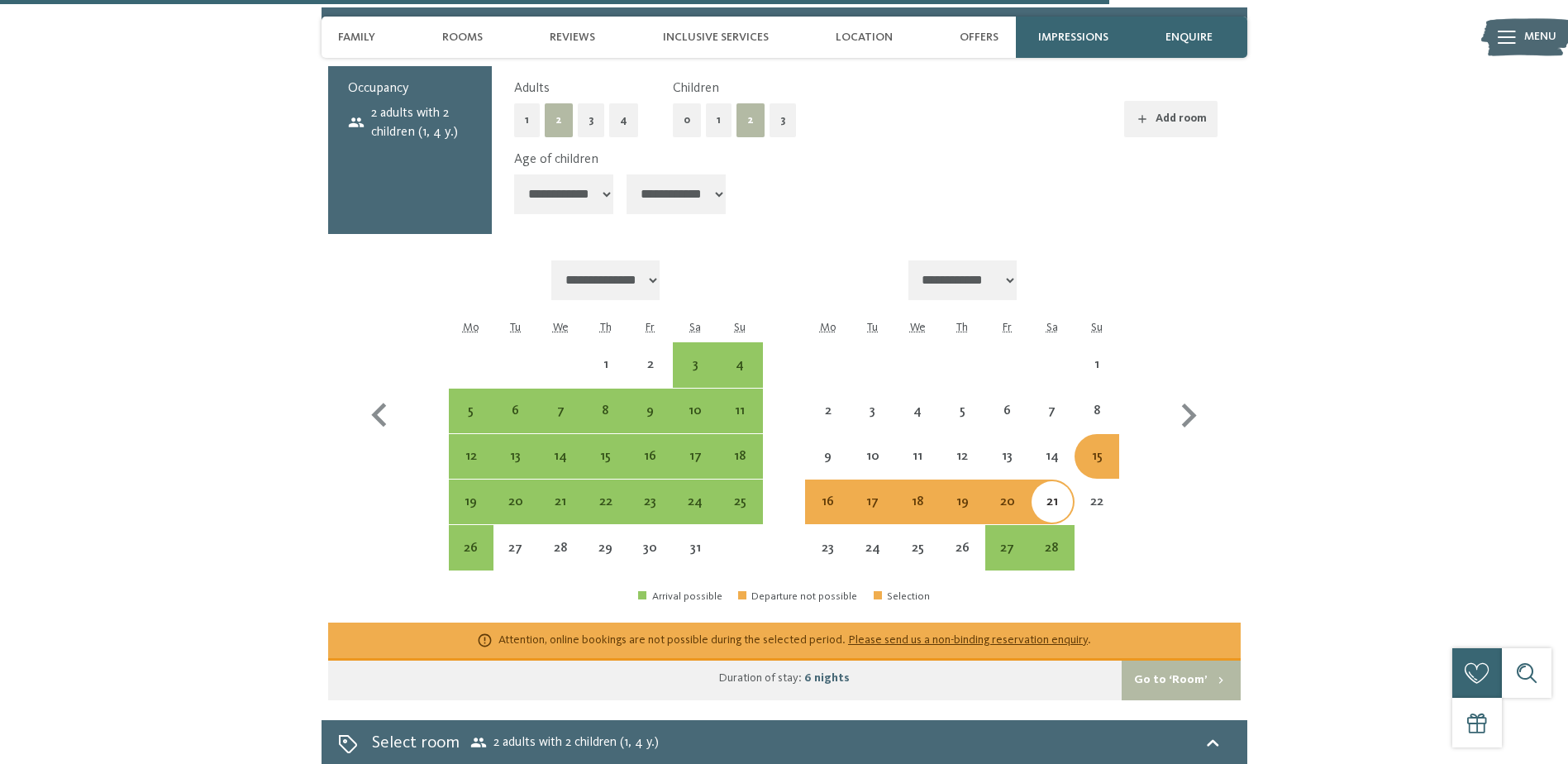
scroll to position [5045, 0]
